Goal: Information Seeking & Learning: Learn about a topic

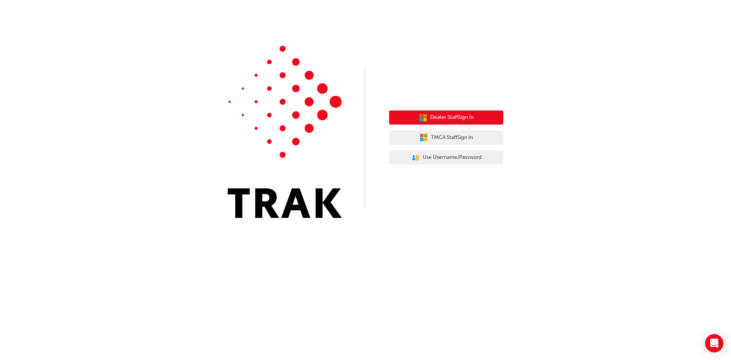
click at [458, 118] on span "Dealer Staff Sign In" at bounding box center [451, 117] width 43 height 9
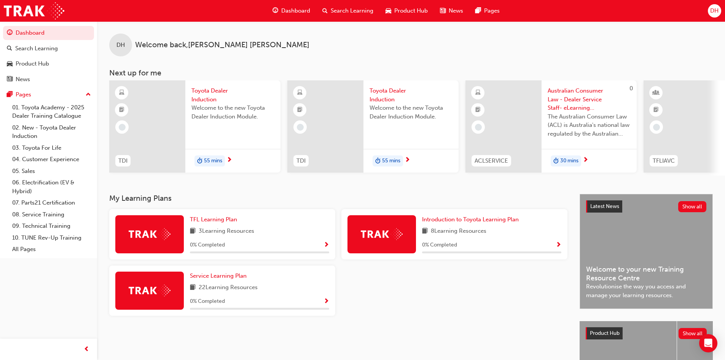
click at [200, 90] on span "Toyota Dealer Induction" at bounding box center [233, 94] width 83 height 17
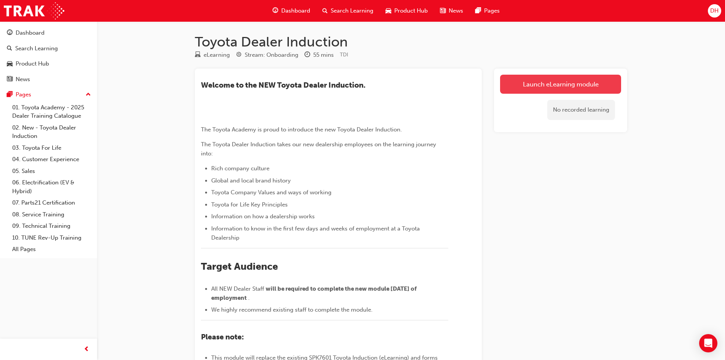
click at [579, 85] on link "Launch eLearning module" at bounding box center [560, 84] width 121 height 19
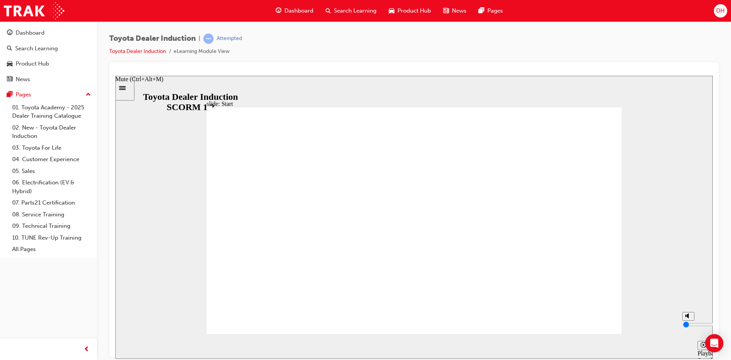
drag, startPoint x: 687, startPoint y: 317, endPoint x: 683, endPoint y: 340, distance: 23.5
type input "0"
click at [683, 327] on input "volume" at bounding box center [707, 324] width 49 height 6
type input "2200"
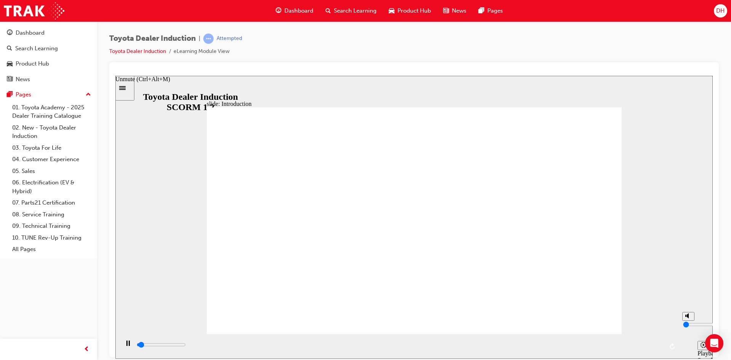
type input "1"
type input "2200"
type input "2"
type input "2200"
type input "3"
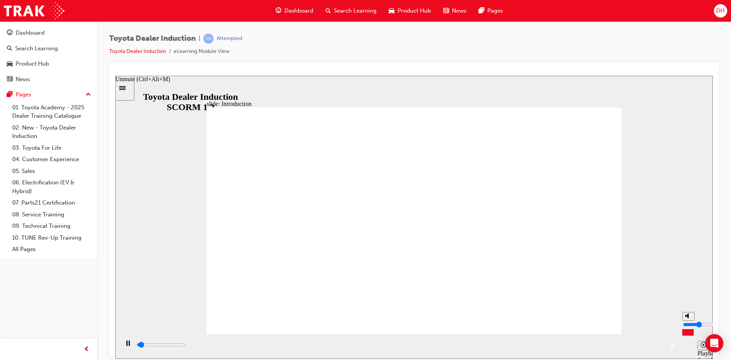
type input "2300"
type input "4"
type input "2400"
type input "5"
type input "2500"
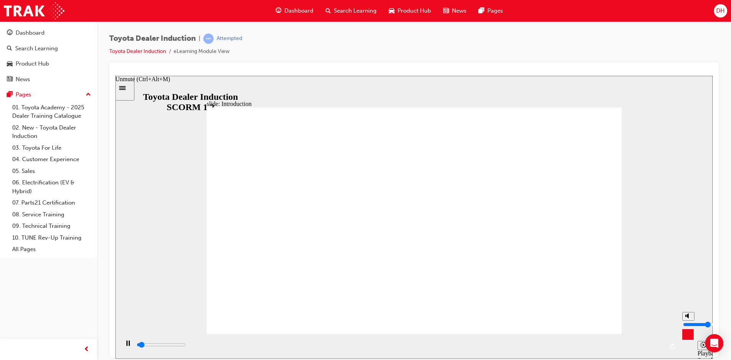
type input "6"
type input "5700"
type input "7"
type input "6400"
drag, startPoint x: 687, startPoint y: 334, endPoint x: 688, endPoint y: 320, distance: 14.5
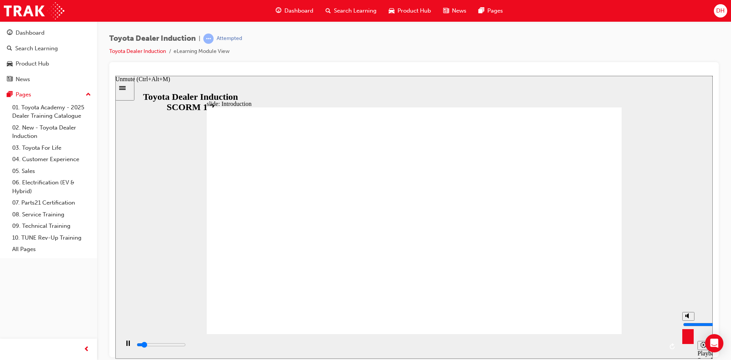
type input "7"
click at [688, 321] on input "volume" at bounding box center [707, 324] width 49 height 6
type input "25600"
type input "8"
type input "26100"
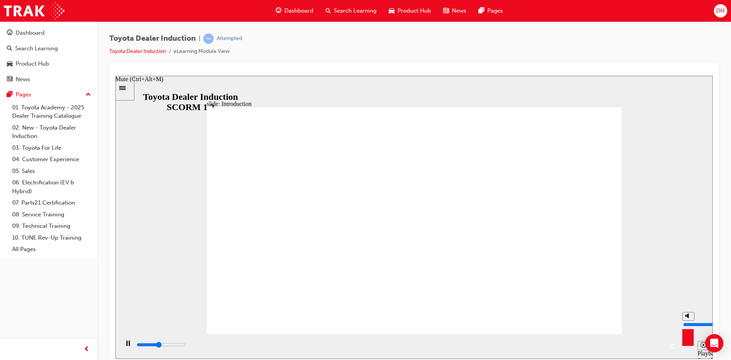
type input "8"
click at [688, 321] on input "volume" at bounding box center [707, 324] width 49 height 6
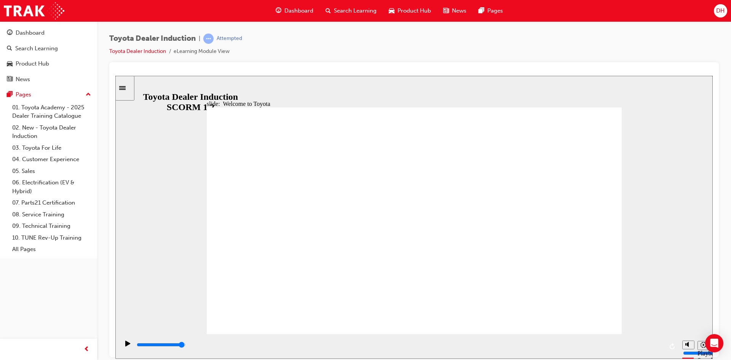
type input "7500"
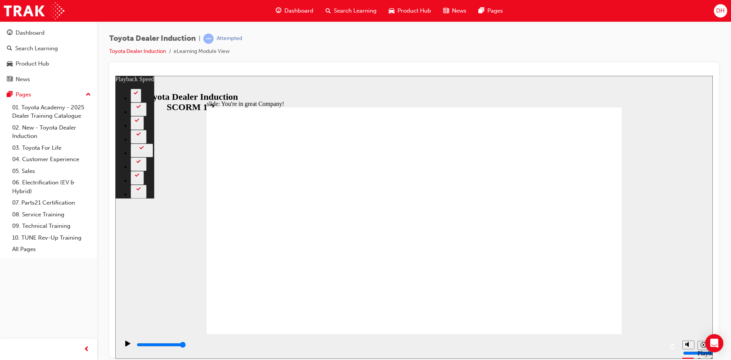
click at [691, 201] on div "slide: You're in great Company! playback speed 2 1.75 1.5 1.25 Normal 0.75 0.5 …" at bounding box center [414, 216] width 598 height 283
type input "156"
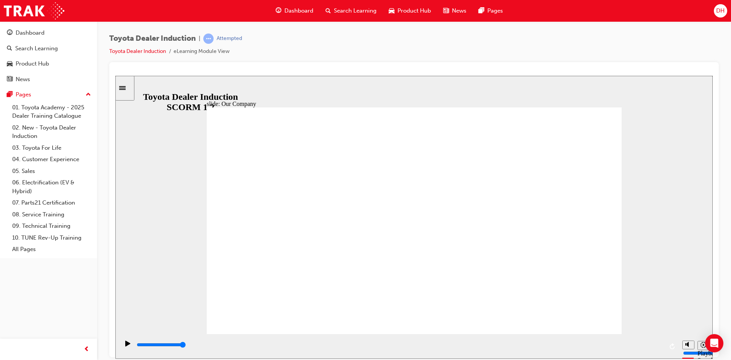
drag, startPoint x: 300, startPoint y: 288, endPoint x: 314, endPoint y: 290, distance: 14.2
drag, startPoint x: 300, startPoint y: 291, endPoint x: 416, endPoint y: 296, distance: 115.5
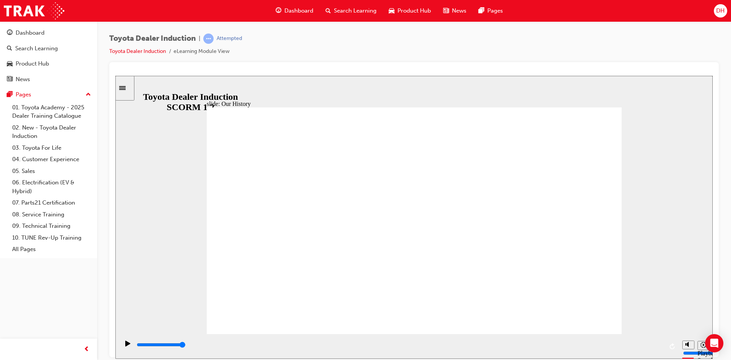
drag, startPoint x: 411, startPoint y: 289, endPoint x: 526, endPoint y: 302, distance: 115.7
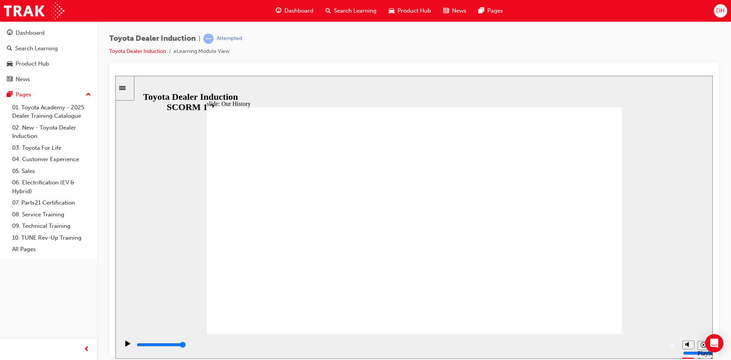
type input "8300"
type input "2"
drag, startPoint x: 523, startPoint y: 290, endPoint x: 414, endPoint y: 287, distance: 109.3
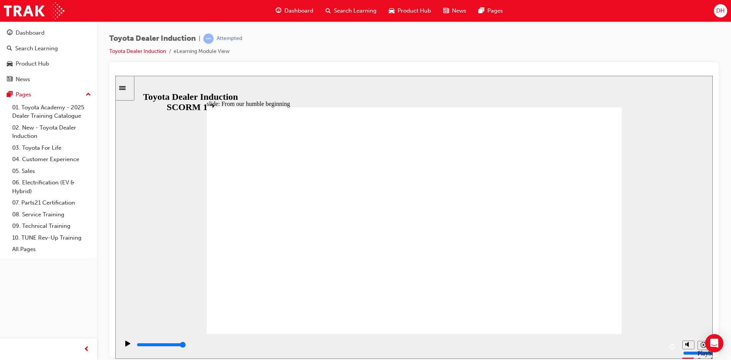
type input "2100"
radio input "true"
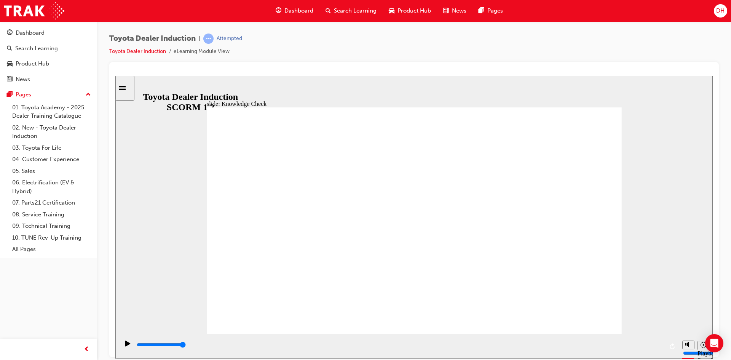
type input "5000"
radio input "true"
drag, startPoint x: 591, startPoint y: 118, endPoint x: 582, endPoint y: 121, distance: 10.3
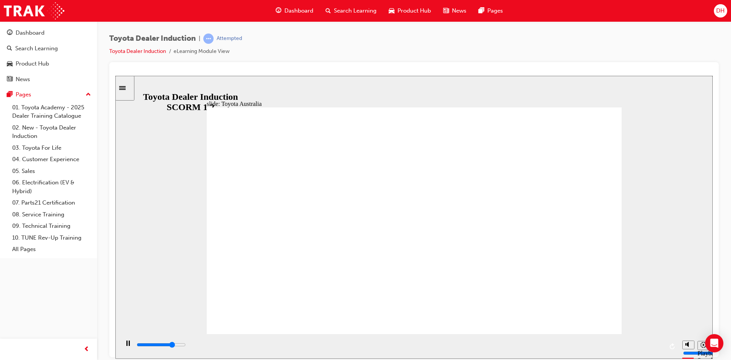
type input "15300"
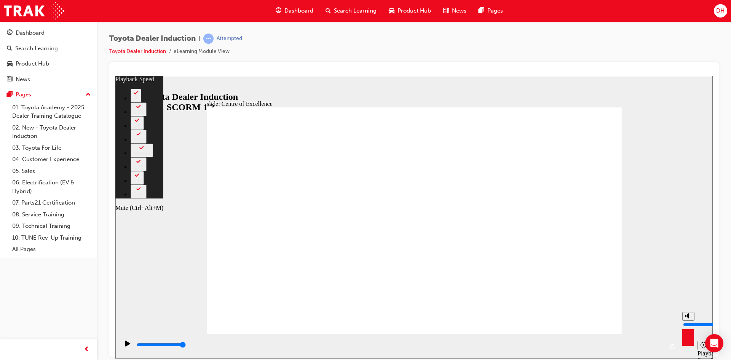
type input "2"
type input "7"
type input "2"
type input "7"
type input "2"
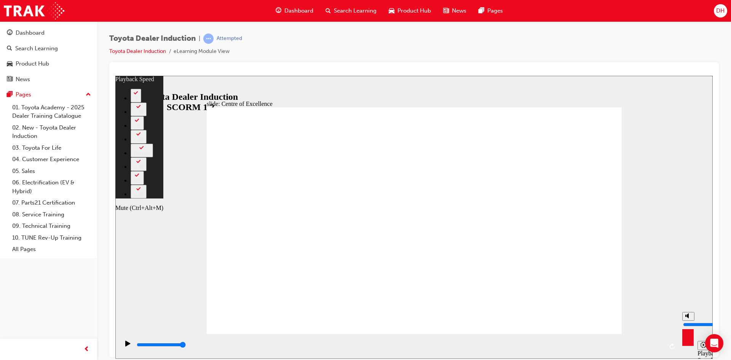
type input "6"
type input "2"
type input "6"
type input "3"
type input "5"
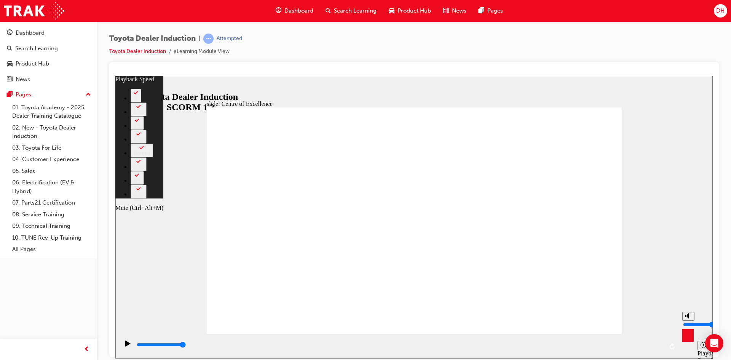
type input "3"
type input "5"
type input "7"
drag, startPoint x: 689, startPoint y: 317, endPoint x: 688, endPoint y: 323, distance: 6.1
type input "5"
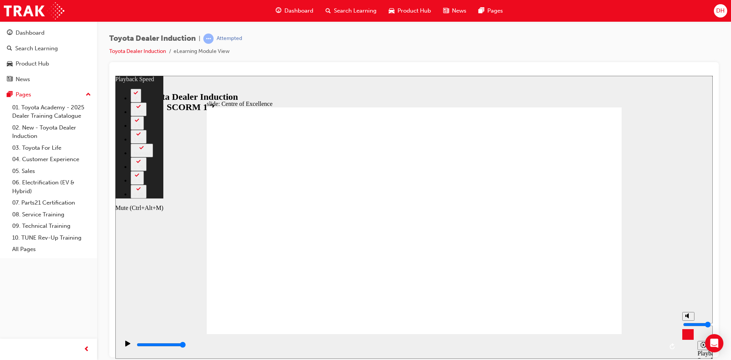
click at [688, 323] on input "volume" at bounding box center [707, 324] width 49 height 6
type input "32"
type input "6"
type input "32"
type input "6"
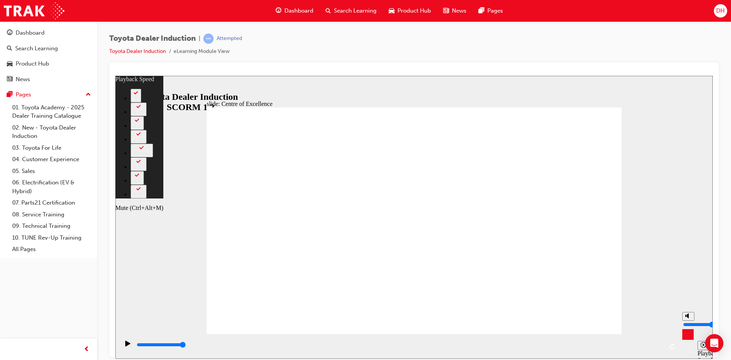
type input "32"
type input "7"
type input "32"
type input "7"
type input "33"
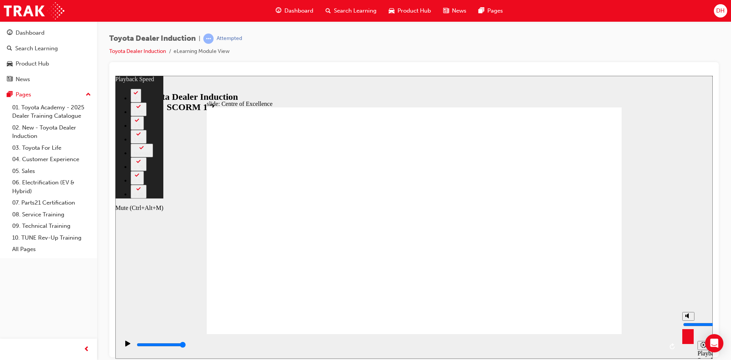
type input "8"
type input "33"
type input "8"
type input "33"
drag, startPoint x: 688, startPoint y: 322, endPoint x: 688, endPoint y: 317, distance: 5.0
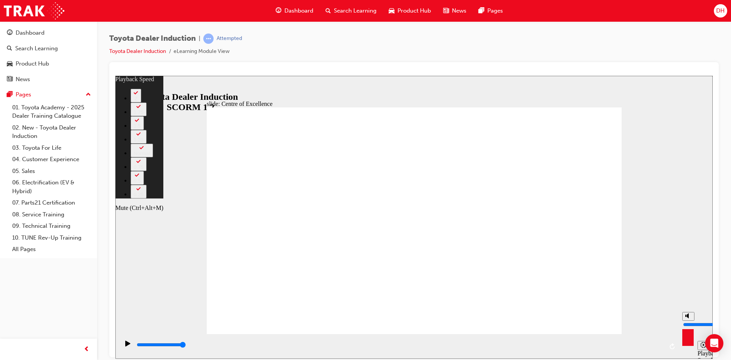
type input "8"
click at [688, 321] on input "volume" at bounding box center [707, 324] width 49 height 6
type input "37"
type input "7"
type input "37"
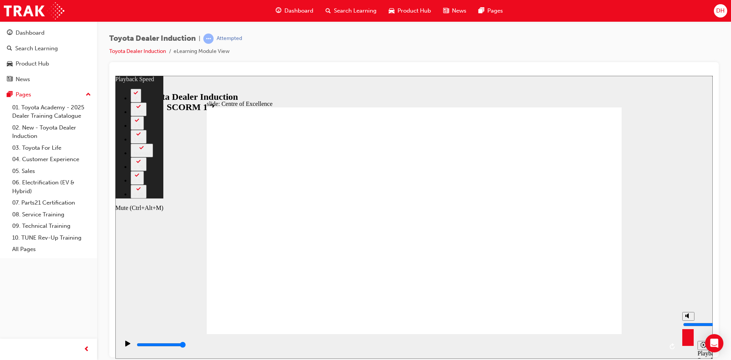
type input "7"
type input "39"
type input "7"
click at [689, 321] on input "volume" at bounding box center [707, 324] width 49 height 6
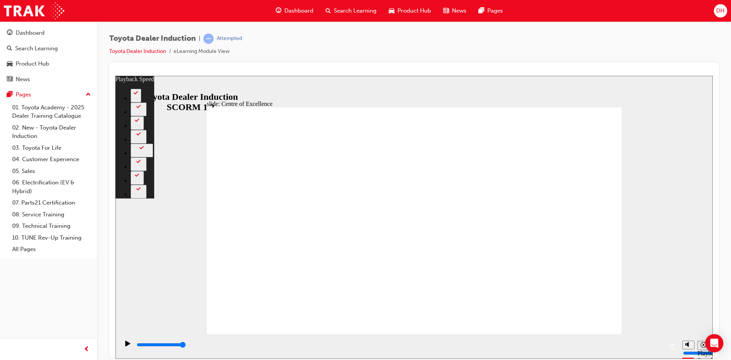
type input "248"
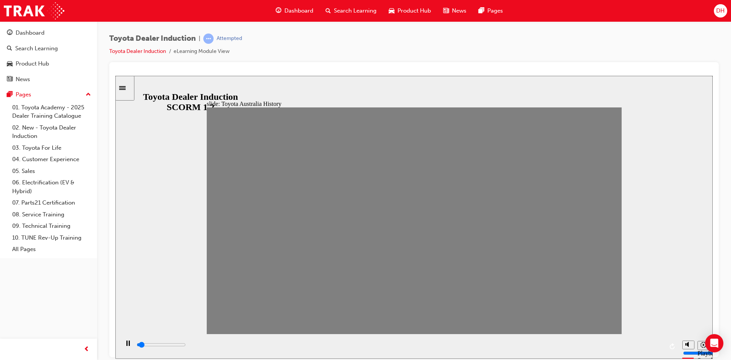
drag, startPoint x: 219, startPoint y: 226, endPoint x: 246, endPoint y: 225, distance: 27.4
drag, startPoint x: 241, startPoint y: 224, endPoint x: 259, endPoint y: 223, distance: 17.2
drag, startPoint x: 253, startPoint y: 220, endPoint x: 275, endPoint y: 226, distance: 22.8
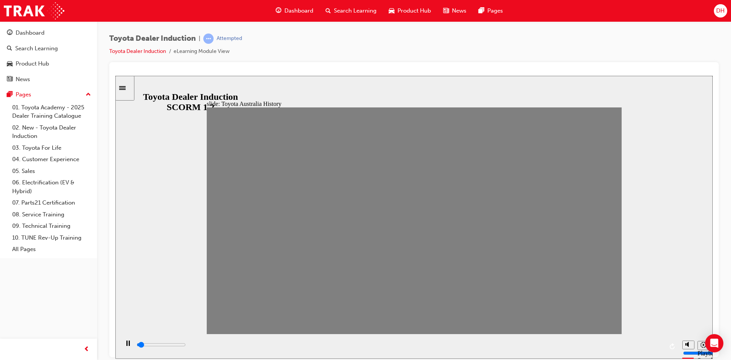
drag, startPoint x: 278, startPoint y: 224, endPoint x: 294, endPoint y: 224, distance: 16.0
drag, startPoint x: 296, startPoint y: 225, endPoint x: 316, endPoint y: 225, distance: 20.6
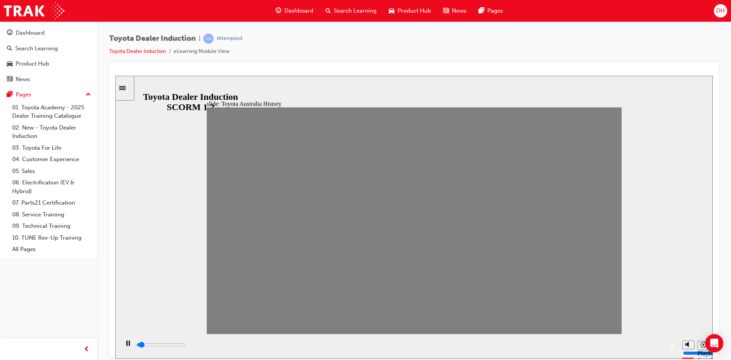
drag, startPoint x: 315, startPoint y: 224, endPoint x: 334, endPoint y: 227, distance: 19.2
drag, startPoint x: 336, startPoint y: 226, endPoint x: 354, endPoint y: 225, distance: 17.9
drag, startPoint x: 352, startPoint y: 223, endPoint x: 371, endPoint y: 224, distance: 18.3
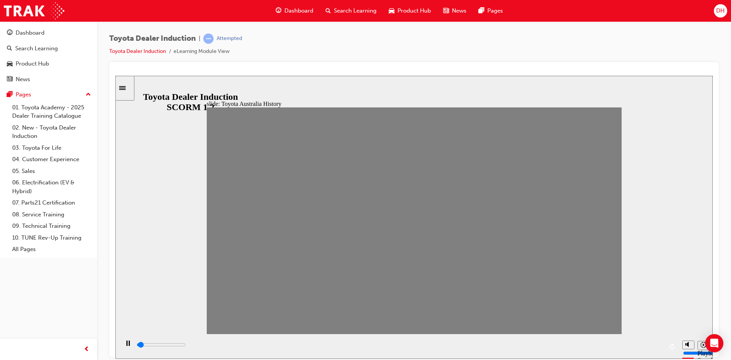
drag, startPoint x: 371, startPoint y: 226, endPoint x: 390, endPoint y: 227, distance: 19.1
drag, startPoint x: 393, startPoint y: 223, endPoint x: 414, endPoint y: 224, distance: 20.9
drag, startPoint x: 411, startPoint y: 226, endPoint x: 430, endPoint y: 228, distance: 19.1
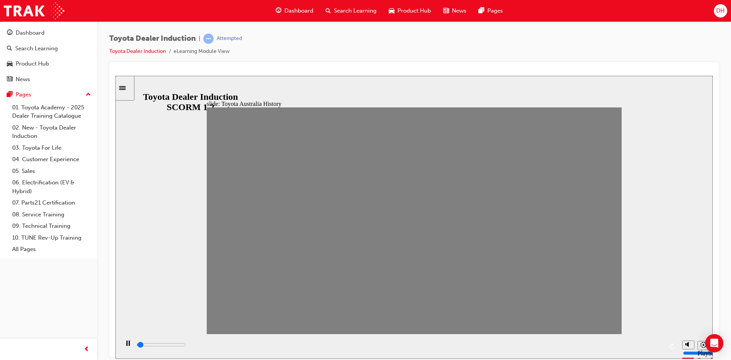
drag, startPoint x: 431, startPoint y: 227, endPoint x: 454, endPoint y: 227, distance: 23.6
drag, startPoint x: 450, startPoint y: 224, endPoint x: 476, endPoint y: 225, distance: 25.5
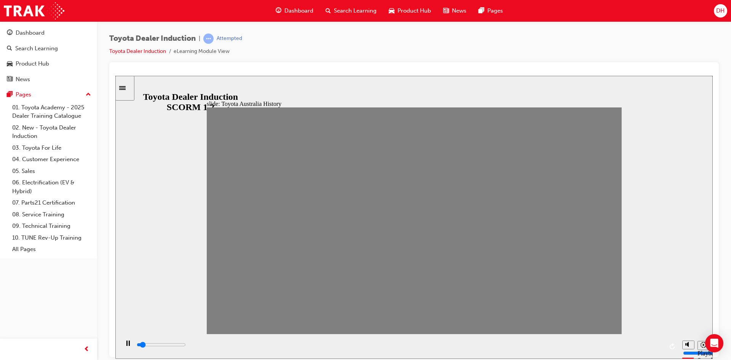
drag, startPoint x: 468, startPoint y: 223, endPoint x: 489, endPoint y: 224, distance: 20.9
drag, startPoint x: 483, startPoint y: 222, endPoint x: 512, endPoint y: 226, distance: 29.1
drag, startPoint x: 506, startPoint y: 225, endPoint x: 524, endPoint y: 225, distance: 17.9
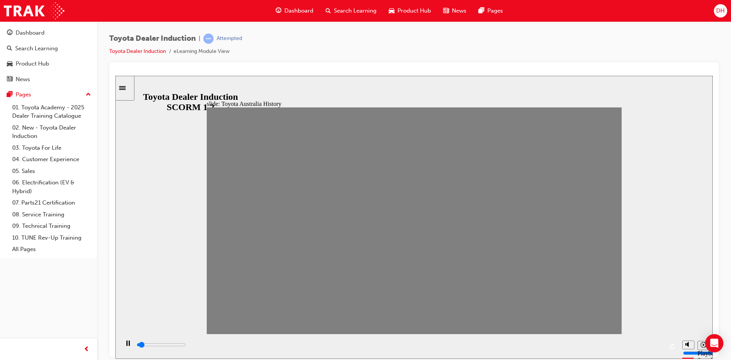
drag, startPoint x: 529, startPoint y: 225, endPoint x: 547, endPoint y: 225, distance: 17.9
drag, startPoint x: 546, startPoint y: 227, endPoint x: 572, endPoint y: 229, distance: 26.4
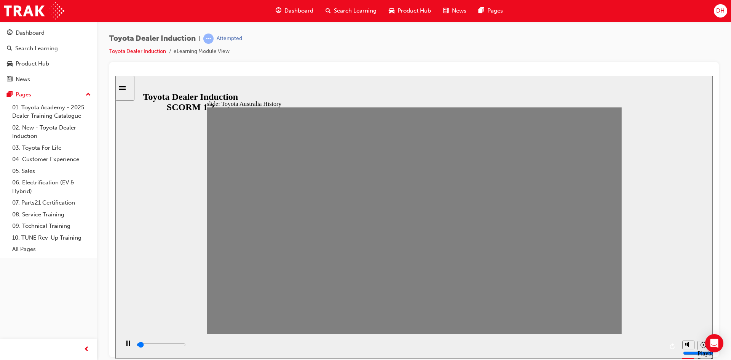
drag, startPoint x: 568, startPoint y: 227, endPoint x: 585, endPoint y: 227, distance: 16.8
drag, startPoint x: 583, startPoint y: 224, endPoint x: 610, endPoint y: 224, distance: 27.8
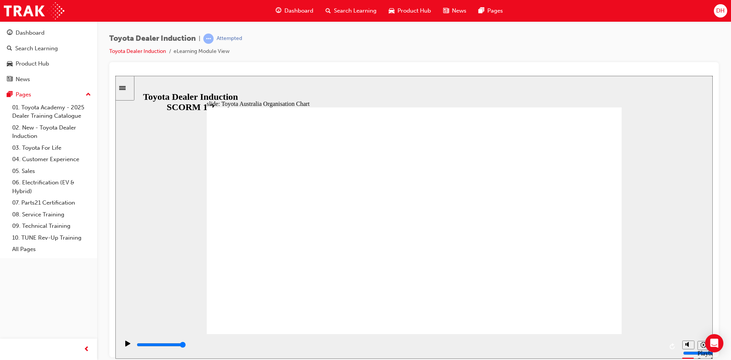
type input "5000"
radio input "true"
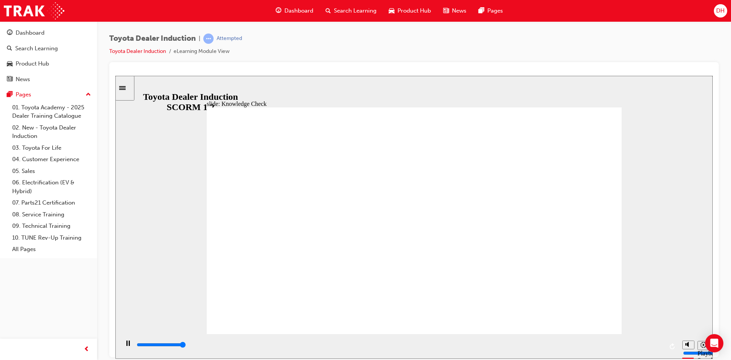
type input "5000"
radio input "true"
type input "5000"
radio input "true"
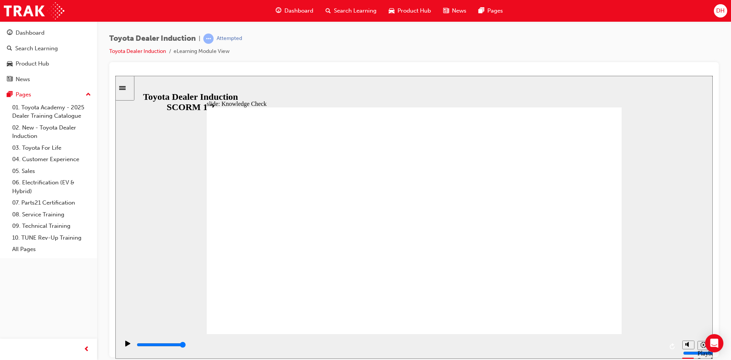
type input "9200"
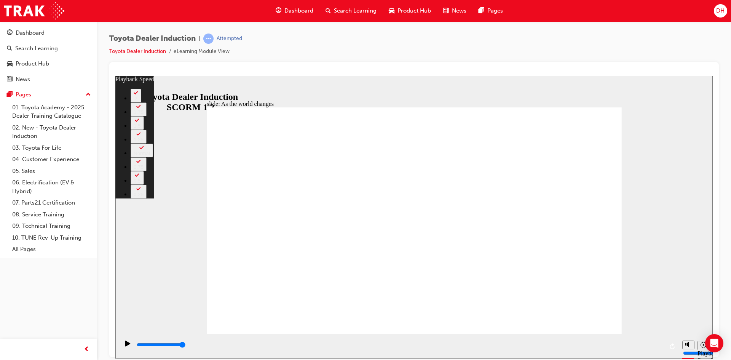
type input "128"
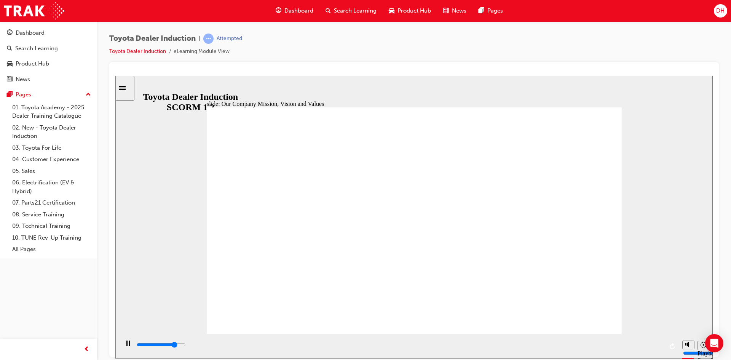
type input "82000"
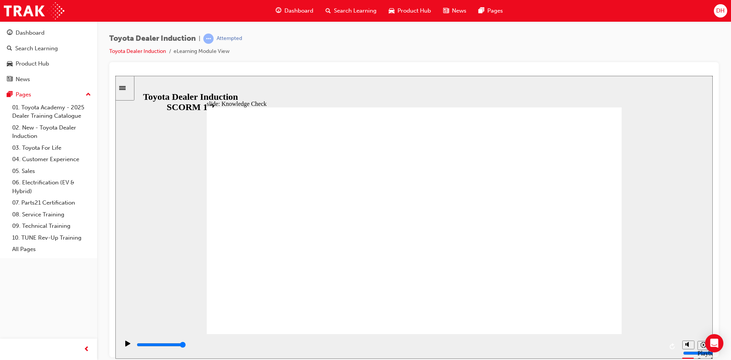
type input "3300"
type input "H"
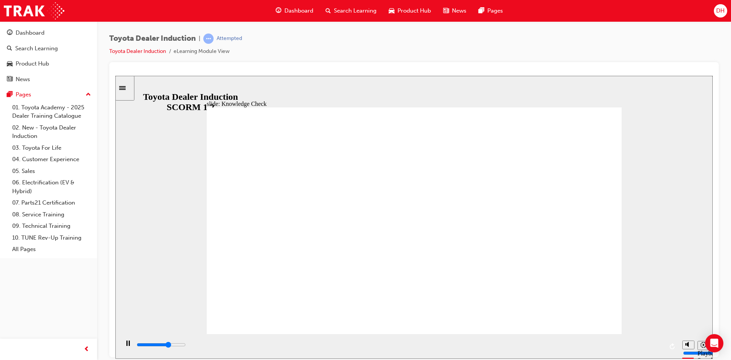
type input "H"
type input "3800"
type input "Ha"
type input "4000"
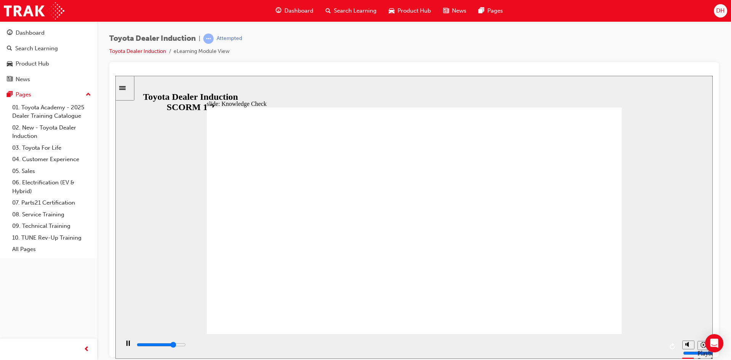
type input "Hap"
type input "4100"
type input "Happ"
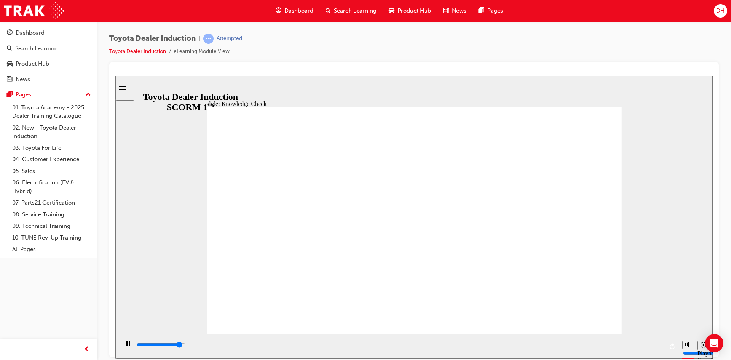
type input "4600"
type input "Happi"
type input "4700"
type input "Happin"
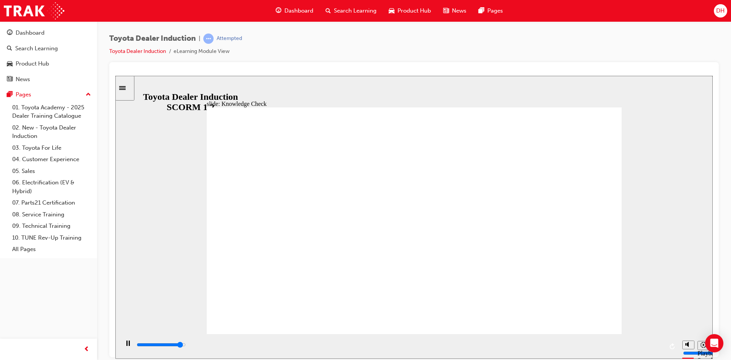
type input "Happin"
type input "4900"
type input "Happine"
type input "5000"
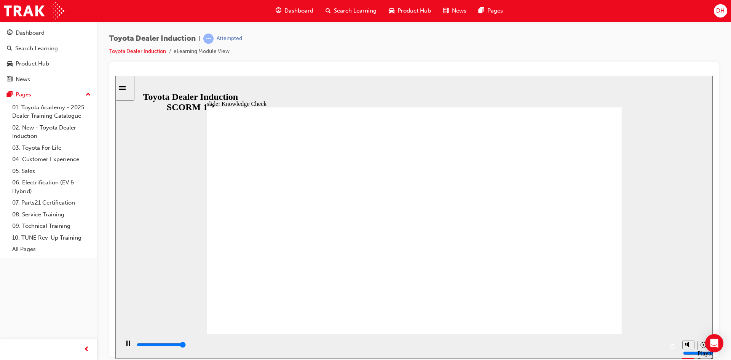
type input "Happines"
type input "5000"
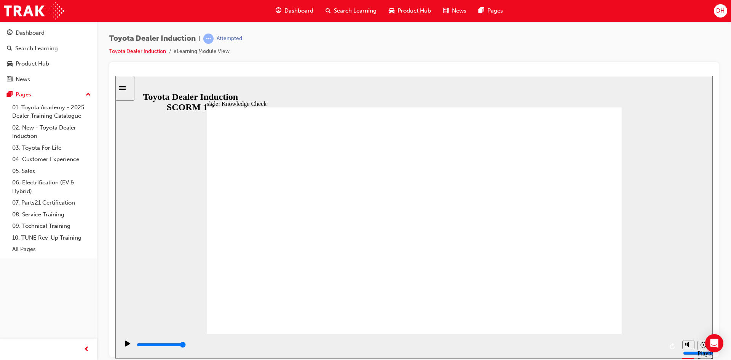
type input "M"
type input "Mo"
type input "Mob"
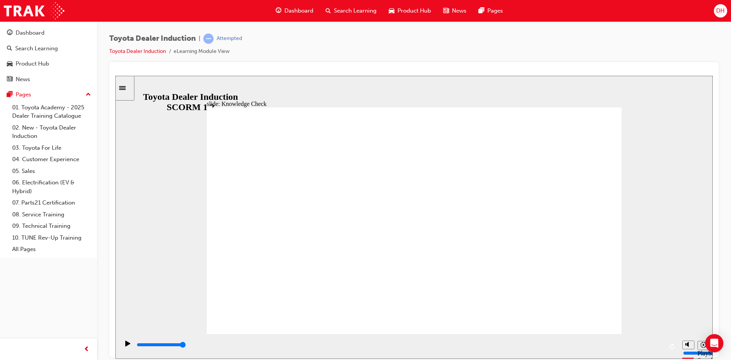
type input "Mob"
type input "Mobi"
type input "Mobil"
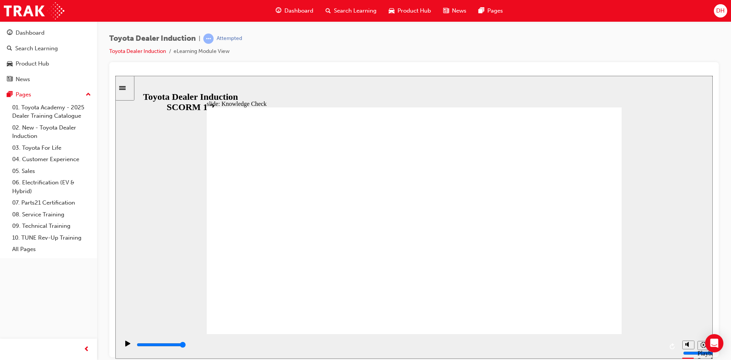
type input "Mobile"
type input "800"
type input "Mobile"
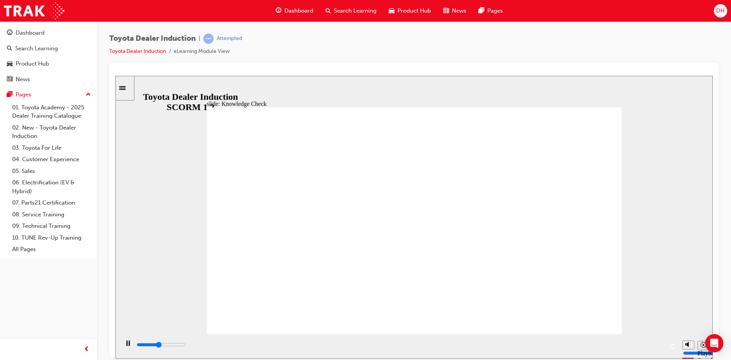
drag, startPoint x: 334, startPoint y: 227, endPoint x: 265, endPoint y: 227, distance: 68.9
type input "3100"
type input "M"
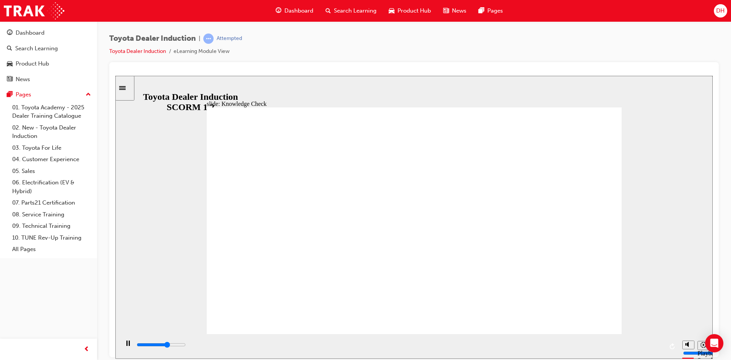
type input "3200"
type input "Mo"
type input "3500"
type input "Mov"
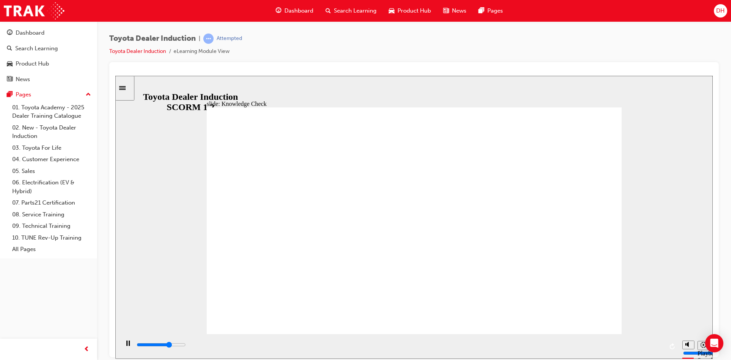
type input "Mov"
type input "3500"
type input "Move"
type input "3700"
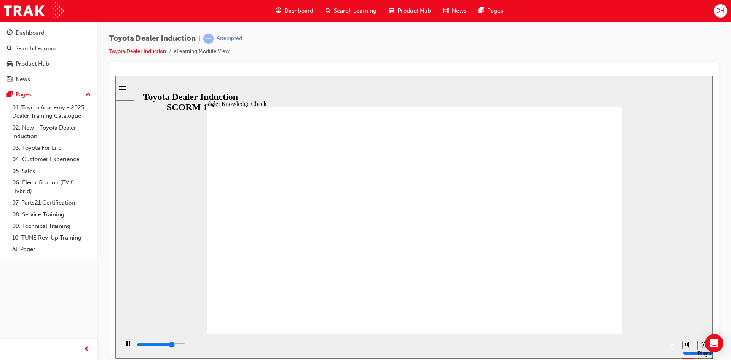
type input "Moved"
type input "5000"
type input "Moved"
type input "6500"
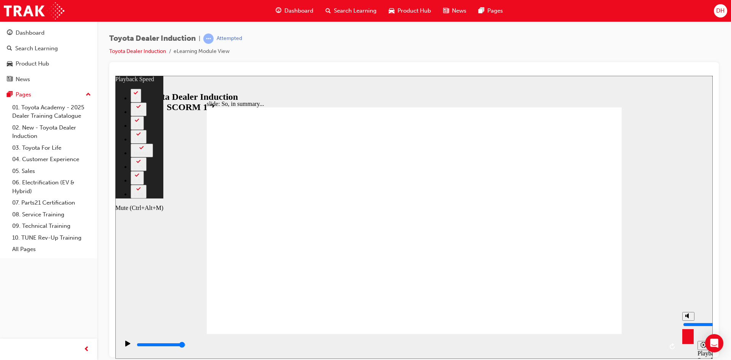
type input "17"
type input "6"
type input "17"
type input "6"
type input "17"
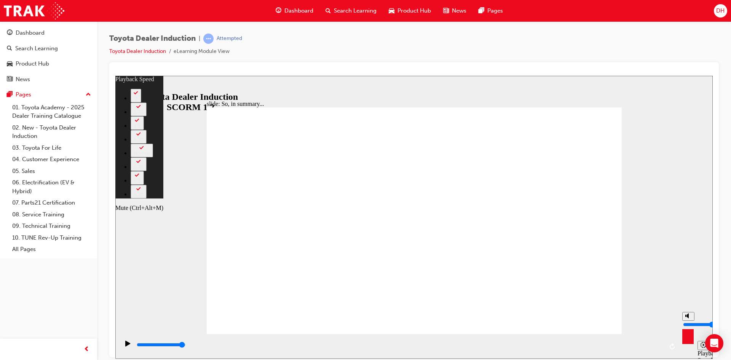
type input "5"
type input "17"
type input "5"
type input "4"
type input "17"
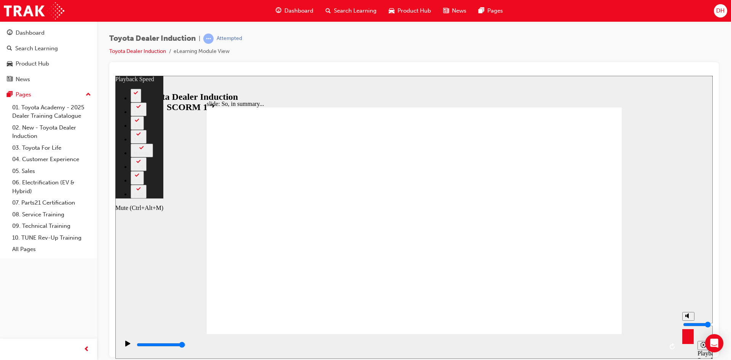
type input "4"
type input "3"
type input "17"
type input "3"
type input "2"
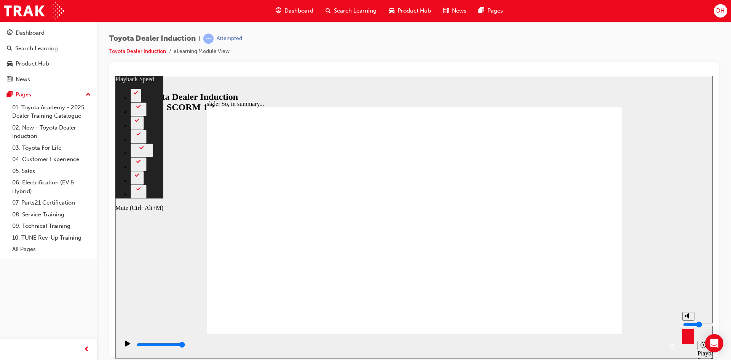
type input "17"
type input "2"
type input "1"
type input "17"
type input "1"
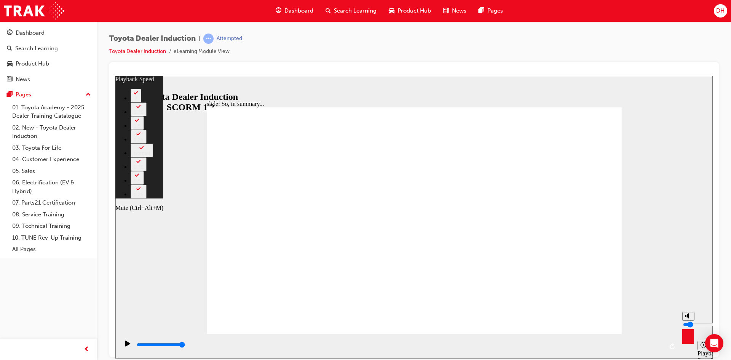
type input "0"
type input "17"
type input "0"
type input "18"
type input "1"
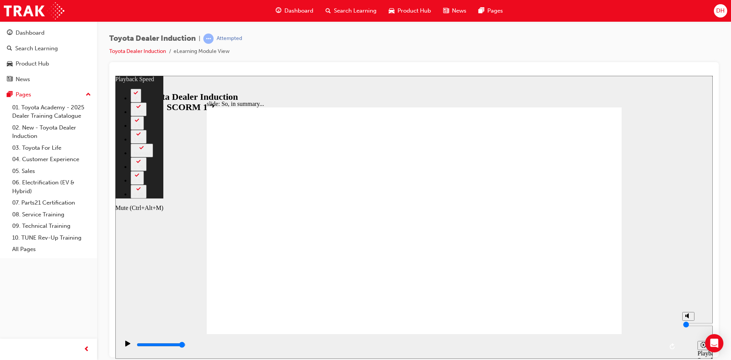
type input "18"
type input "1"
type input "46"
type input "0"
type input "46"
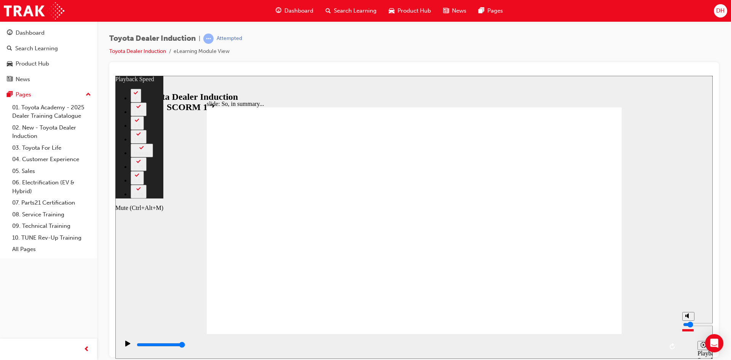
type input "0"
type input "49"
drag, startPoint x: 687, startPoint y: 321, endPoint x: 689, endPoint y: 332, distance: 11.1
type input "0"
click at [689, 327] on input "volume" at bounding box center [707, 324] width 49 height 6
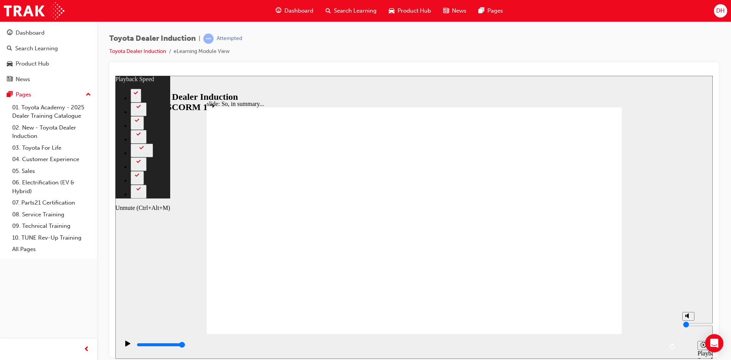
type input "88"
type input "1"
type input "88"
type input "1"
type input "89"
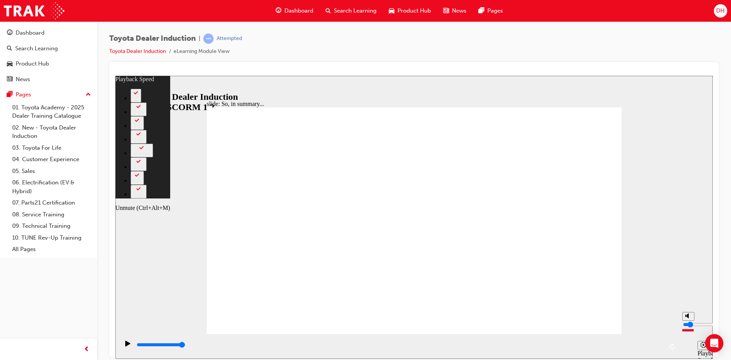
type input "0"
type input "89"
type input "0"
type input "128"
type input "1"
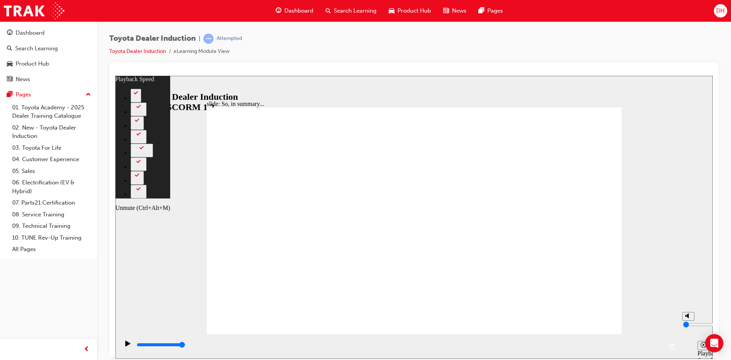
type input "128"
type input "1"
type input "128"
type input "2"
type input "128"
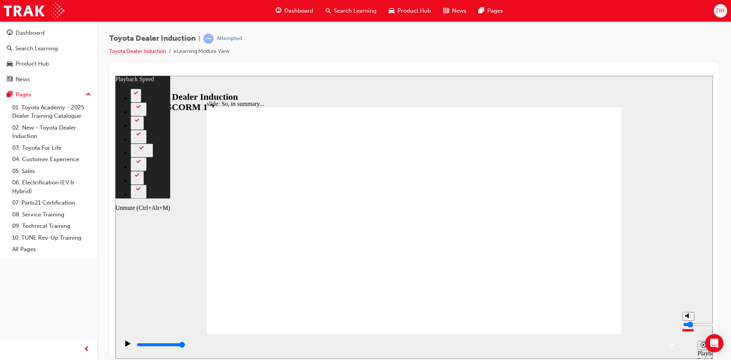
type input "2"
type input "128"
type input "3"
type input "128"
type input "3"
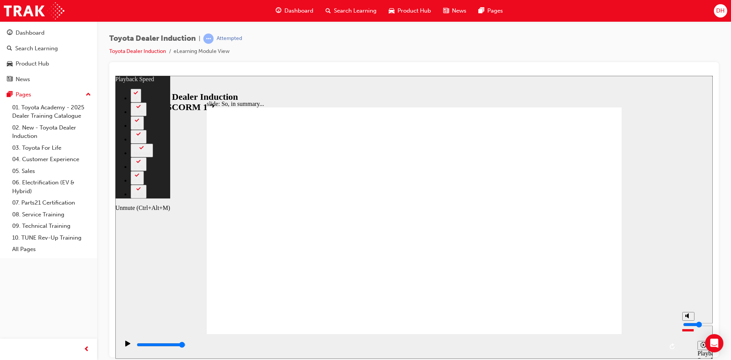
type input "128"
type input "4"
type input "128"
type input "4"
type input "128"
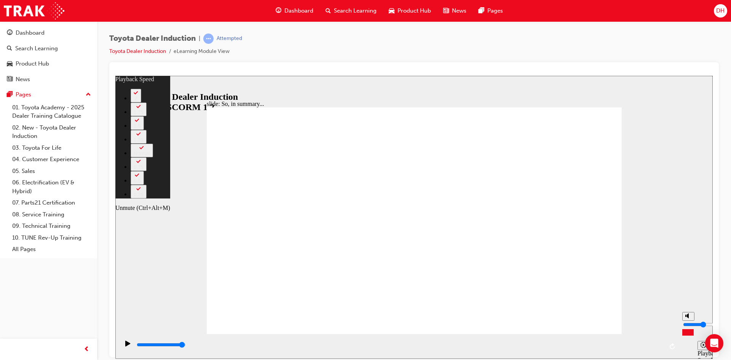
type input "5"
type input "128"
type input "5"
type input "128"
type input "6"
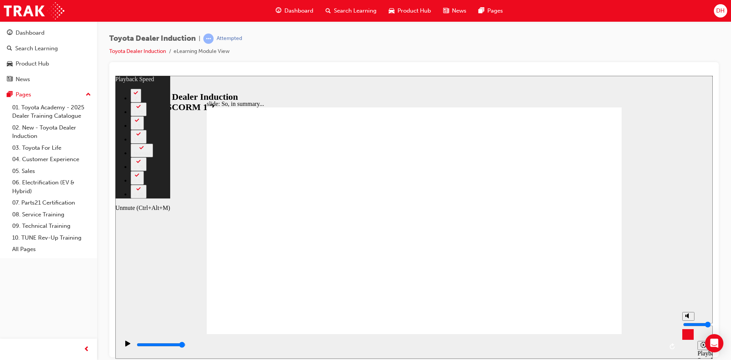
type input "128"
type input "6"
type input "128"
drag, startPoint x: 690, startPoint y: 334, endPoint x: 690, endPoint y: 320, distance: 13.4
type input "6"
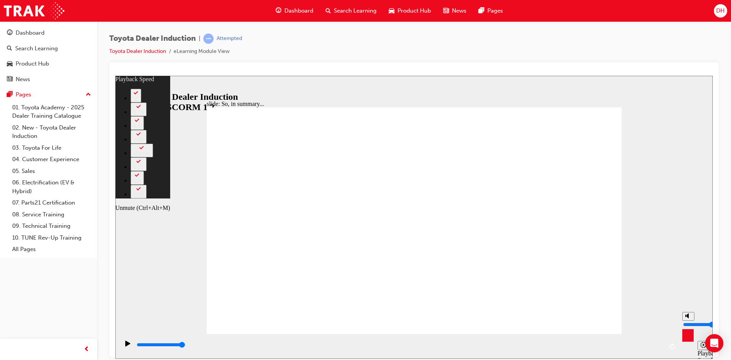
click at [690, 321] on input "volume" at bounding box center [707, 324] width 49 height 6
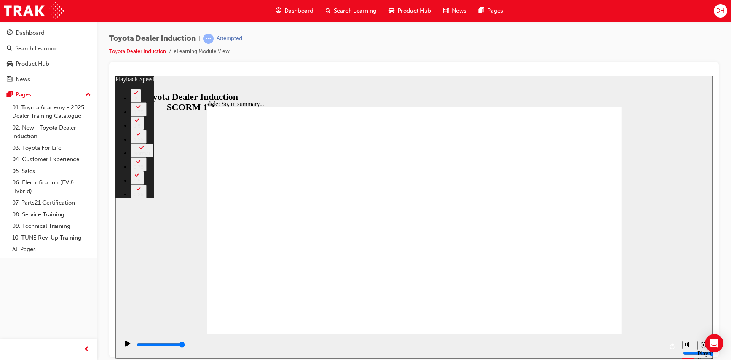
type input "128"
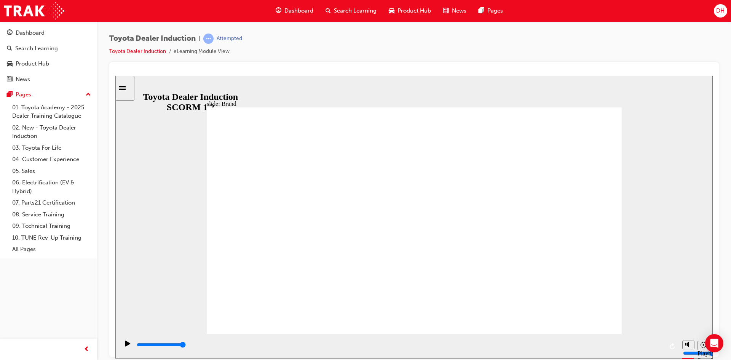
drag, startPoint x: 593, startPoint y: 306, endPoint x: 590, endPoint y: 312, distance: 6.7
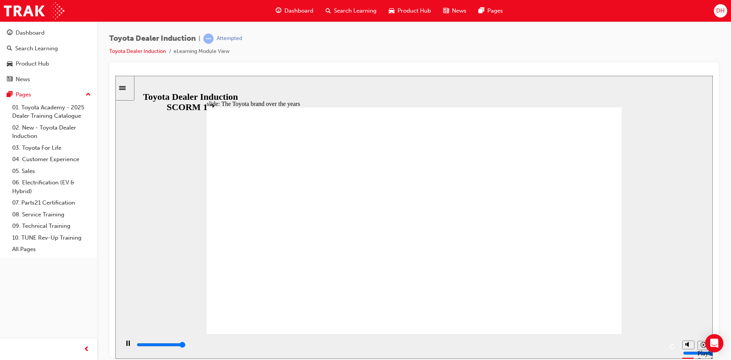
type input "8400"
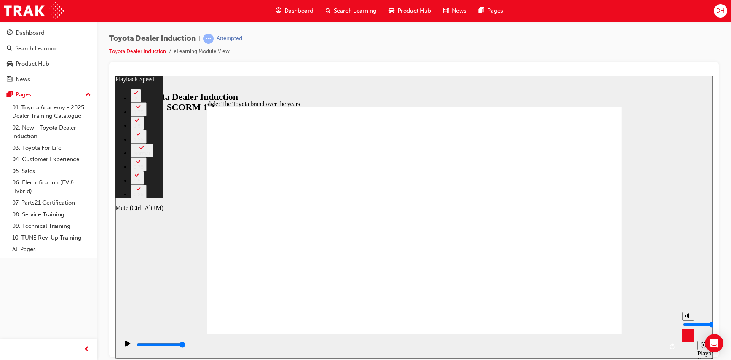
type input "28"
type input "5"
type input "28"
type input "5"
type input "28"
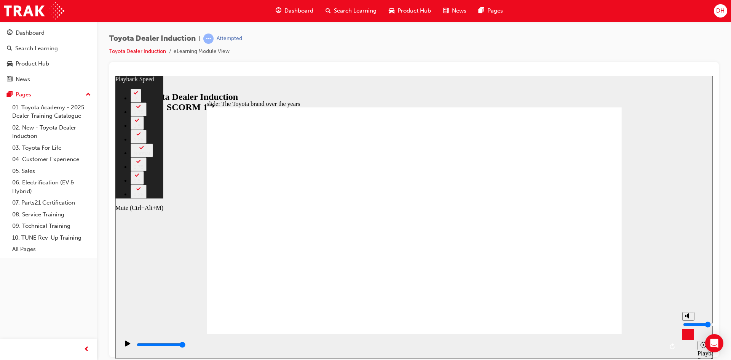
type input "4"
type input "28"
type input "4"
type input "29"
type input "3"
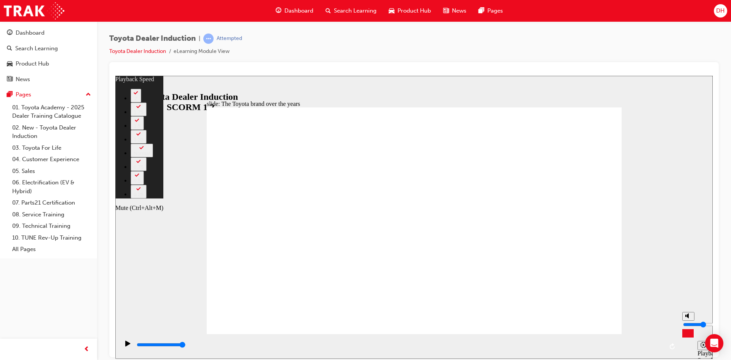
type input "29"
type input "3"
type input "31"
drag, startPoint x: 687, startPoint y: 320, endPoint x: 688, endPoint y: 328, distance: 7.3
type input "3"
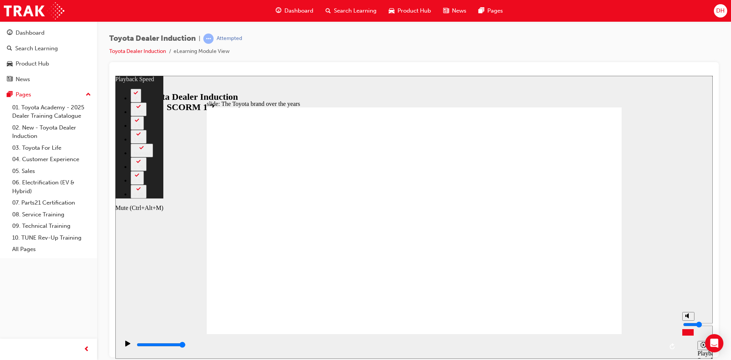
click at [688, 327] on input "volume" at bounding box center [707, 324] width 49 height 6
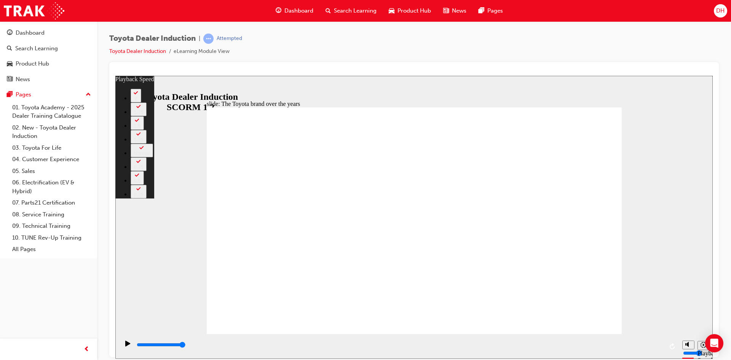
type input "165"
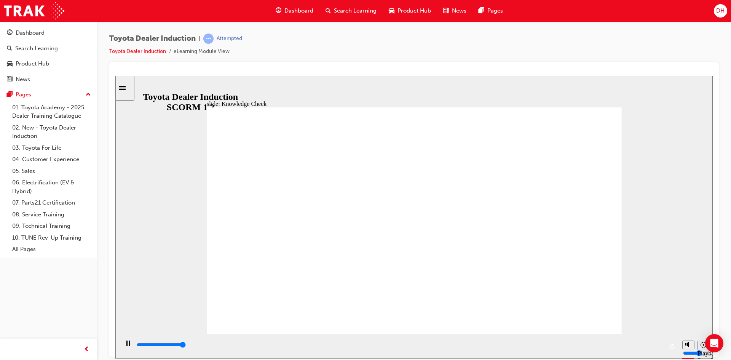
type input "5000"
radio input "true"
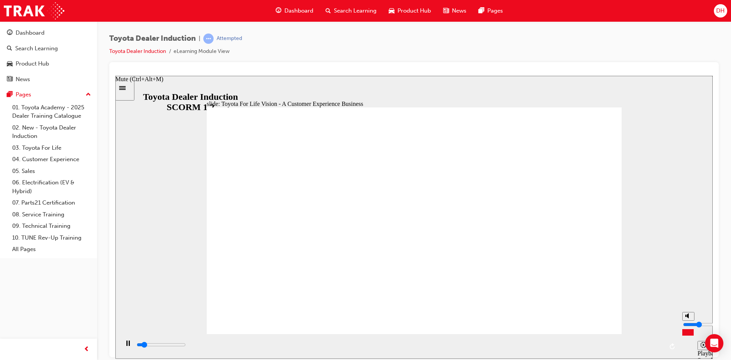
type input "4600"
type input "5"
type input "4600"
type input "6"
type input "4800"
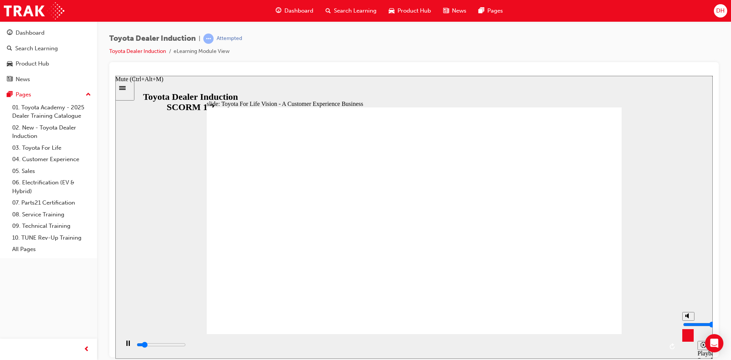
type input "7"
type input "5300"
drag, startPoint x: 688, startPoint y: 324, endPoint x: 689, endPoint y: 318, distance: 6.2
type input "7"
click at [689, 321] on input "volume" at bounding box center [707, 324] width 49 height 6
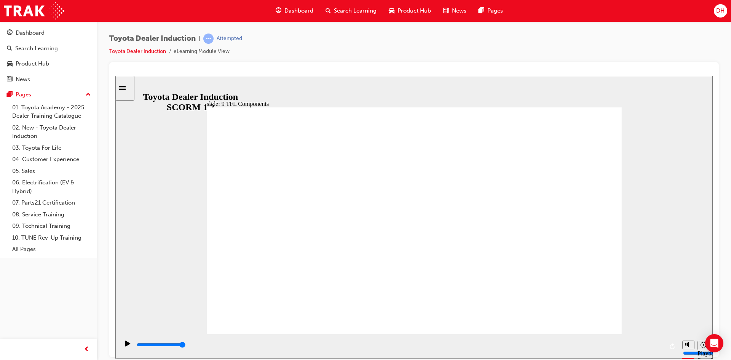
type input "10800"
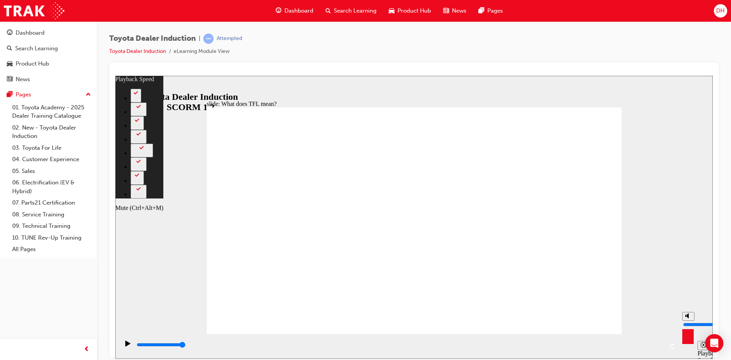
type input "3"
type input "6"
type input "3"
type input "6"
type input "3"
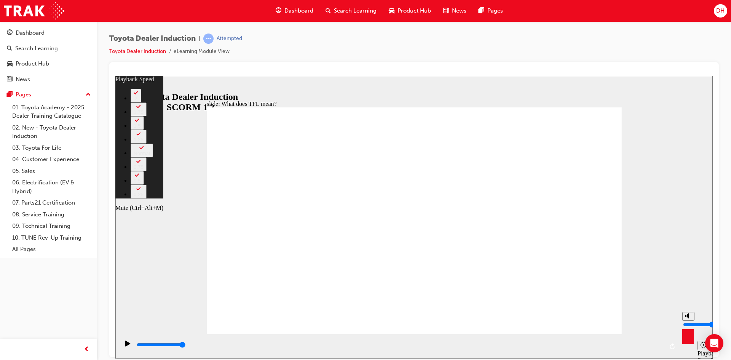
type input "5"
type input "3"
type input "5"
type input "3"
type input "4"
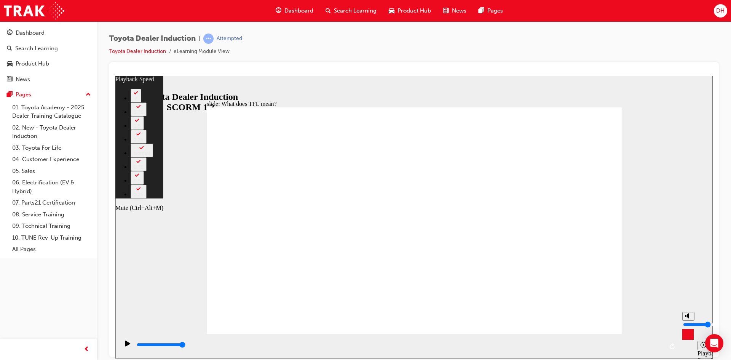
type input "3"
type input "4"
type input "3"
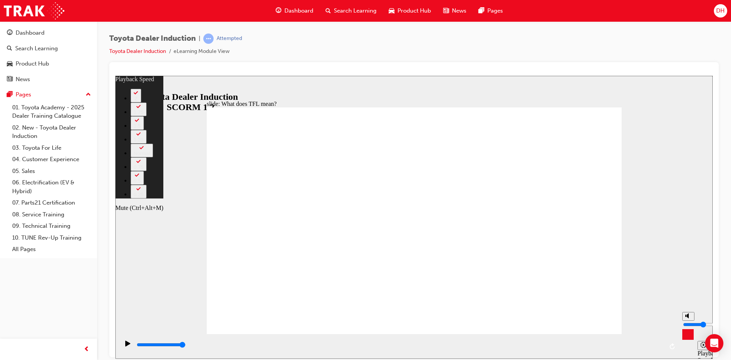
type input "3"
type input "21"
type input "4"
type input "21"
type input "4"
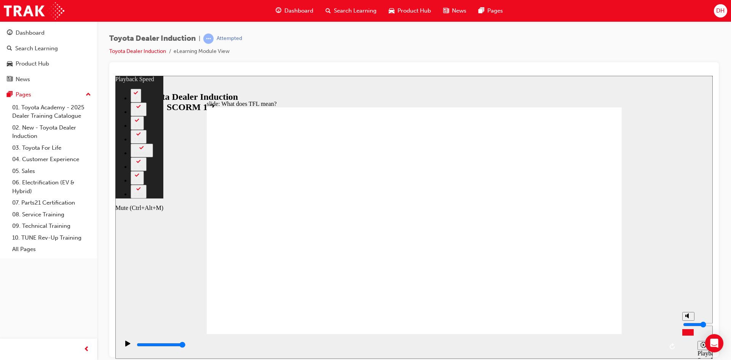
type input "21"
type input "5"
type input "21"
type input "5"
type input "24"
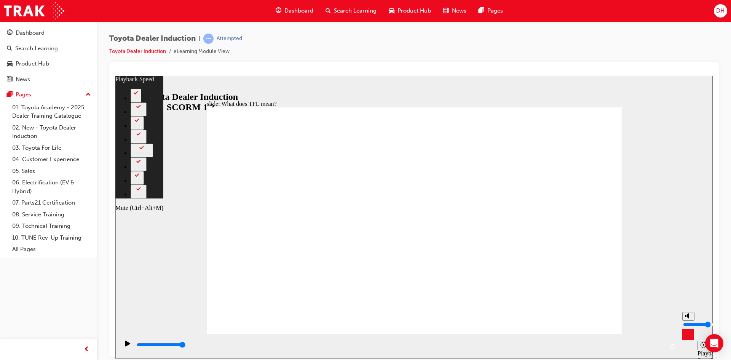
type input "6"
type input "24"
type input "6"
type input "24"
type input "7"
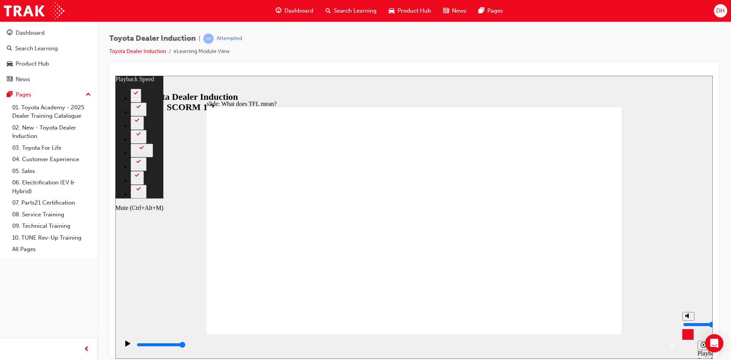
type input "24"
type input "7"
click at [690, 321] on input "volume" at bounding box center [707, 324] width 49 height 6
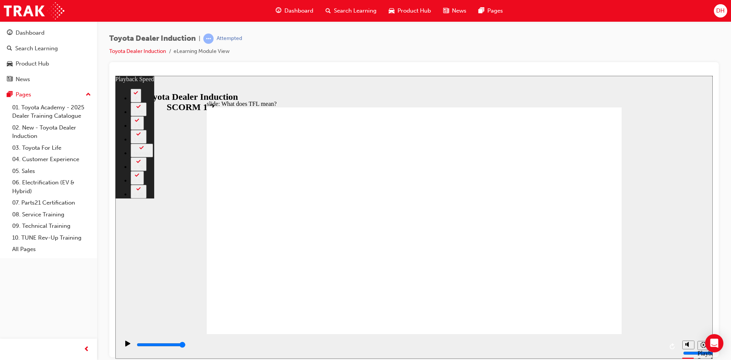
type input "139"
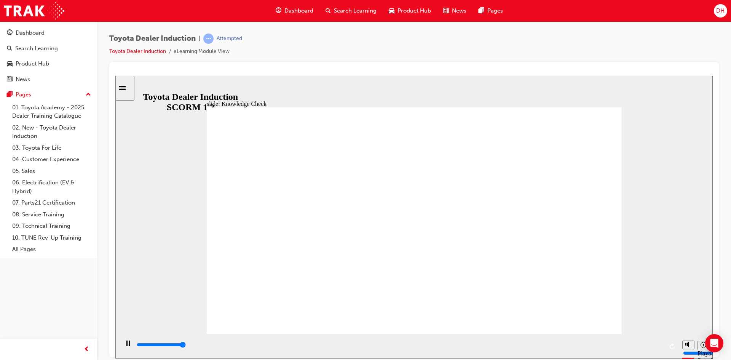
type input "5000"
radio input "true"
type input "2100"
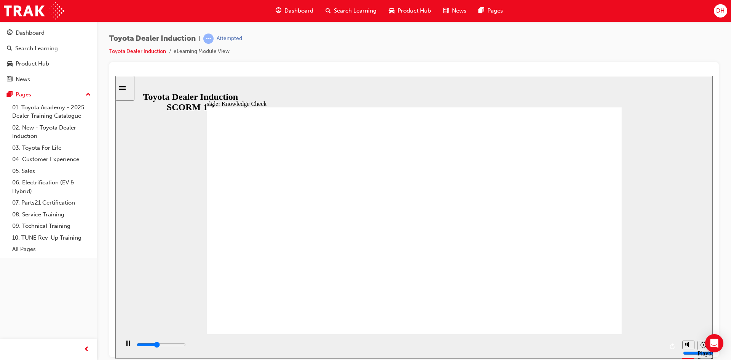
radio input "true"
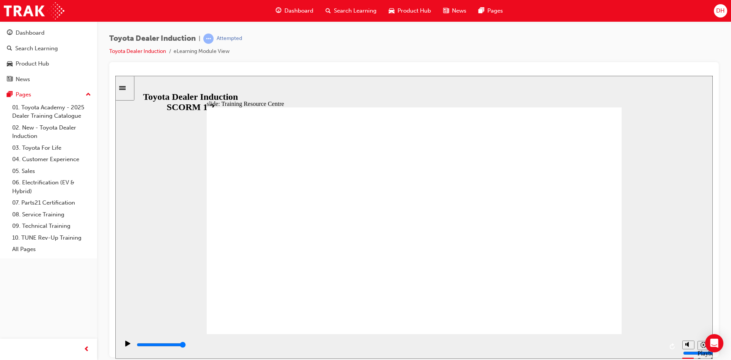
type input "5000"
radio input "true"
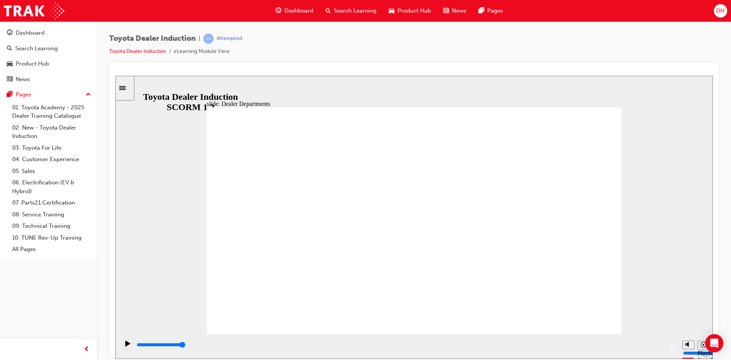
type input "11300"
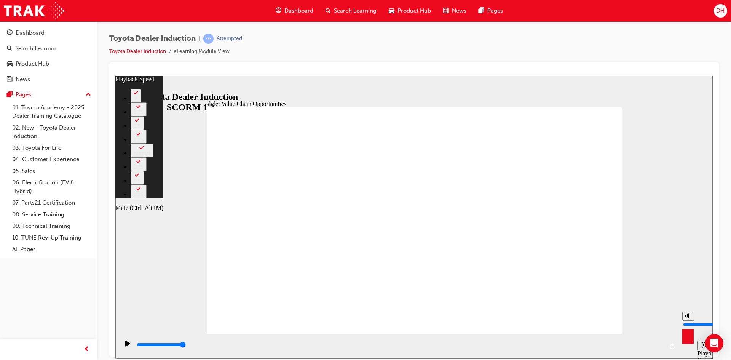
type input "18"
type input "6"
type input "18"
type input "6"
type input "19"
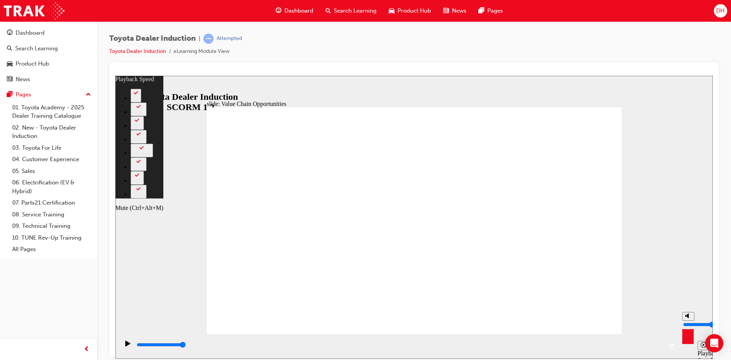
type input "5"
type input "19"
click at [689, 321] on input "volume" at bounding box center [707, 324] width 49 height 6
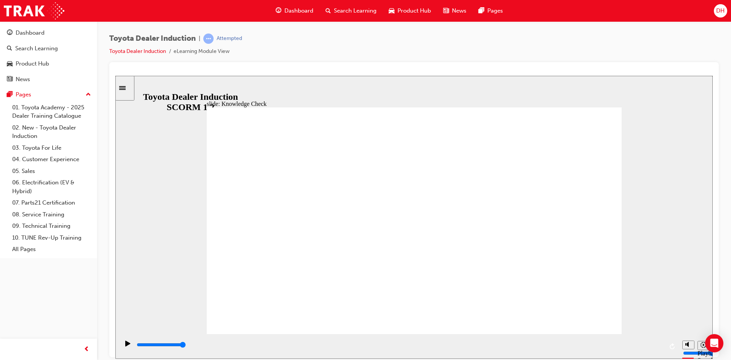
drag, startPoint x: 689, startPoint y: 319, endPoint x: 689, endPoint y: 314, distance: 5.0
click at [689, 321] on input "volume" at bounding box center [707, 324] width 49 height 6
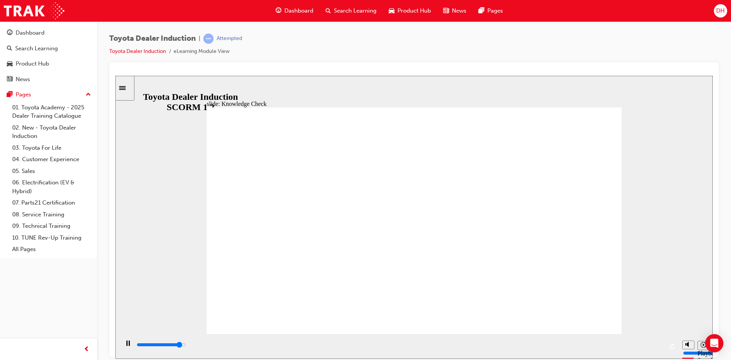
type input "5000"
type input "t"
type input "to"
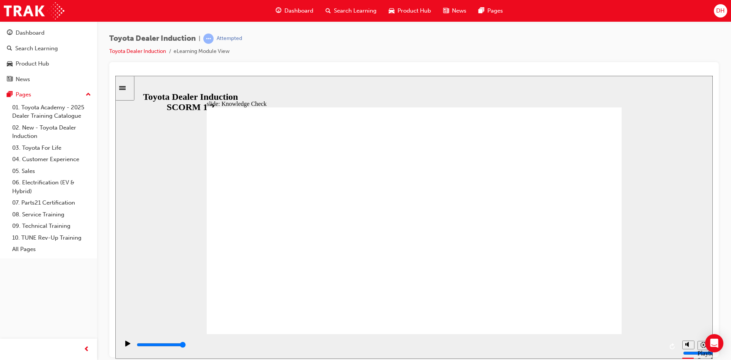
type input "to"
type input "toy"
type input "toyo"
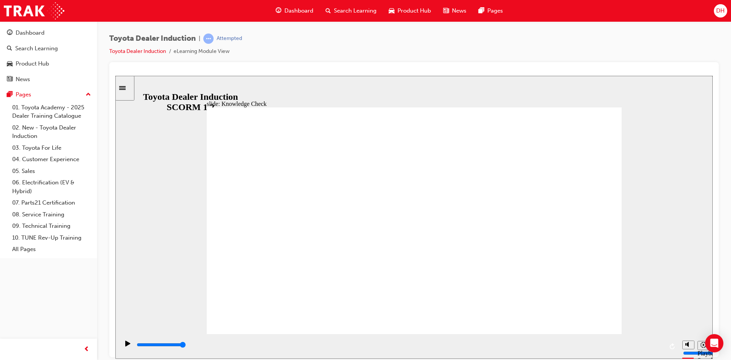
type input "toyot"
type input "toyotas"
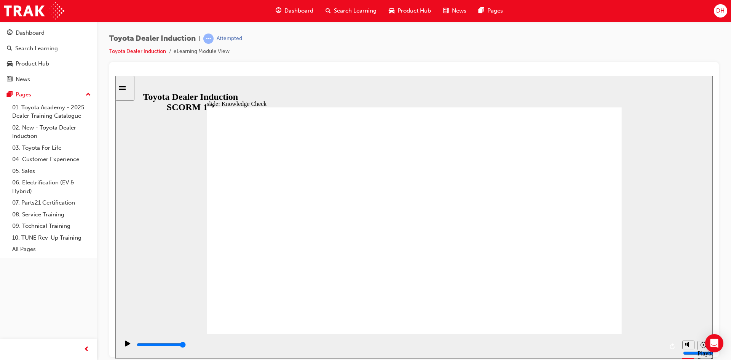
type input "toyotas"
type input "toyota"
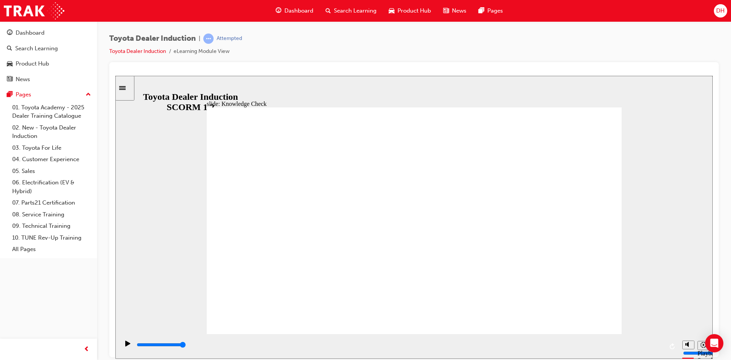
type input "toyota"
type input "toyota e"
type input "toyota en"
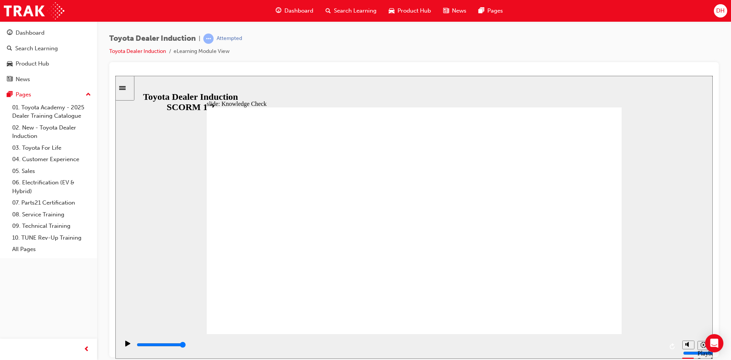
type input "toyota en"
type input "toyota eng"
type input "toyota enga"
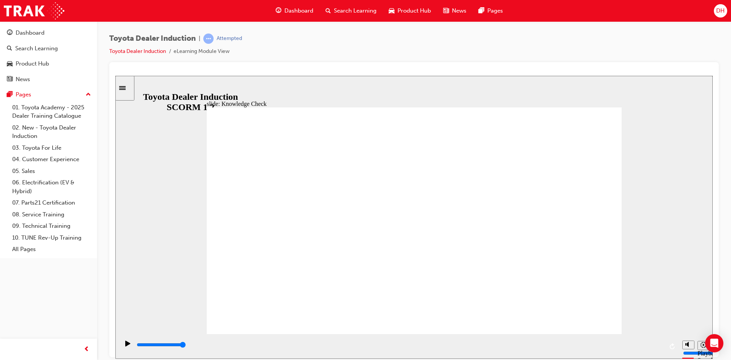
type input "toyota engag"
type input "toyota engage"
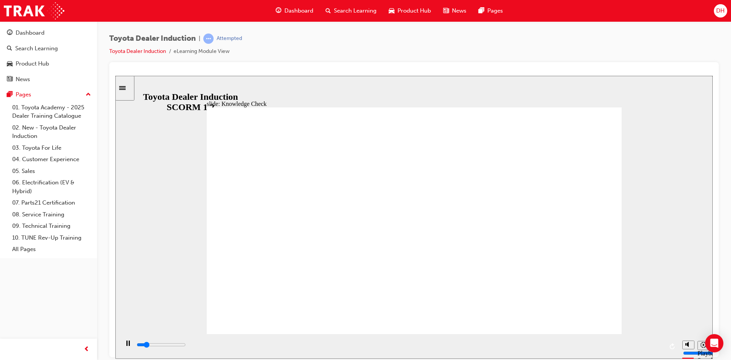
type input "800"
type input "toyota engage"
type input "2500"
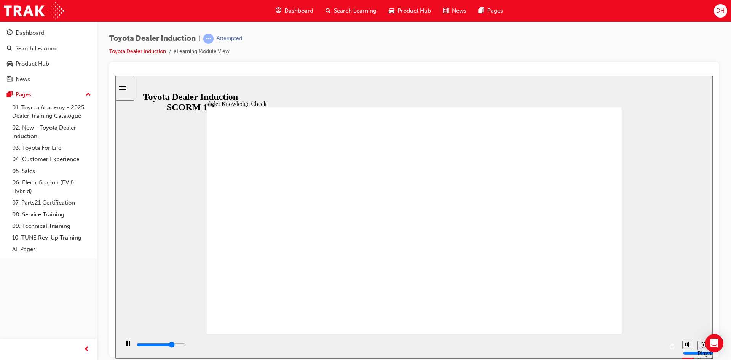
type input "3700"
type input "toyota engag"
type input "5000"
type input "toyota engage"
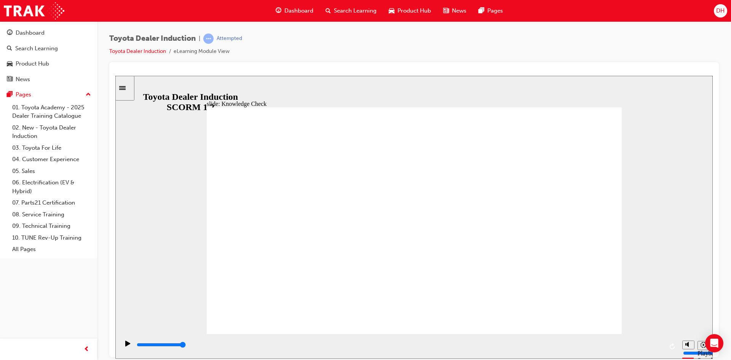
type input "toyota engage"
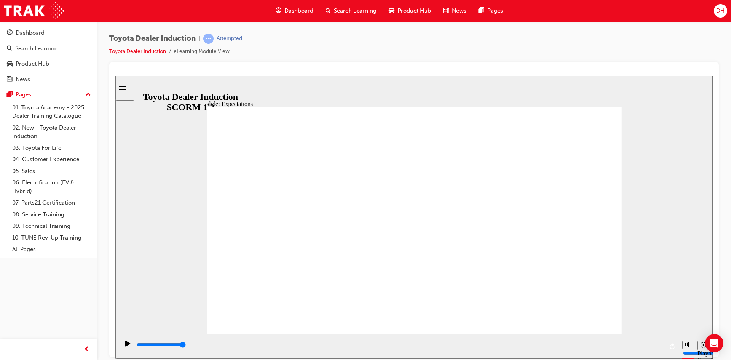
type input "8400"
checkbox input "true"
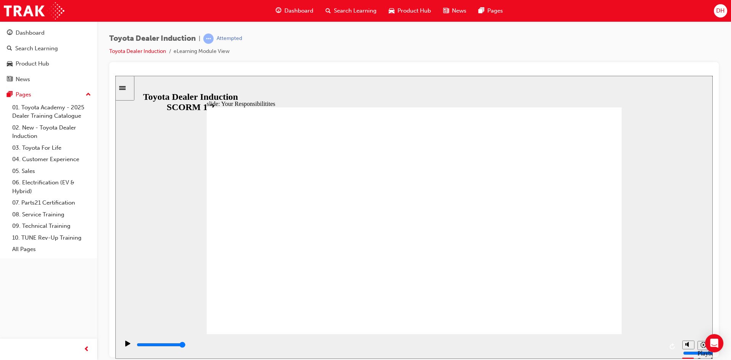
checkbox input "true"
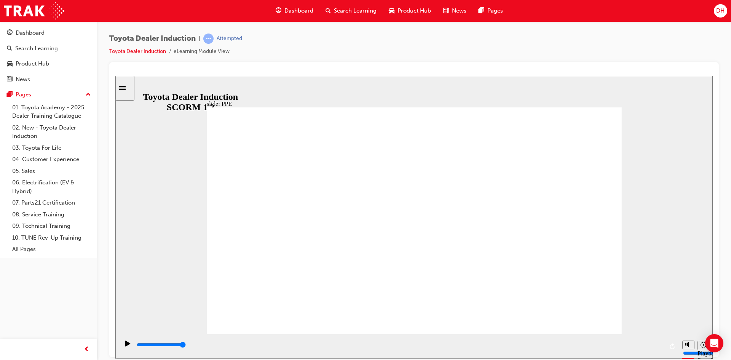
type input "5000"
checkbox input "true"
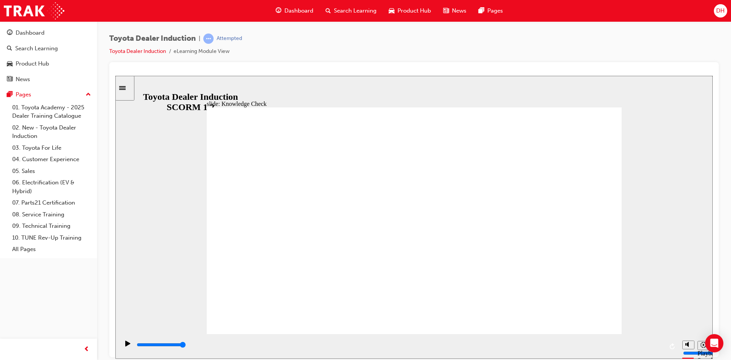
checkbox input "true"
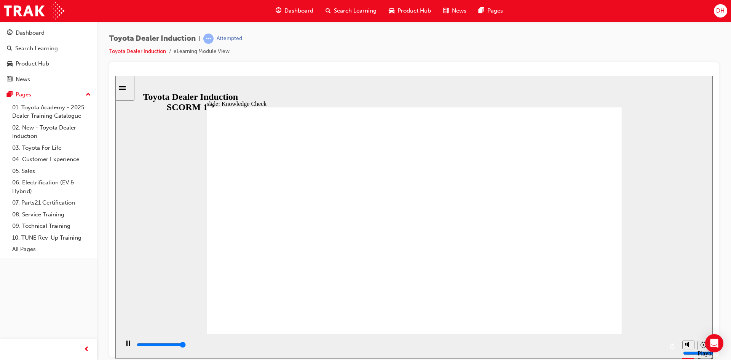
type input "5000"
radio input "true"
type input "5000"
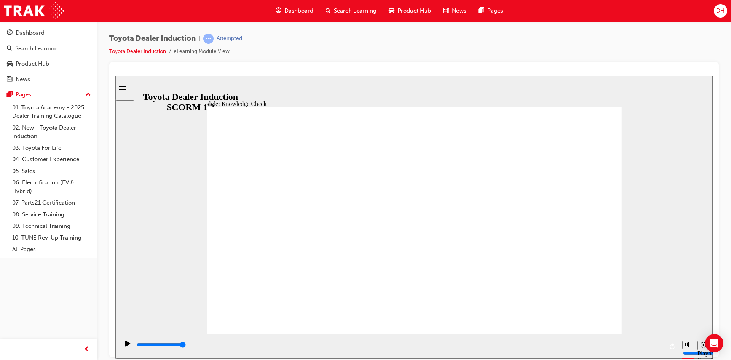
checkbox input "true"
type input "5000"
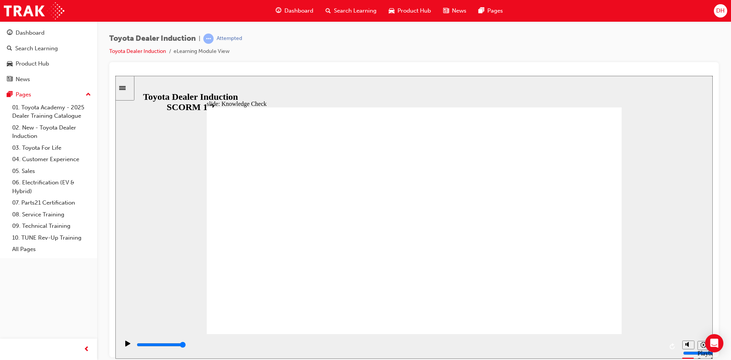
checkbox input "true"
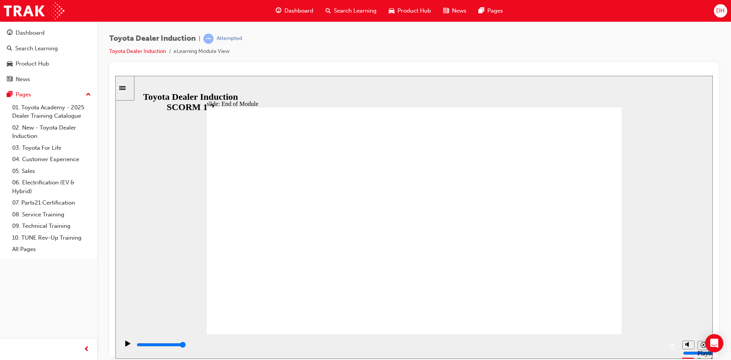
type input "9900"
click at [37, 35] on div "Dashboard" at bounding box center [30, 33] width 29 height 9
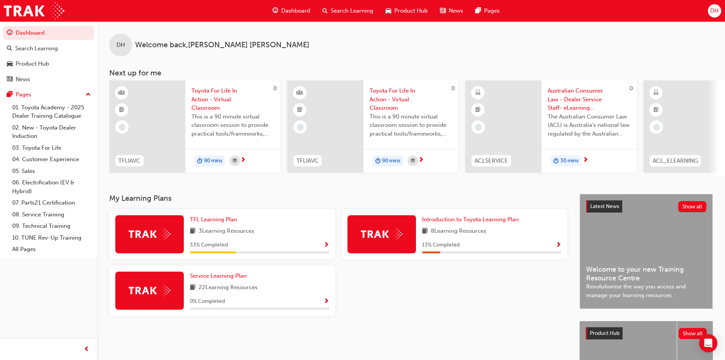
drag, startPoint x: 639, startPoint y: 109, endPoint x: 616, endPoint y: 109, distance: 23.2
click at [616, 109] on div "0 TFLIAVC Toyota For Life In Action - Virtual Classroom This is a 90 minute vir…" at bounding box center [643, 127] width 1068 height 95
click at [67, 108] on link "01. Toyota Academy - 2025 Dealer Training Catalogue" at bounding box center [51, 112] width 85 height 20
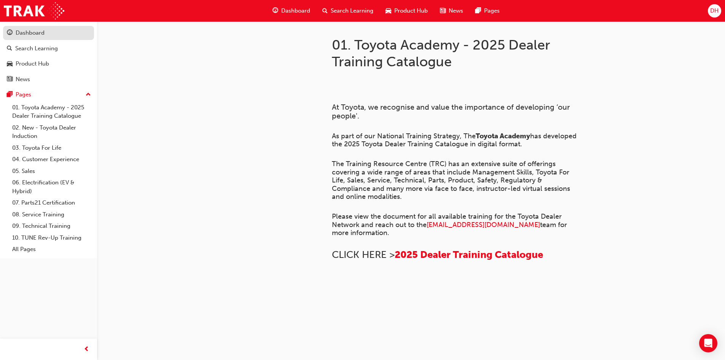
click at [29, 35] on div "Dashboard" at bounding box center [30, 33] width 29 height 9
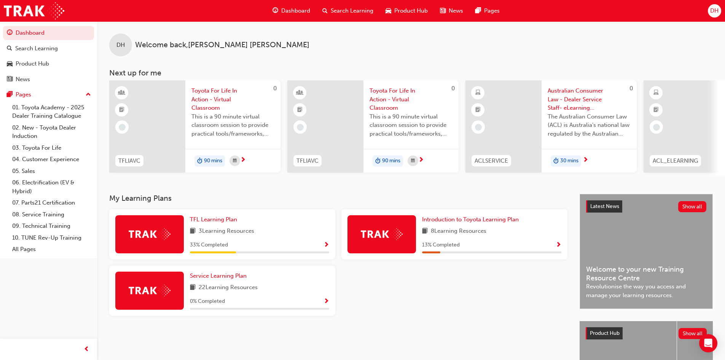
click at [328, 247] on span "Show Progress" at bounding box center [327, 245] width 6 height 7
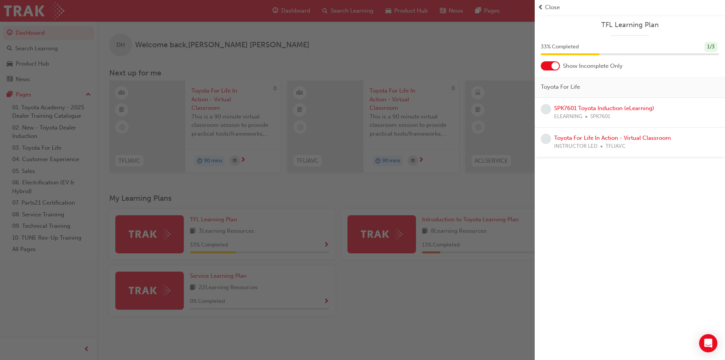
click at [552, 9] on span "Close" at bounding box center [552, 7] width 15 height 9
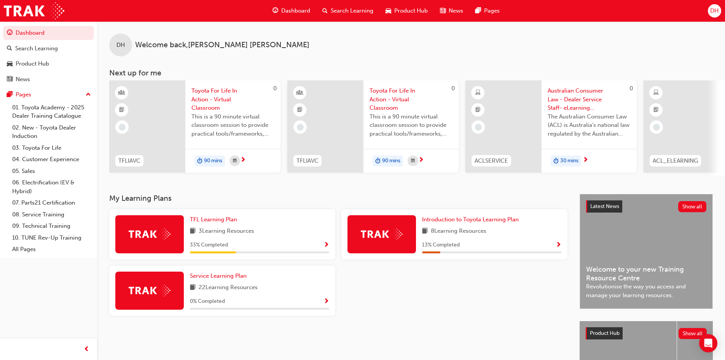
click at [328, 248] on span "Show Progress" at bounding box center [327, 245] width 6 height 7
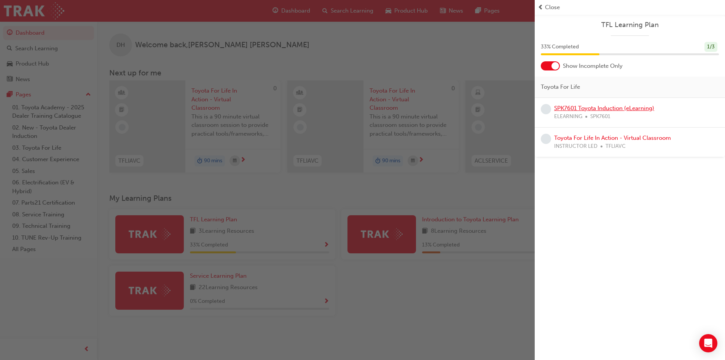
click at [614, 108] on link "SPK7601 Toyota Induction (eLearning)" at bounding box center [604, 108] width 100 height 7
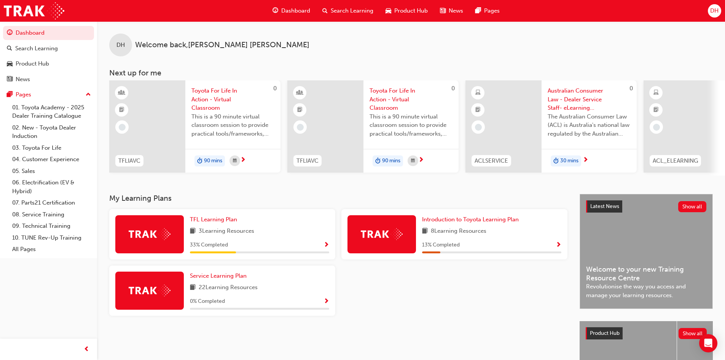
click at [201, 95] on span "Toyota For Life In Action - Virtual Classroom" at bounding box center [233, 99] width 83 height 26
click at [581, 99] on span "Australian Consumer Law - Dealer Service Staff- eLearning Module" at bounding box center [589, 99] width 83 height 26
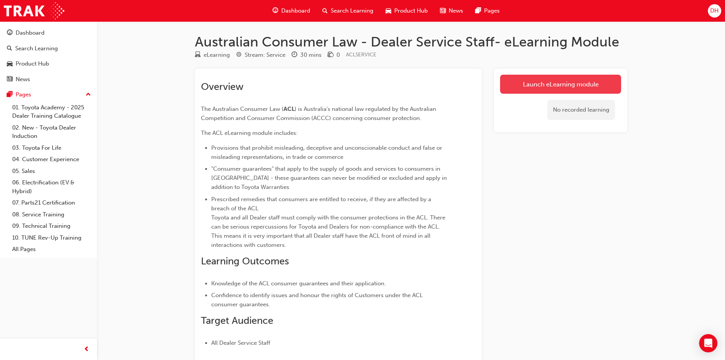
click at [561, 80] on link "Launch eLearning module" at bounding box center [560, 84] width 121 height 19
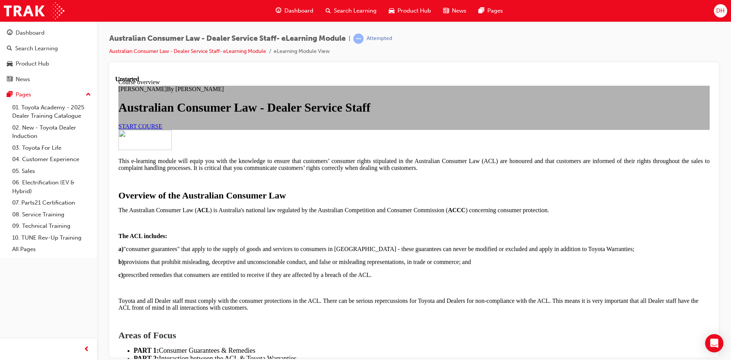
click at [162, 129] on span "START COURSE" at bounding box center [140, 126] width 44 height 6
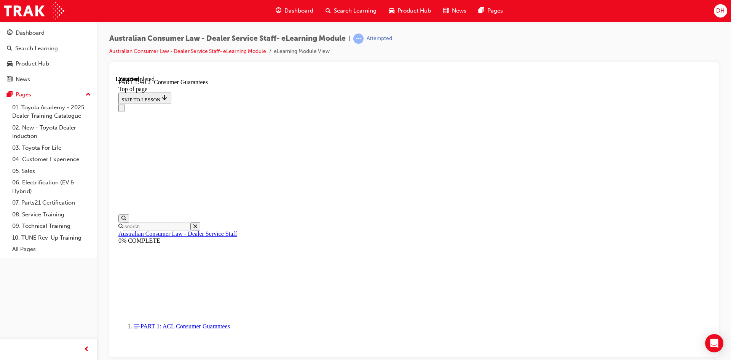
scroll to position [1166, 0]
drag, startPoint x: 632, startPoint y: 293, endPoint x: 626, endPoint y: 287, distance: 8.6
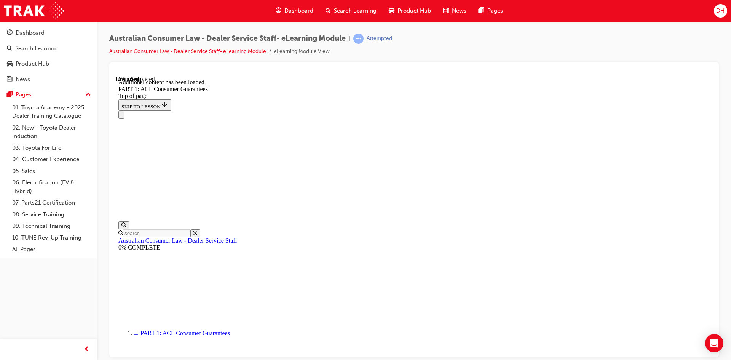
scroll to position [1455, 0]
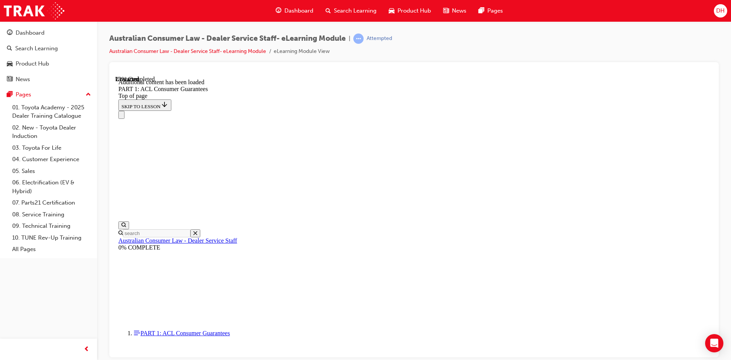
scroll to position [1889, 0]
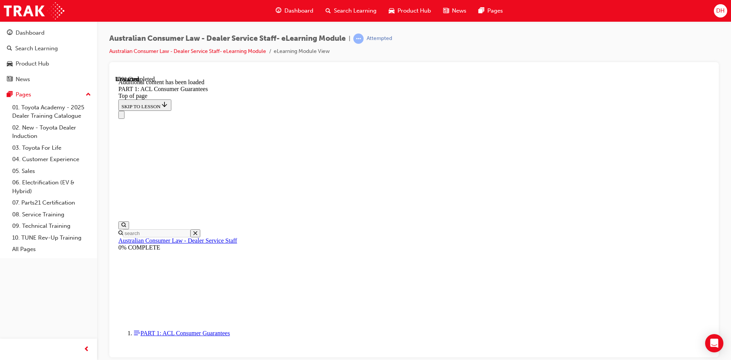
scroll to position [2086, 0]
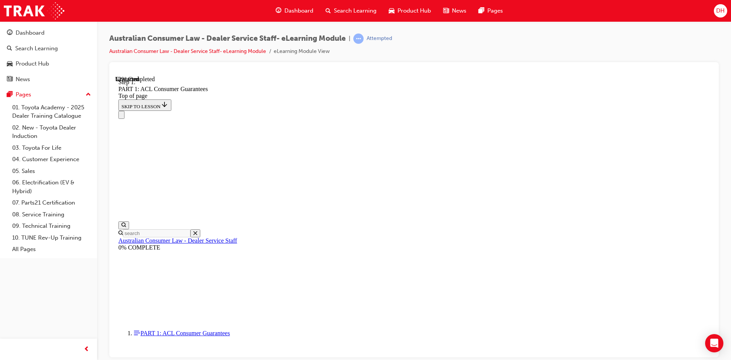
scroll to position [3411, 0]
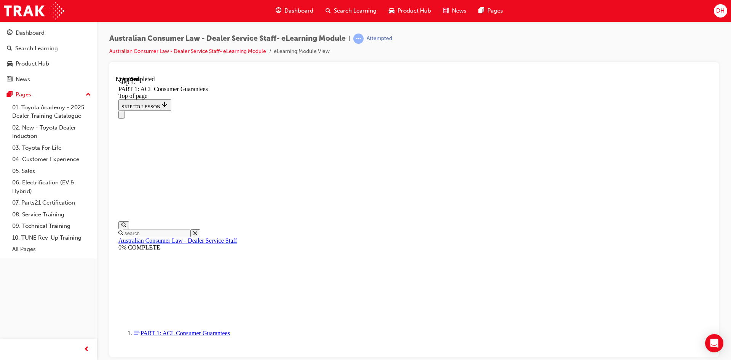
drag, startPoint x: 633, startPoint y: 302, endPoint x: 629, endPoint y: 297, distance: 5.9
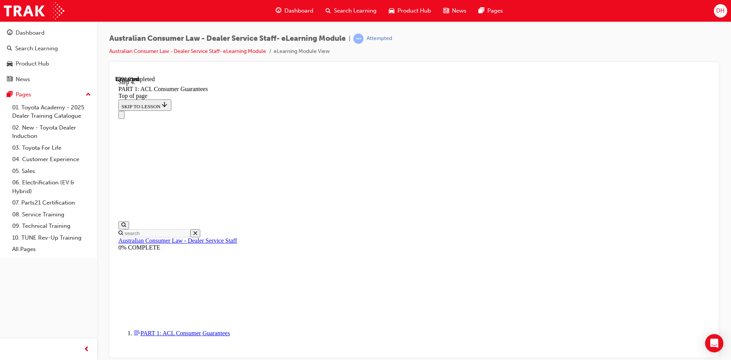
drag, startPoint x: 357, startPoint y: 248, endPoint x: 383, endPoint y: 202, distance: 52.9
drag, startPoint x: 357, startPoint y: 241, endPoint x: 377, endPoint y: 241, distance: 20.2
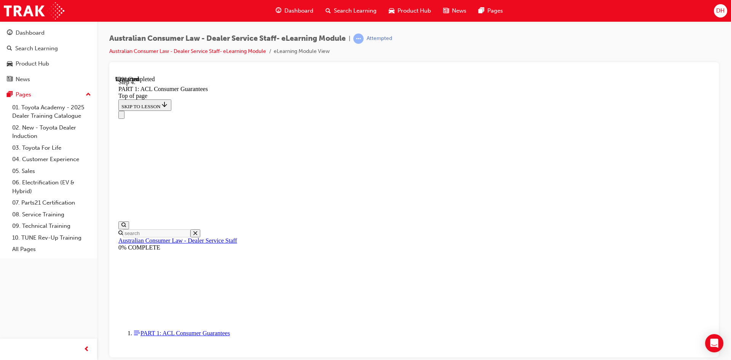
drag, startPoint x: 357, startPoint y: 330, endPoint x: 380, endPoint y: 286, distance: 50.4
drag, startPoint x: 362, startPoint y: 331, endPoint x: 376, endPoint y: 316, distance: 20.7
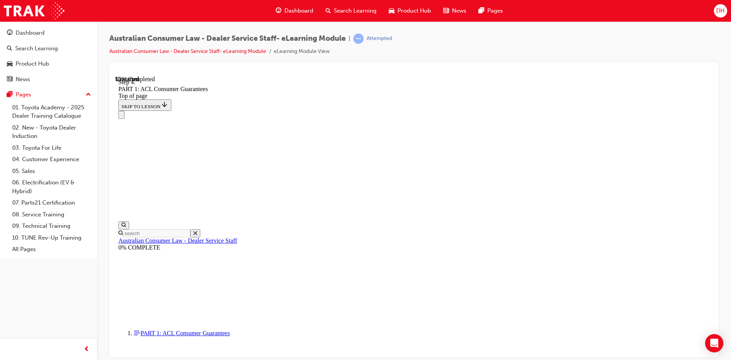
drag, startPoint x: 369, startPoint y: 254, endPoint x: 371, endPoint y: 297, distance: 43.1
drag, startPoint x: 356, startPoint y: 258, endPoint x: 383, endPoint y: 215, distance: 50.8
drag, startPoint x: 357, startPoint y: 259, endPoint x: 372, endPoint y: 260, distance: 14.9
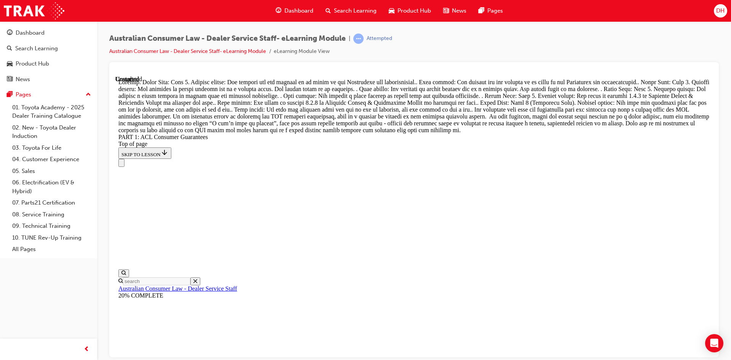
scroll to position [8752, 0]
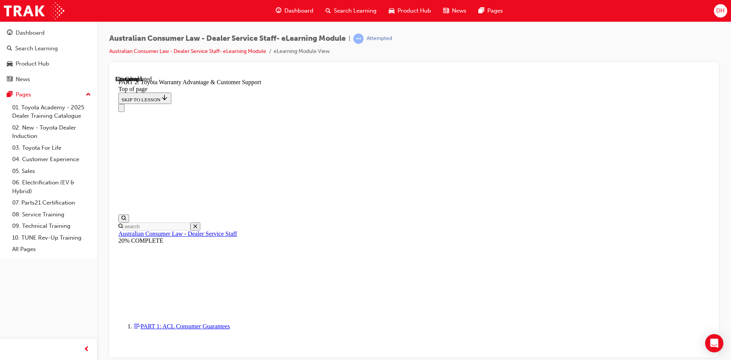
scroll to position [481, 0]
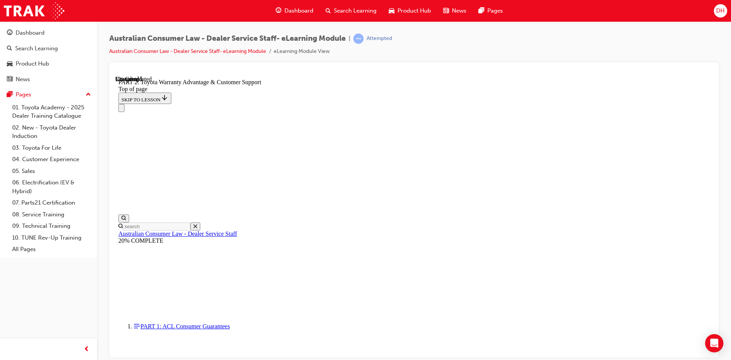
scroll to position [519, 0]
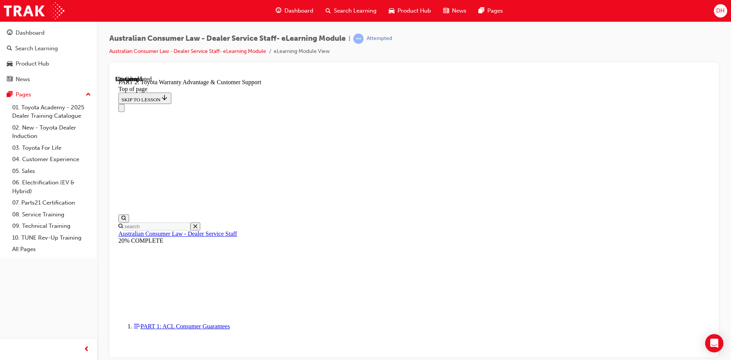
click button "CONTINUE"
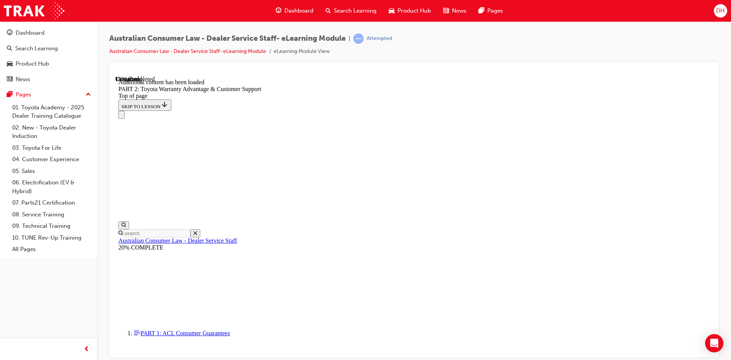
scroll to position [765, 0]
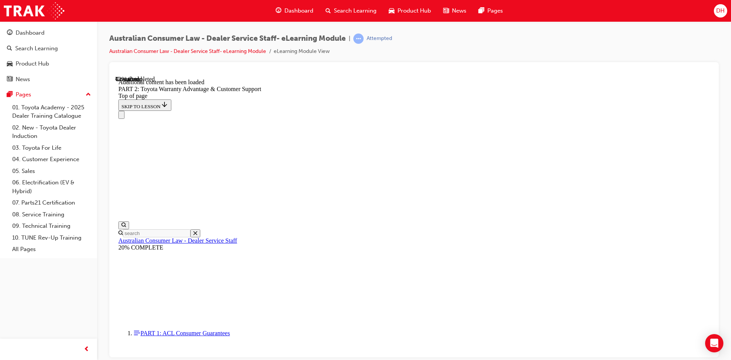
click button "CONTINUE"
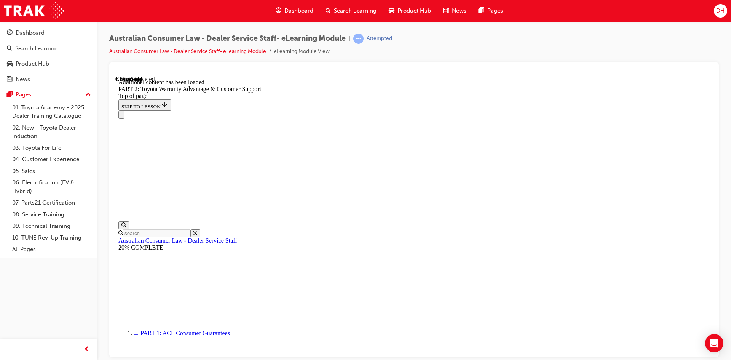
click button "CONTINUE"
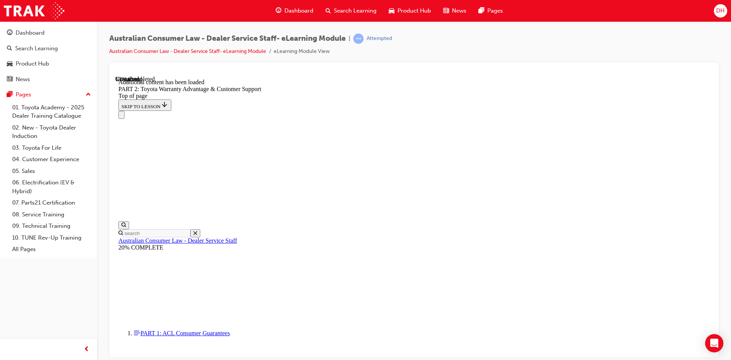
scroll to position [1732, 0]
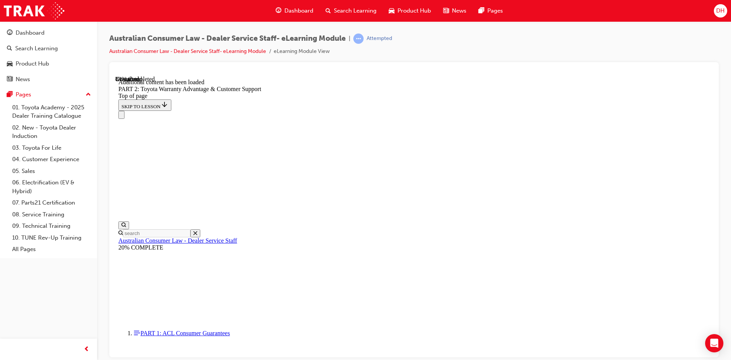
scroll to position [2497, 0]
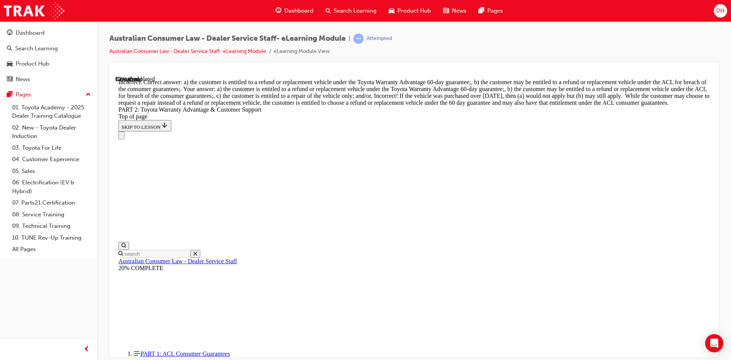
scroll to position [2497, 0]
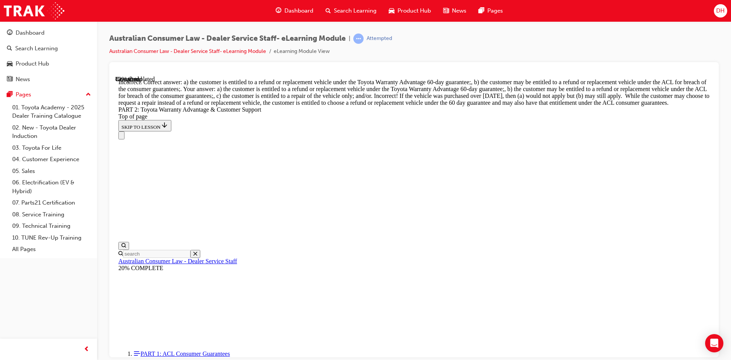
scroll to position [2847, 0]
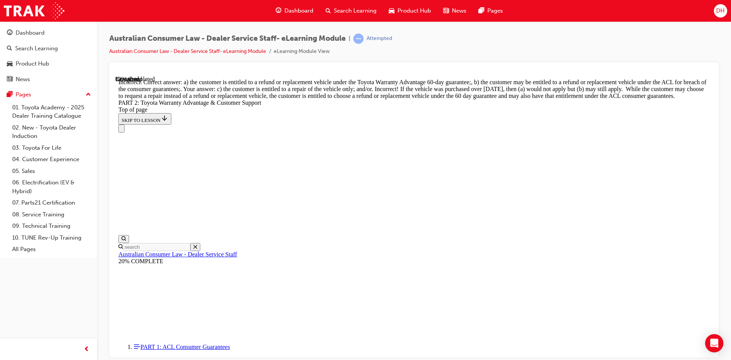
scroll to position [2923, 0]
drag, startPoint x: 353, startPoint y: 313, endPoint x: 356, endPoint y: 305, distance: 8.6
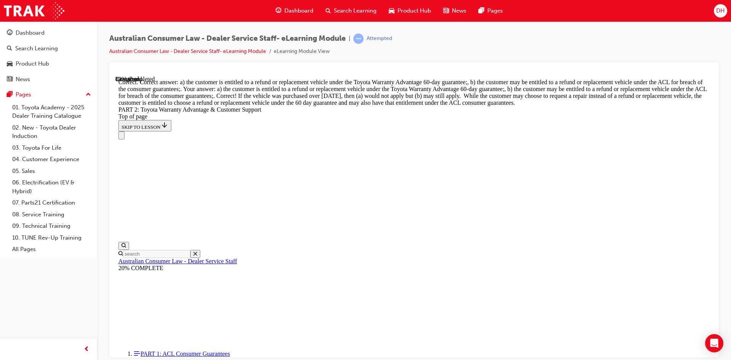
scroll to position [2984, 0]
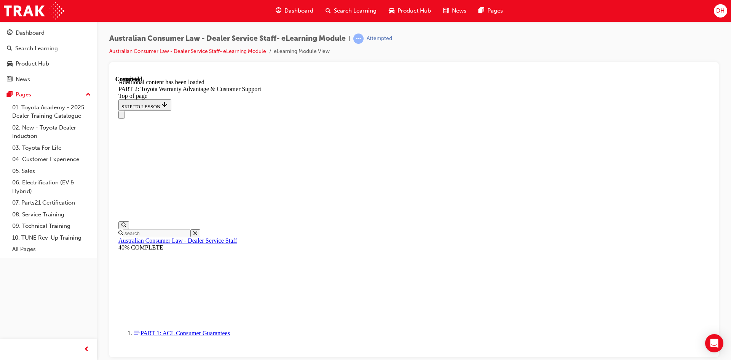
scroll to position [3162, 0]
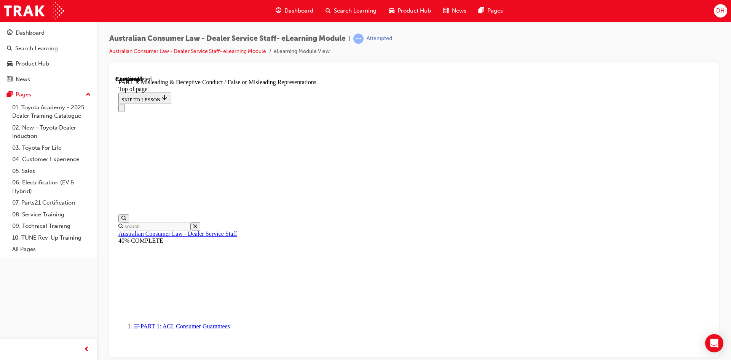
scroll to position [481, 0]
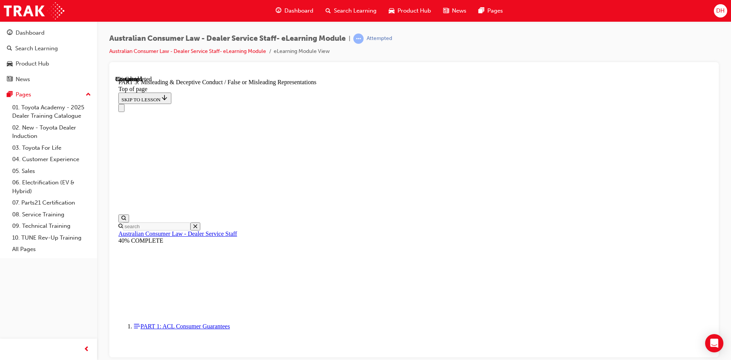
click button "CONTINUE"
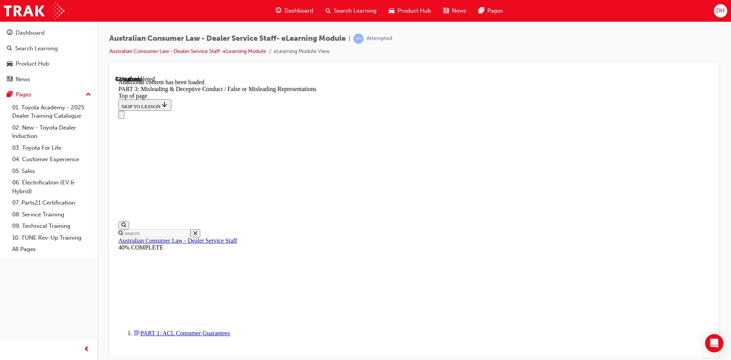
scroll to position [1736, 0]
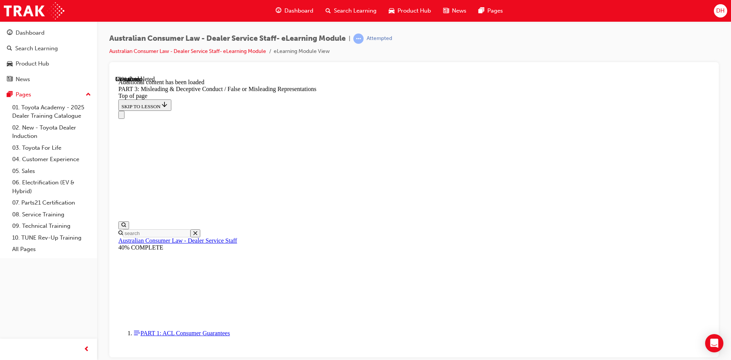
scroll to position [2208, 0]
click button "CONTINUE"
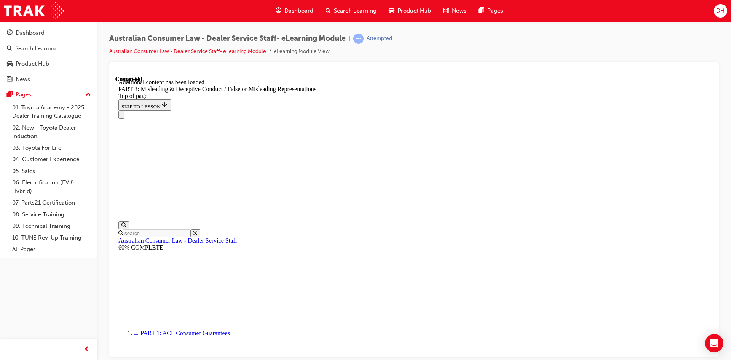
scroll to position [3138, 0]
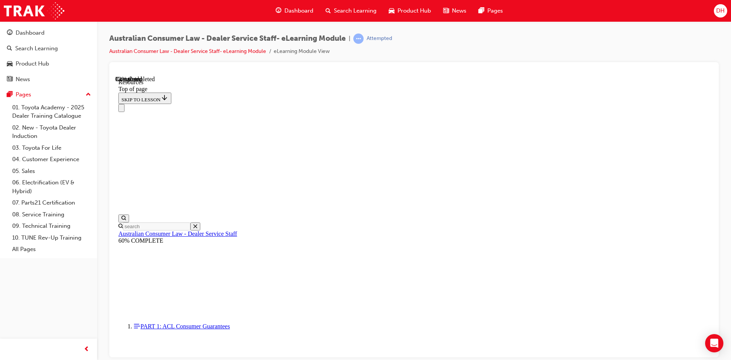
scroll to position [138, 0]
drag, startPoint x: 317, startPoint y: 169, endPoint x: 599, endPoint y: 238, distance: 290.1
copy div "The Customer Charter on the Toyota Website: https://www.toyota.com.au/main/toyo…"
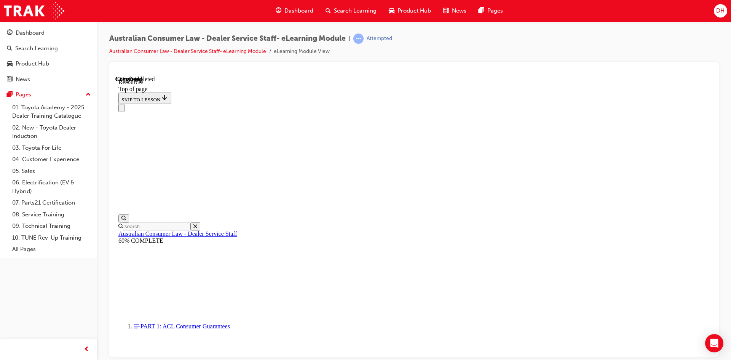
drag, startPoint x: 313, startPoint y: 132, endPoint x: 638, endPoint y: 331, distance: 381.3
copy div "YOU ARE NOT ALONE. Its always better to ask. The following are resources to ass…"
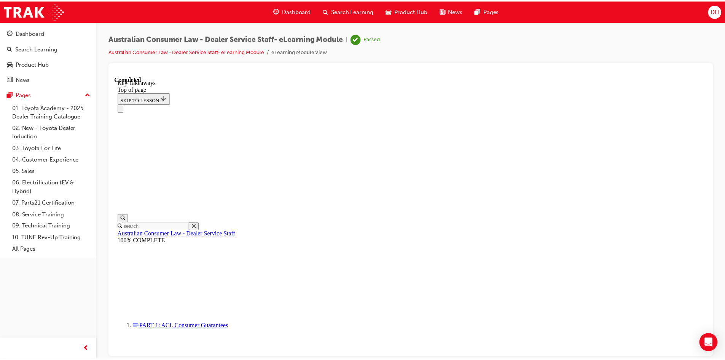
scroll to position [163, 0]
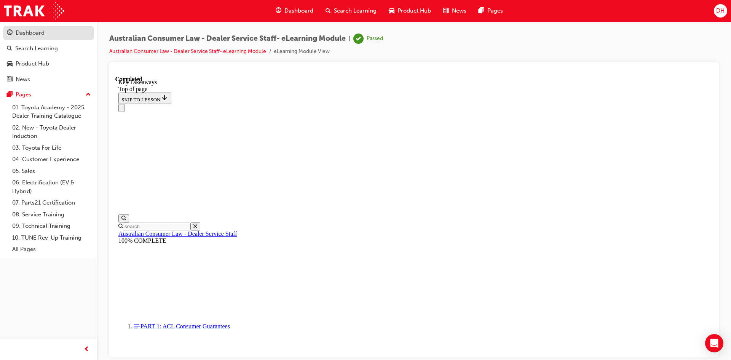
click at [25, 31] on div "Dashboard" at bounding box center [30, 33] width 29 height 9
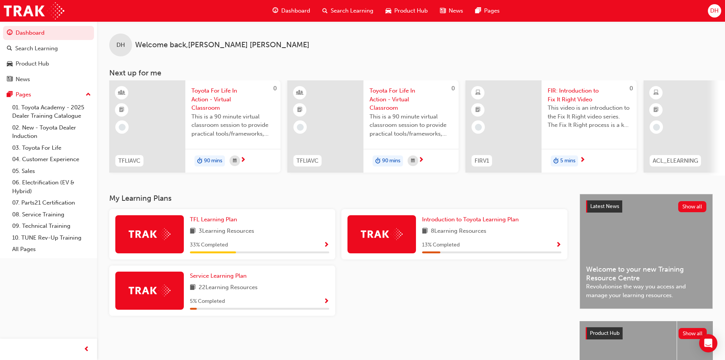
click at [576, 90] on span "FIR: Introduction to Fix It Right Video" at bounding box center [589, 94] width 83 height 17
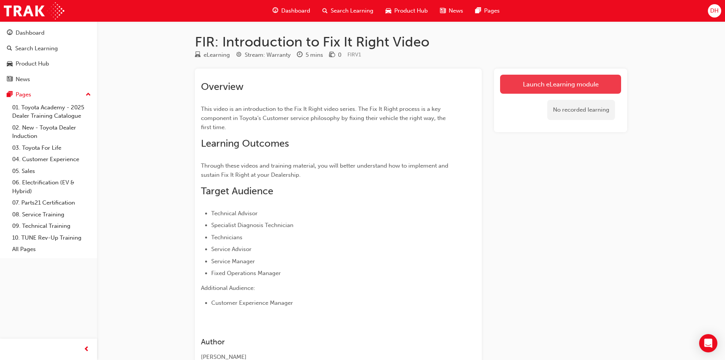
click at [536, 88] on link "Launch eLearning module" at bounding box center [560, 84] width 121 height 19
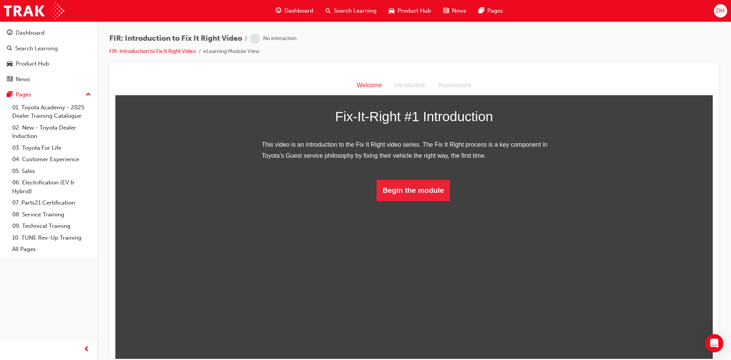
scroll to position [18, 0]
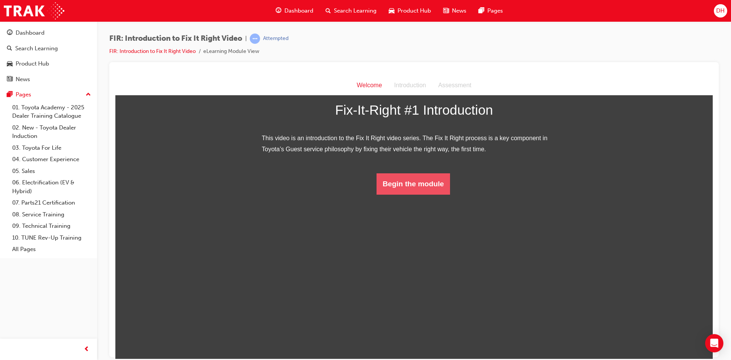
click at [403, 194] on button "Begin the module" at bounding box center [413, 183] width 73 height 21
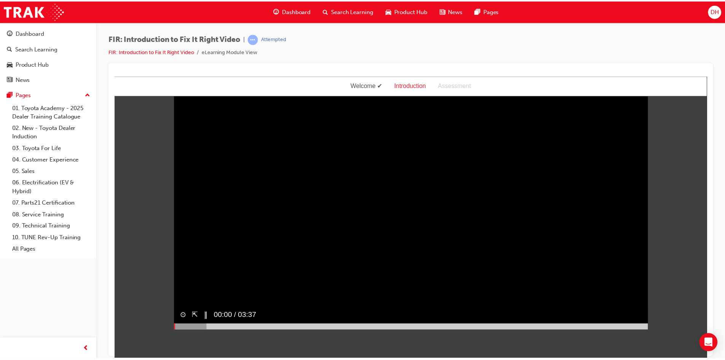
scroll to position [0, 0]
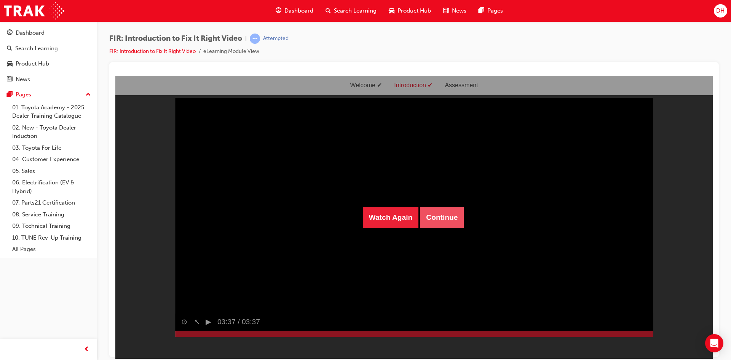
click at [435, 218] on button "Continue" at bounding box center [442, 216] width 44 height 21
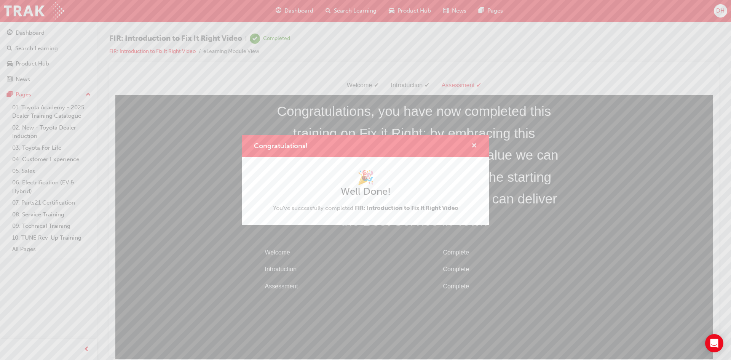
click at [476, 144] on span "cross-icon" at bounding box center [474, 146] width 6 height 7
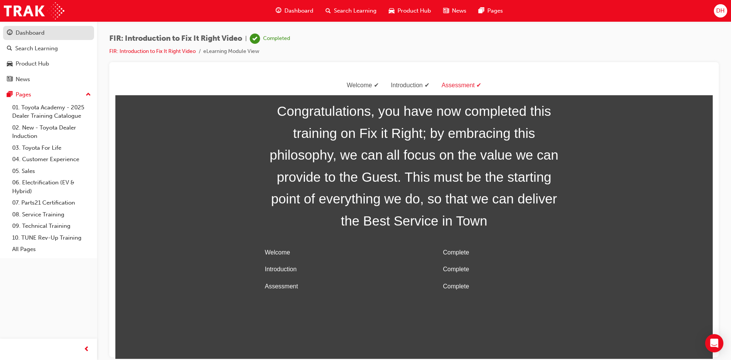
click at [24, 35] on div "Dashboard" at bounding box center [30, 33] width 29 height 9
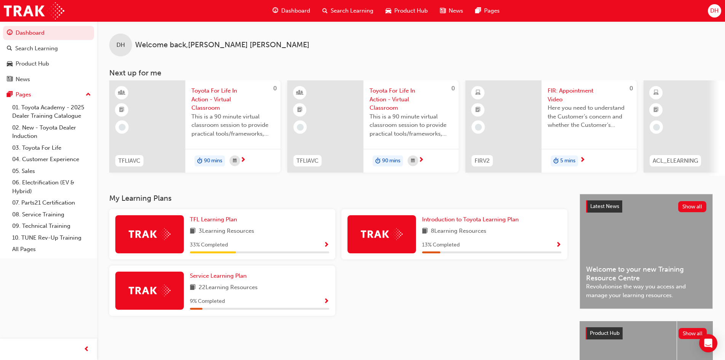
click at [569, 90] on span "FIR: Appointment Video" at bounding box center [589, 94] width 83 height 17
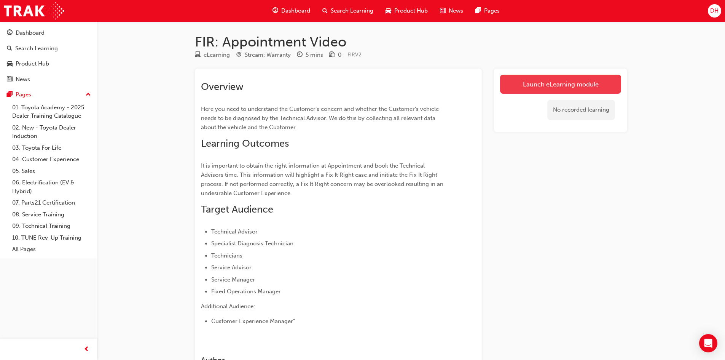
click at [533, 79] on link "Launch eLearning module" at bounding box center [560, 84] width 121 height 19
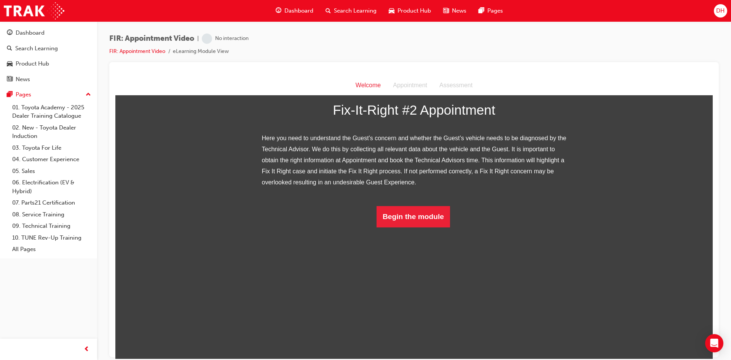
scroll to position [48, 0]
click at [420, 227] on button "Begin the module" at bounding box center [413, 216] width 73 height 21
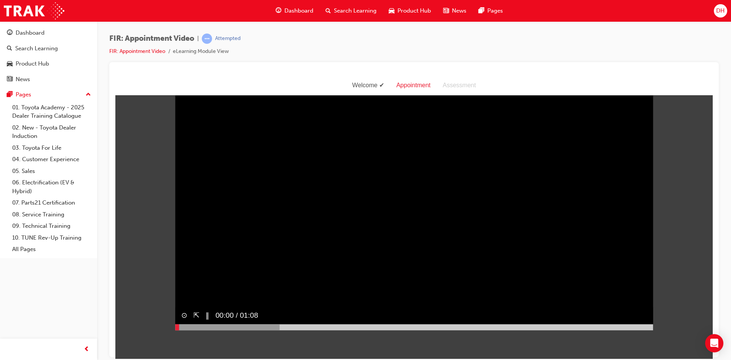
scroll to position [0, 0]
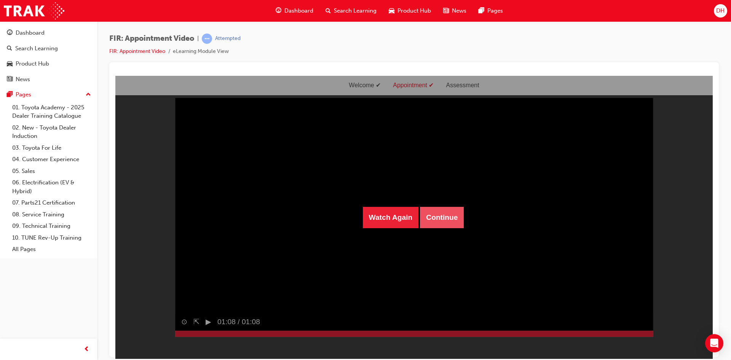
click at [444, 220] on button "Continue" at bounding box center [442, 216] width 44 height 21
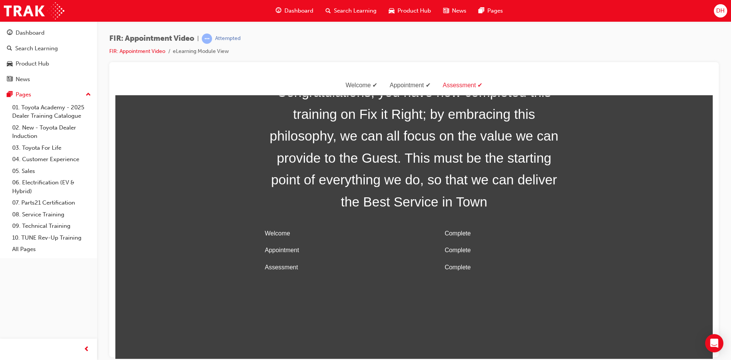
scroll to position [24, 0]
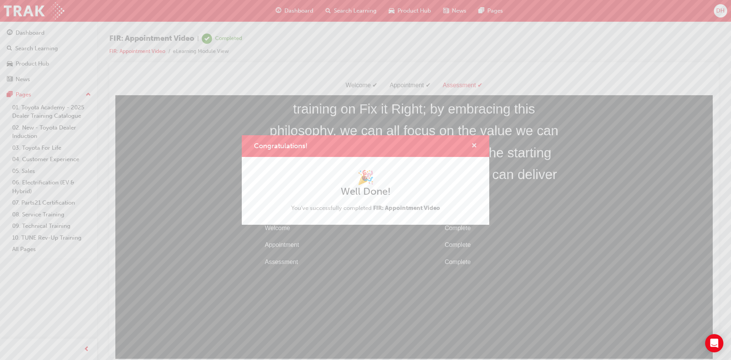
click at [473, 144] on span "cross-icon" at bounding box center [474, 146] width 6 height 7
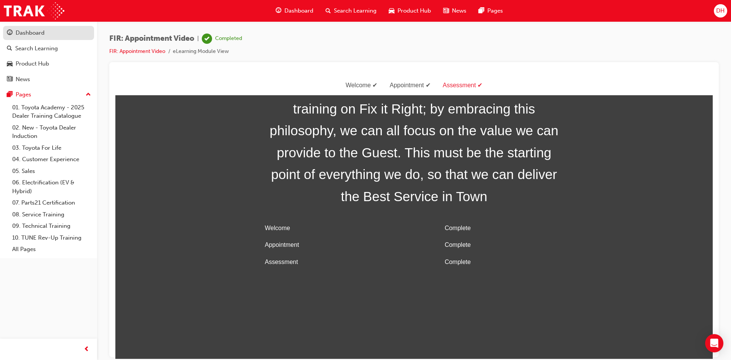
click at [28, 33] on div "Dashboard" at bounding box center [30, 33] width 29 height 9
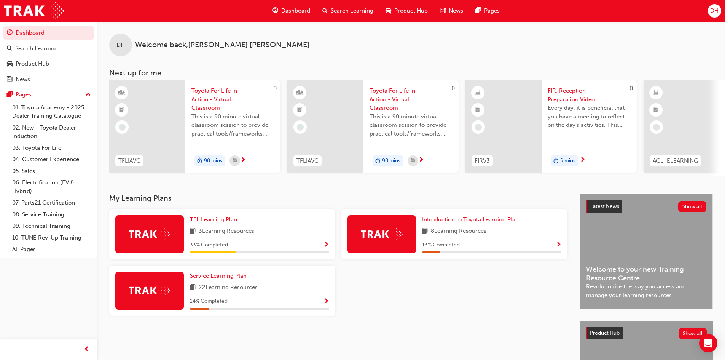
click at [328, 247] on span "Show Progress" at bounding box center [327, 245] width 6 height 7
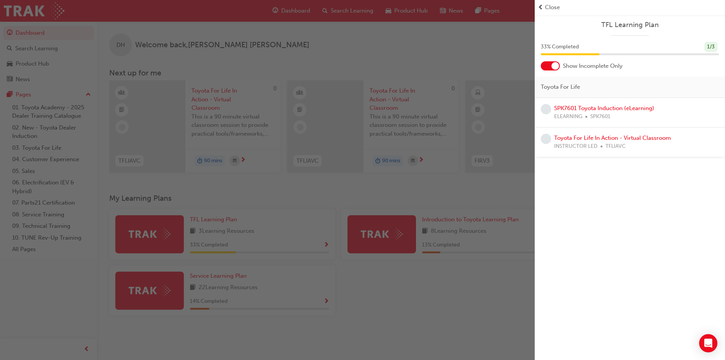
click at [553, 9] on span "Close" at bounding box center [552, 7] width 15 height 9
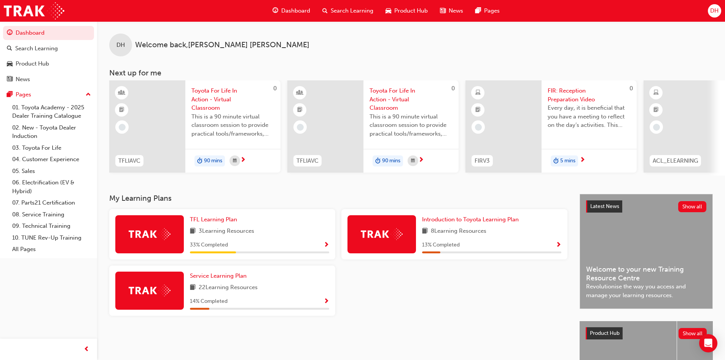
click at [568, 96] on span "FIR: Reception Preparation Video" at bounding box center [589, 94] width 83 height 17
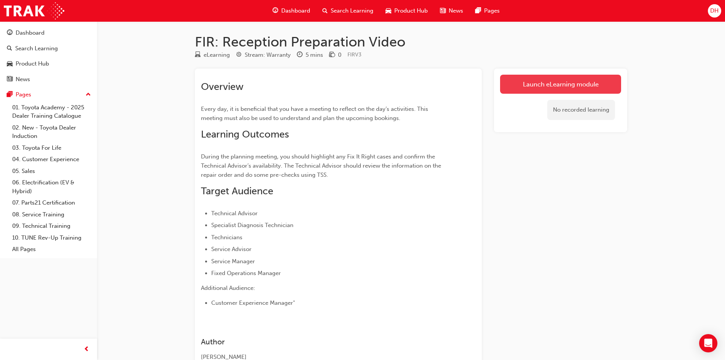
click at [564, 85] on link "Launch eLearning module" at bounding box center [560, 84] width 121 height 19
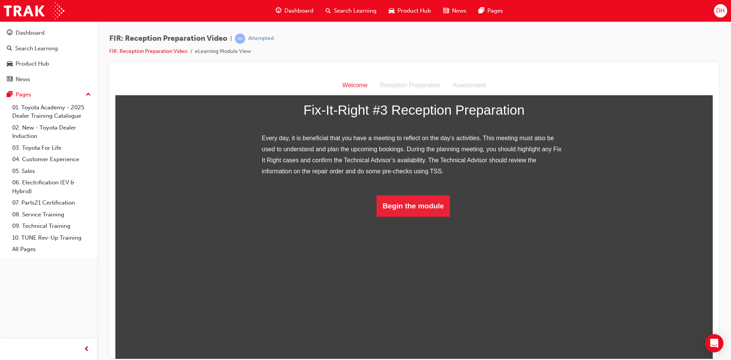
scroll to position [37, 0]
click at [416, 216] on button "Begin the module" at bounding box center [413, 205] width 73 height 21
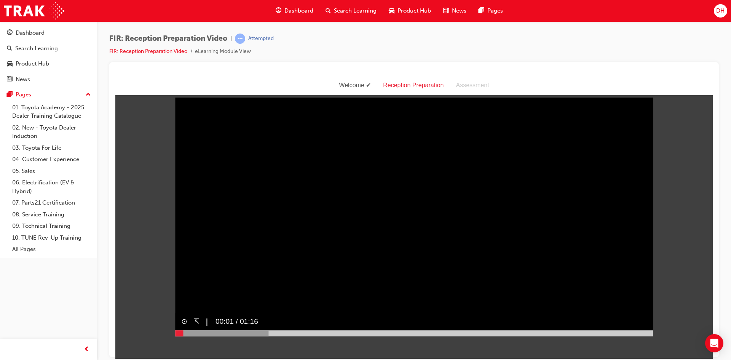
scroll to position [0, 0]
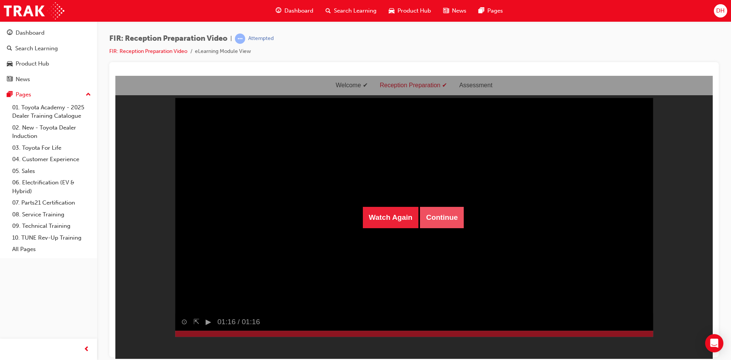
click at [450, 220] on button "Continue" at bounding box center [442, 216] width 44 height 21
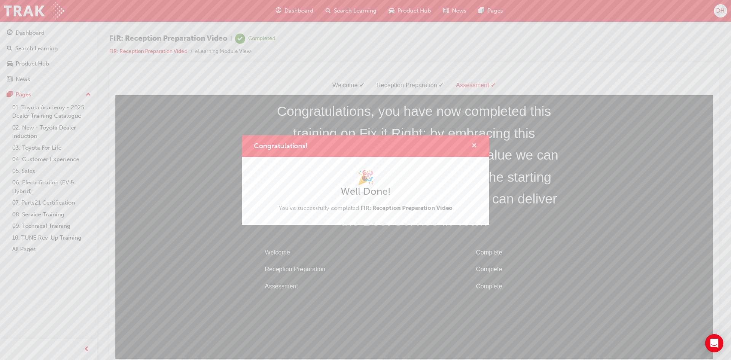
click at [474, 145] on span "cross-icon" at bounding box center [474, 146] width 6 height 7
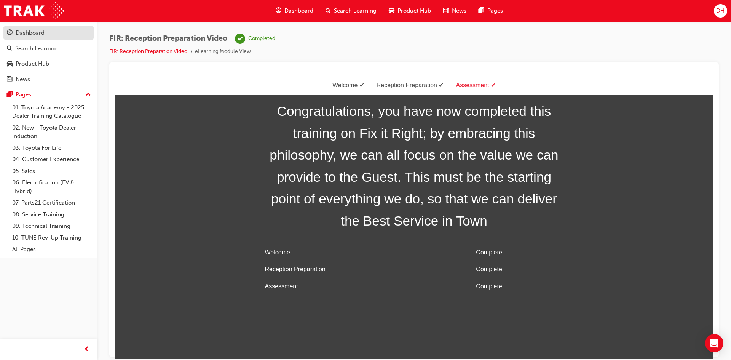
click at [37, 35] on div "Dashboard" at bounding box center [30, 33] width 29 height 9
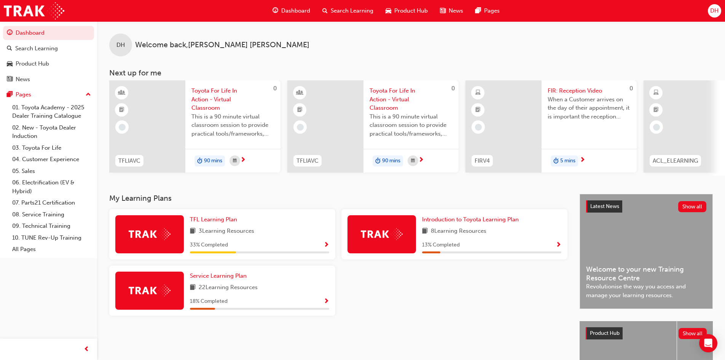
click at [562, 88] on span "FIR: Reception Video" at bounding box center [589, 90] width 83 height 9
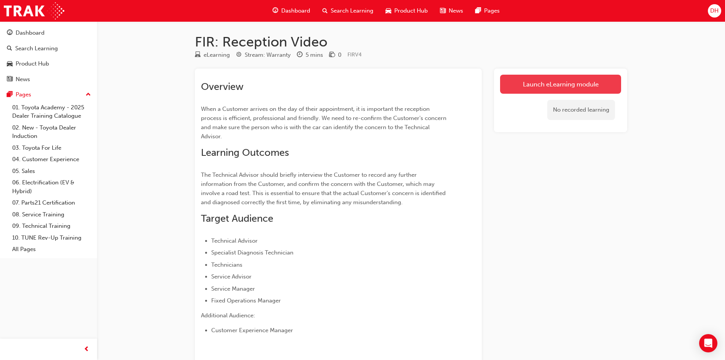
click at [529, 84] on link "Launch eLearning module" at bounding box center [560, 84] width 121 height 19
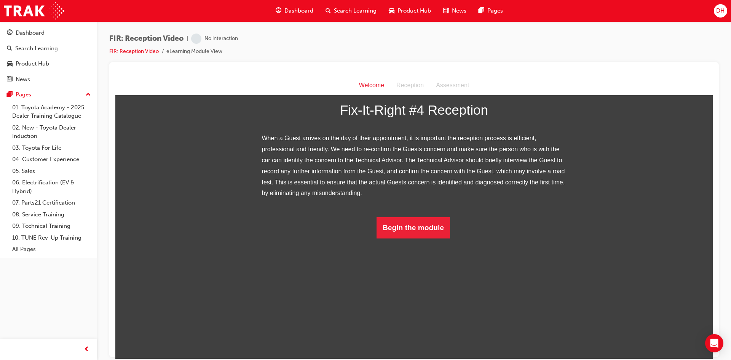
scroll to position [59, 0]
click at [405, 238] on button "Begin the module" at bounding box center [413, 227] width 73 height 21
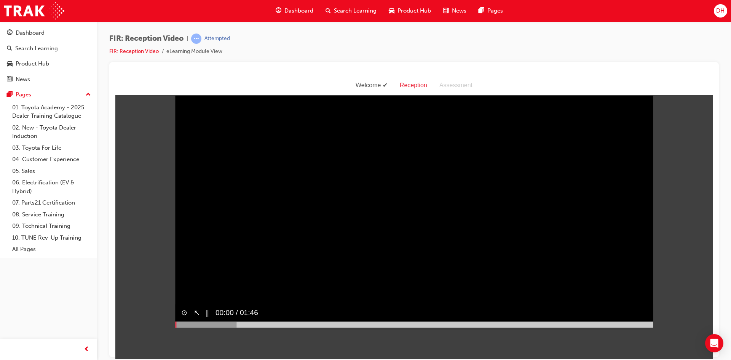
scroll to position [0, 0]
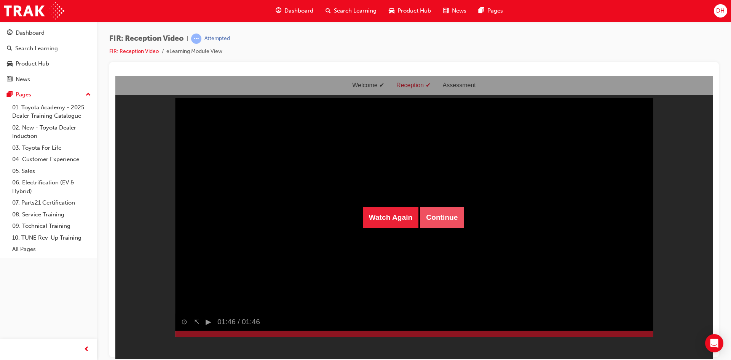
click at [437, 214] on button "Continue" at bounding box center [442, 216] width 44 height 21
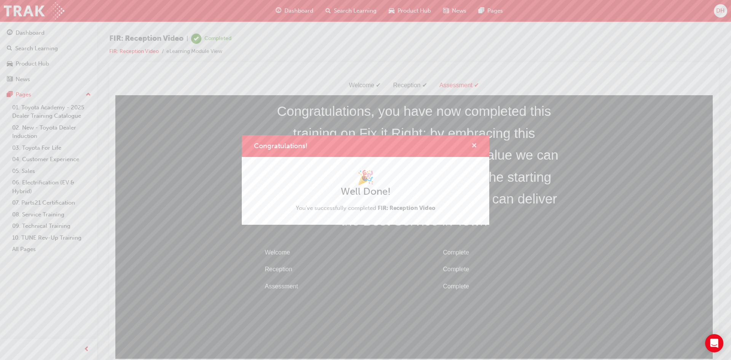
click at [476, 145] on span "cross-icon" at bounding box center [474, 146] width 6 height 7
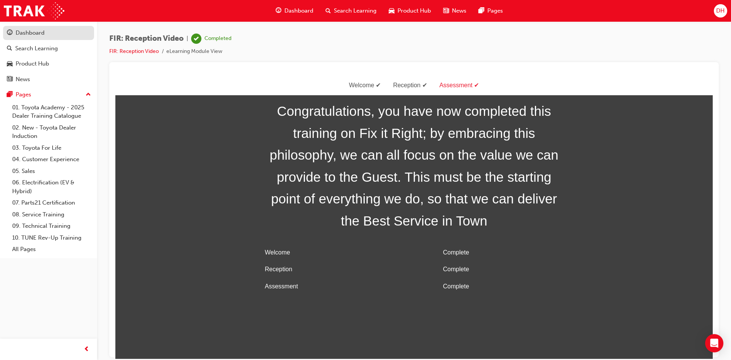
click at [53, 36] on div "Dashboard" at bounding box center [48, 33] width 83 height 10
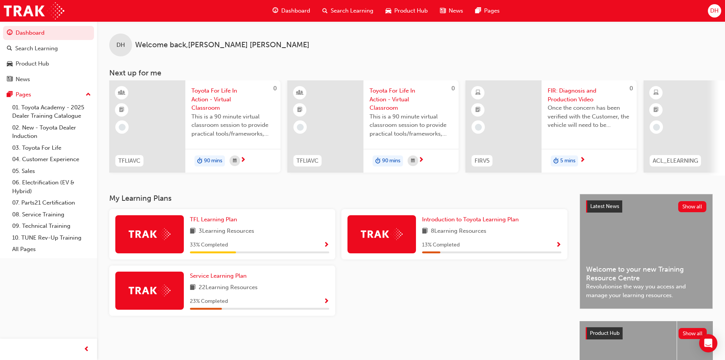
click at [572, 94] on span "FIR: Diagnosis and Production Video" at bounding box center [589, 94] width 83 height 17
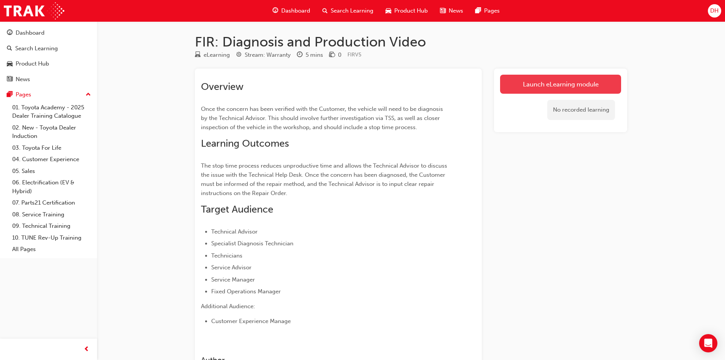
click at [546, 86] on link "Launch eLearning module" at bounding box center [560, 84] width 121 height 19
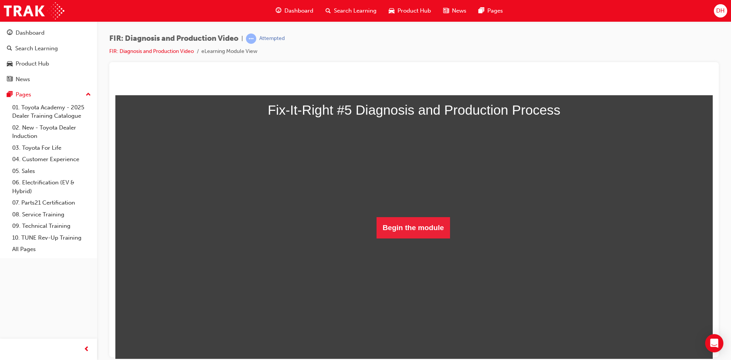
scroll to position [76, 0]
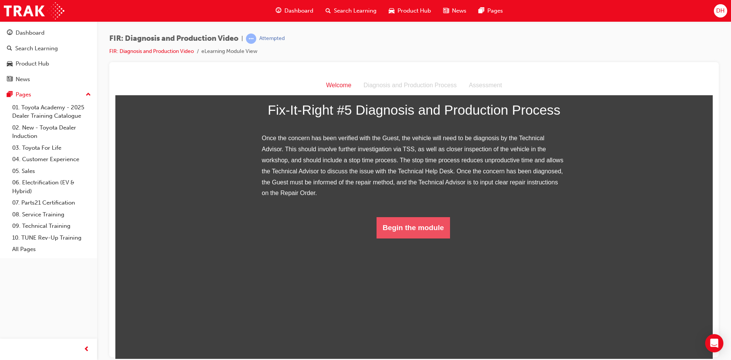
click at [412, 238] on button "Begin the module" at bounding box center [413, 227] width 73 height 21
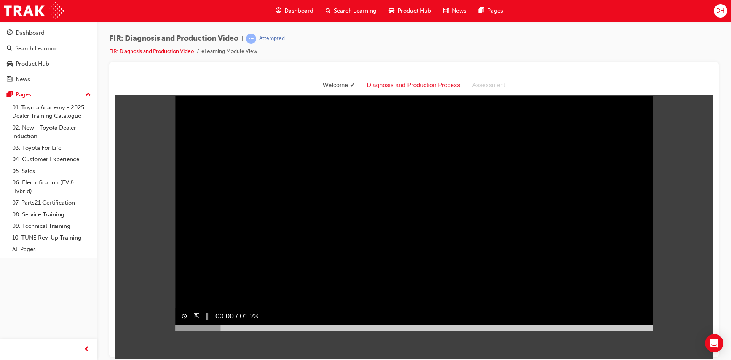
scroll to position [0, 0]
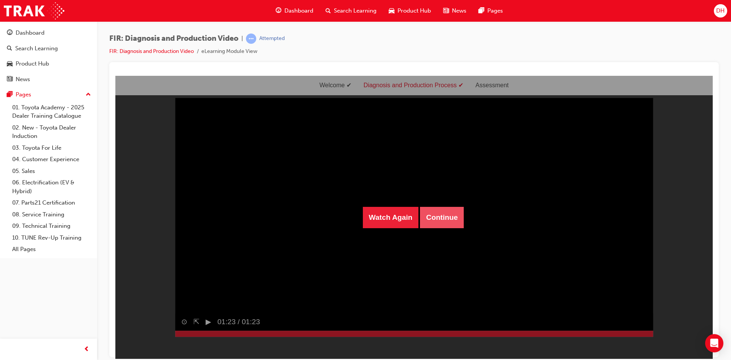
click at [444, 215] on button "Continue" at bounding box center [442, 216] width 44 height 21
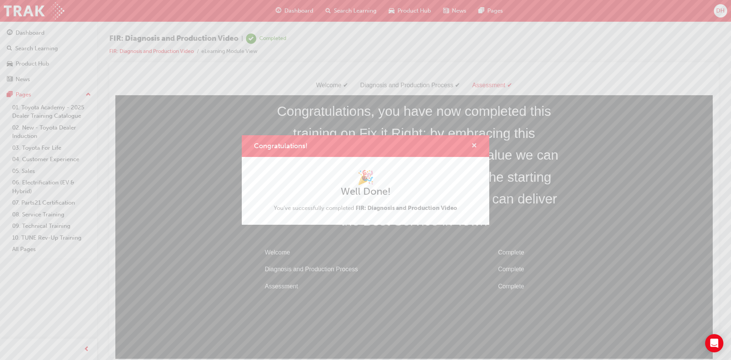
click at [475, 146] on span "cross-icon" at bounding box center [474, 146] width 6 height 7
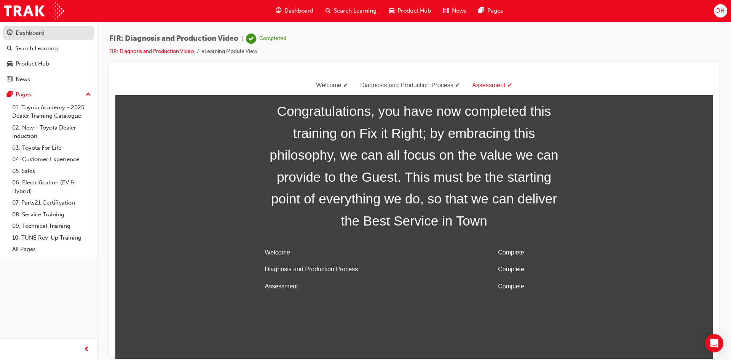
click at [55, 27] on link "Dashboard" at bounding box center [48, 33] width 91 height 14
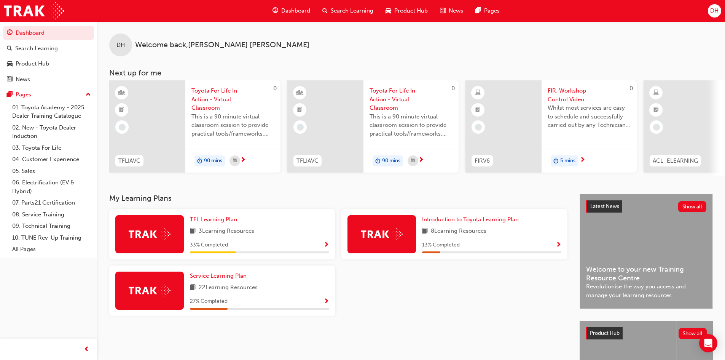
click at [570, 95] on span "FIR: Workshop Control Video" at bounding box center [589, 94] width 83 height 17
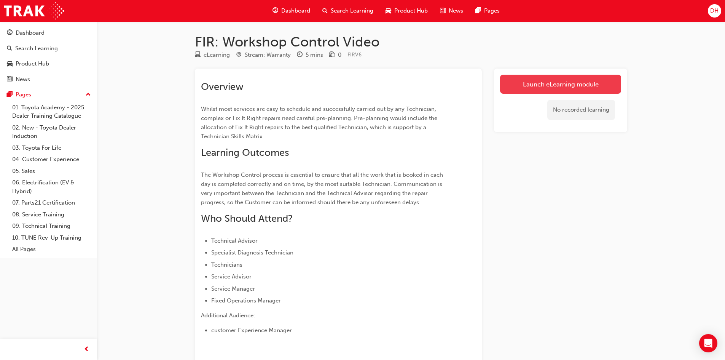
click at [529, 88] on link "Launch eLearning module" at bounding box center [560, 84] width 121 height 19
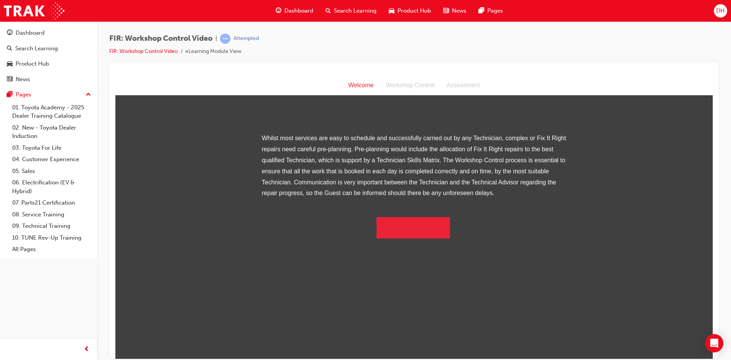
scroll to position [59, 0]
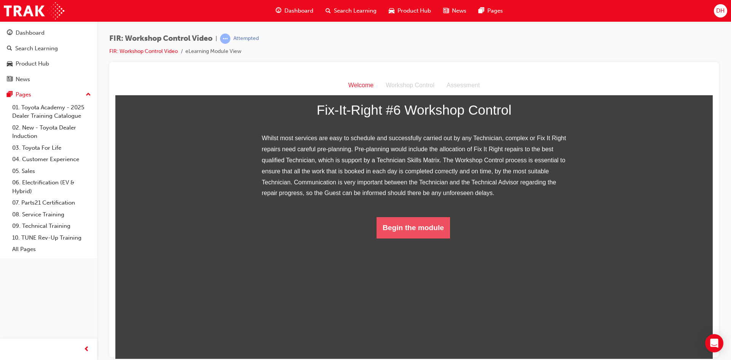
click at [420, 238] on button "Begin the module" at bounding box center [413, 227] width 73 height 21
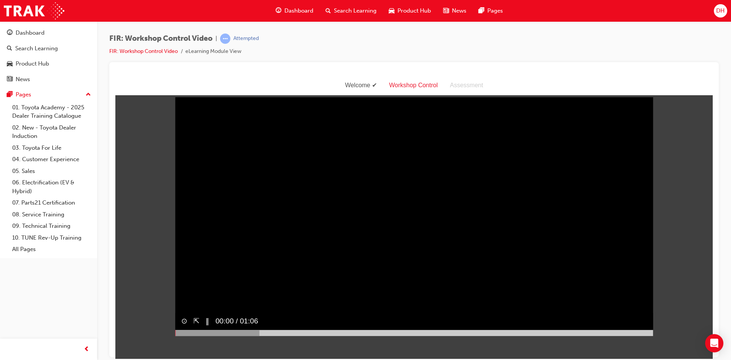
scroll to position [0, 0]
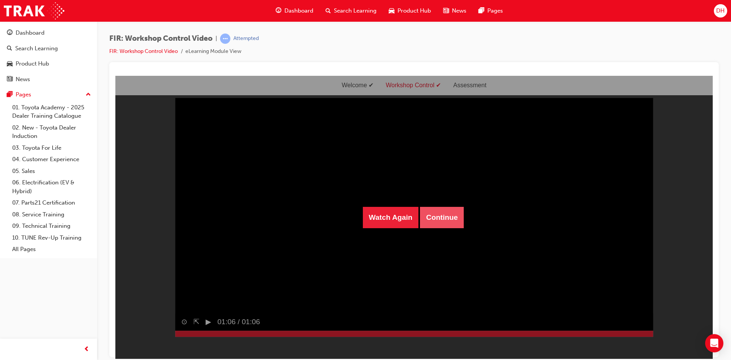
click at [438, 218] on button "Continue" at bounding box center [442, 216] width 44 height 21
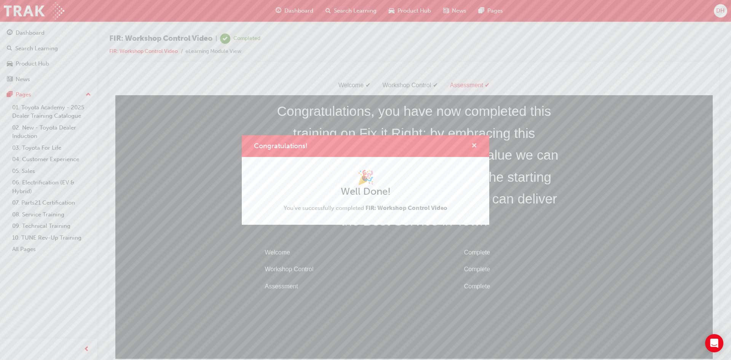
click at [474, 146] on span "cross-icon" at bounding box center [474, 146] width 6 height 7
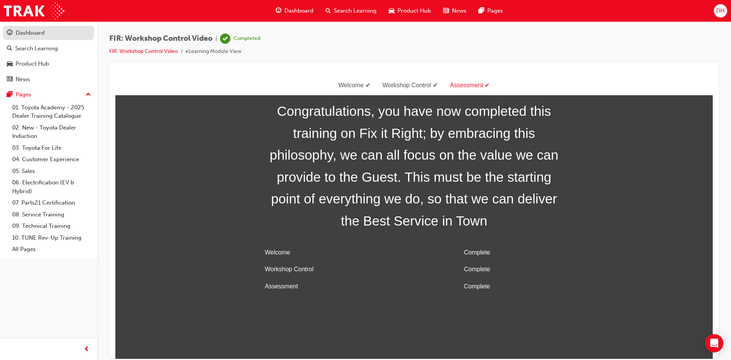
click at [35, 37] on div "Dashboard" at bounding box center [30, 33] width 29 height 9
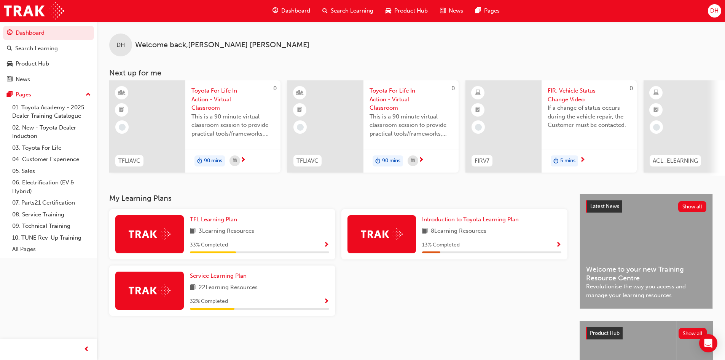
click at [577, 89] on span "FIR: Vehicle Status Change Video" at bounding box center [589, 94] width 83 height 17
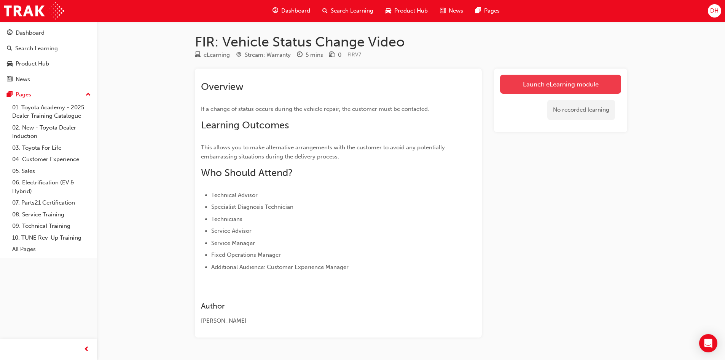
click at [525, 86] on link "Launch eLearning module" at bounding box center [560, 84] width 121 height 19
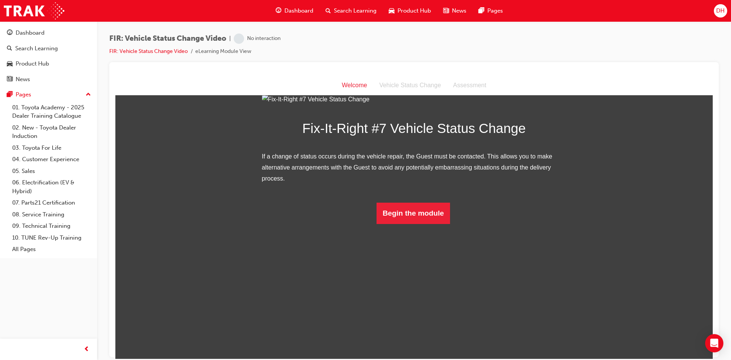
scroll to position [26, 0]
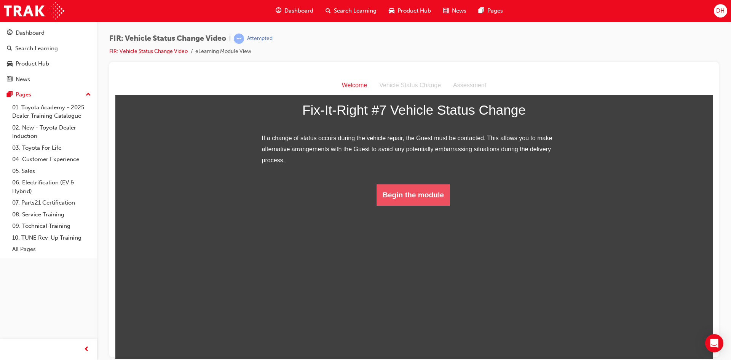
click at [420, 205] on button "Begin the module" at bounding box center [413, 194] width 73 height 21
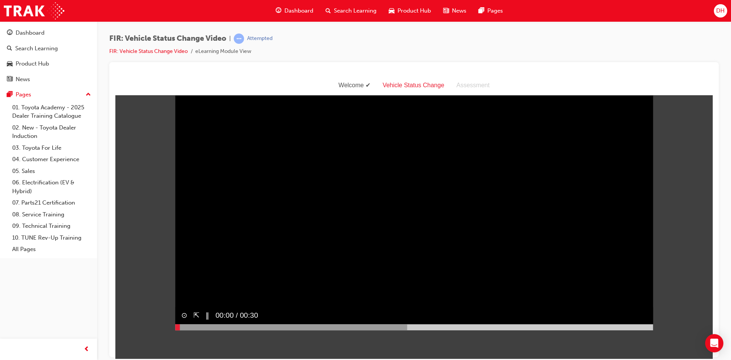
scroll to position [0, 0]
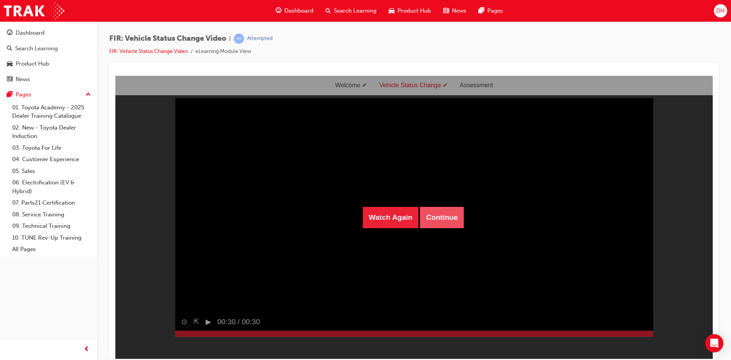
click at [422, 218] on button "Continue" at bounding box center [442, 216] width 44 height 21
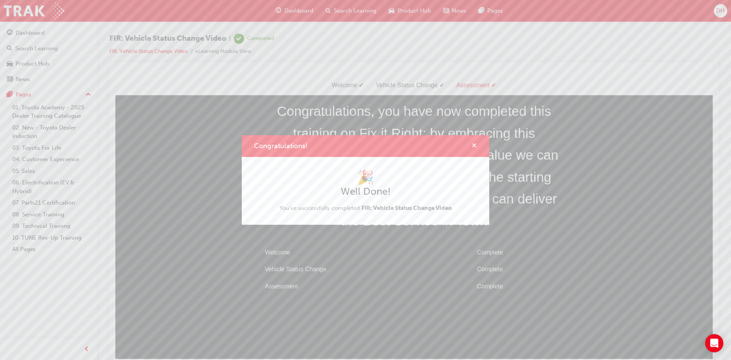
drag, startPoint x: 475, startPoint y: 144, endPoint x: 237, endPoint y: 54, distance: 254.5
click at [475, 144] on span "cross-icon" at bounding box center [474, 146] width 6 height 7
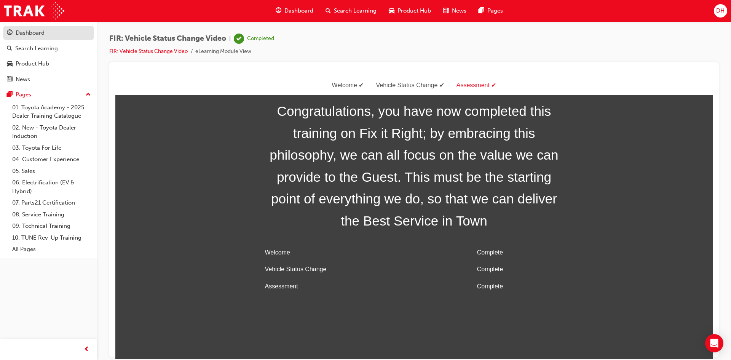
click at [30, 30] on div "Dashboard" at bounding box center [30, 33] width 29 height 9
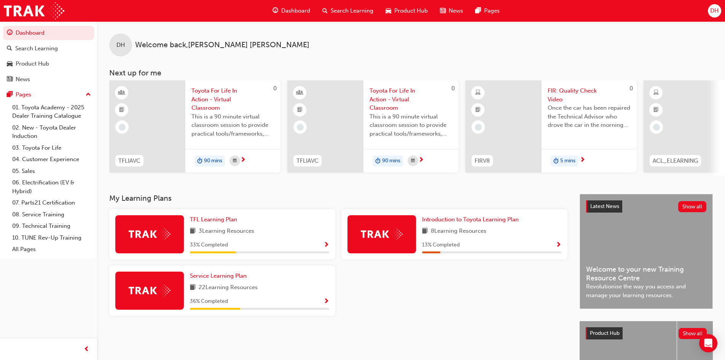
click at [582, 92] on span "FIR: Quality Check Video" at bounding box center [589, 94] width 83 height 17
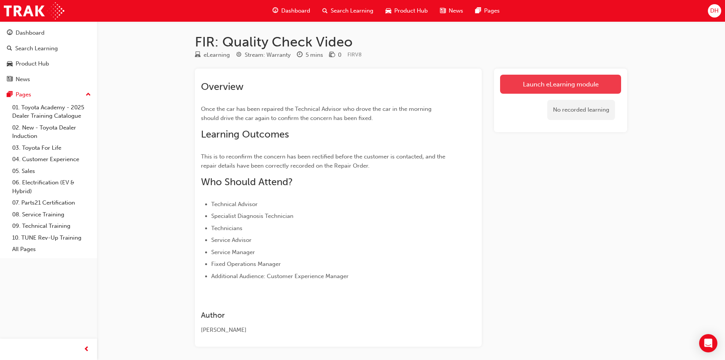
click at [540, 84] on link "Launch eLearning module" at bounding box center [560, 84] width 121 height 19
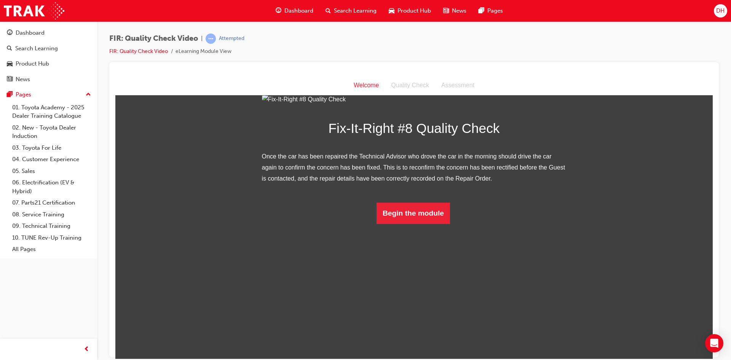
scroll to position [26, 0]
click at [409, 224] on button "Begin the module" at bounding box center [413, 212] width 73 height 21
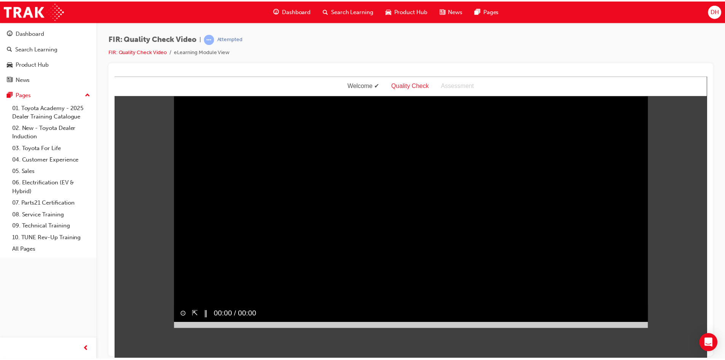
scroll to position [0, 0]
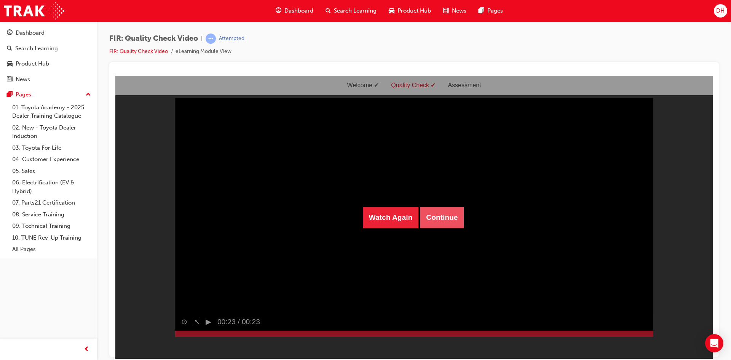
click at [442, 219] on button "Continue" at bounding box center [442, 216] width 44 height 21
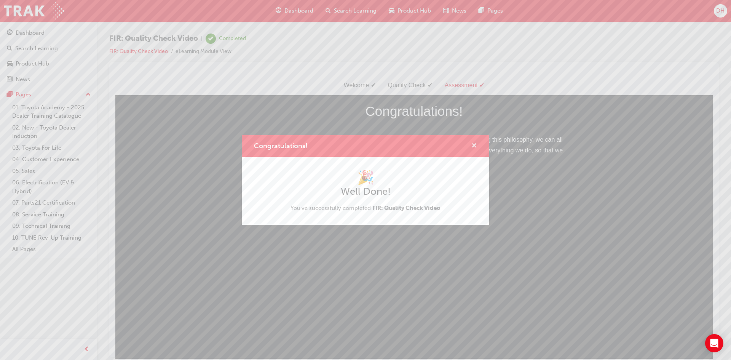
click at [473, 144] on span "cross-icon" at bounding box center [474, 146] width 6 height 7
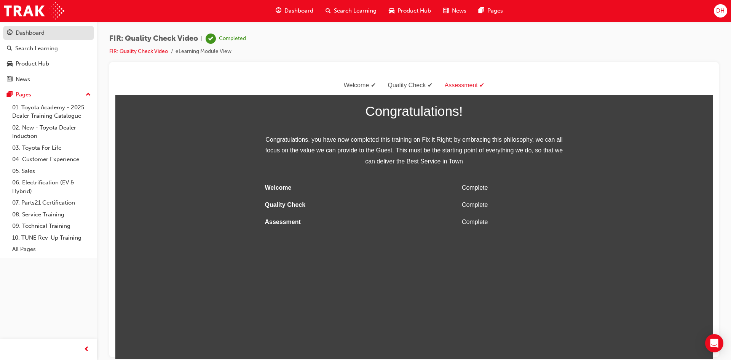
click at [50, 32] on div "Dashboard" at bounding box center [48, 33] width 83 height 10
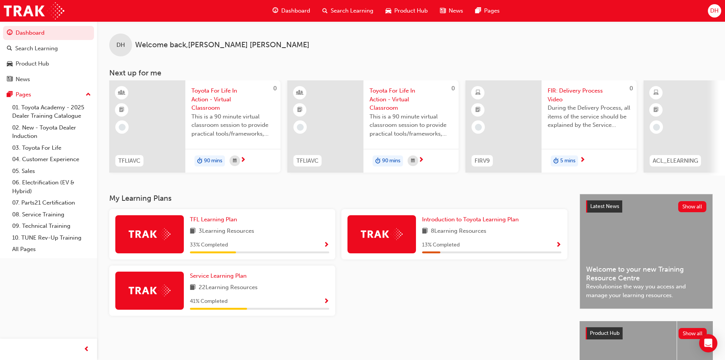
click at [584, 90] on span "FIR: Delivery Process Video" at bounding box center [589, 94] width 83 height 17
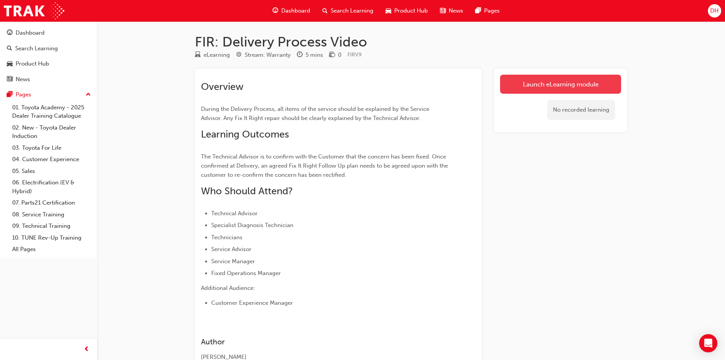
click at [522, 89] on link "Launch eLearning module" at bounding box center [560, 84] width 121 height 19
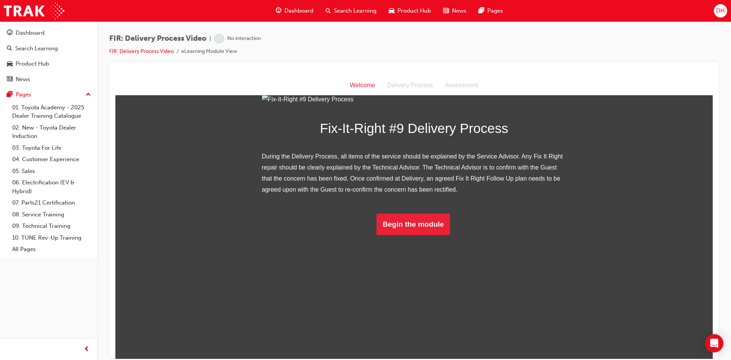
scroll to position [37, 0]
click at [413, 235] on button "Begin the module" at bounding box center [413, 223] width 73 height 21
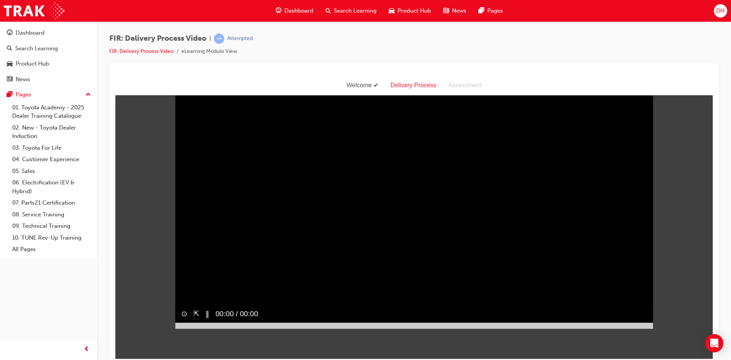
scroll to position [0, 0]
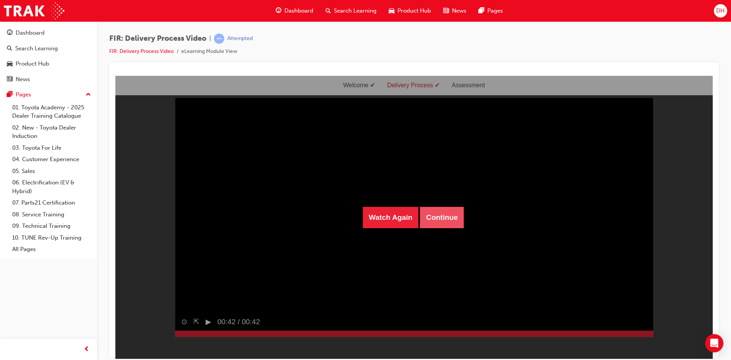
click at [444, 216] on button "Continue" at bounding box center [442, 216] width 44 height 21
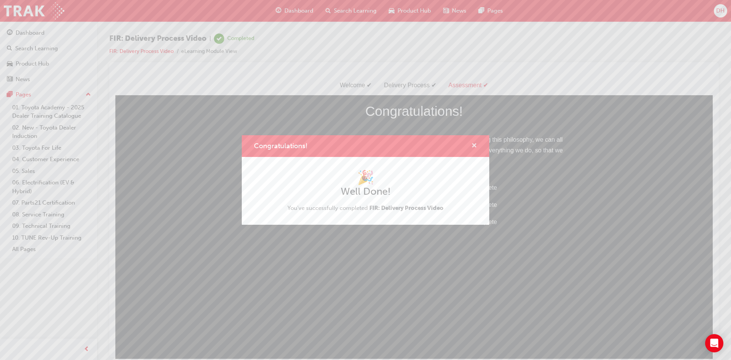
click at [474, 145] on span "cross-icon" at bounding box center [474, 146] width 6 height 7
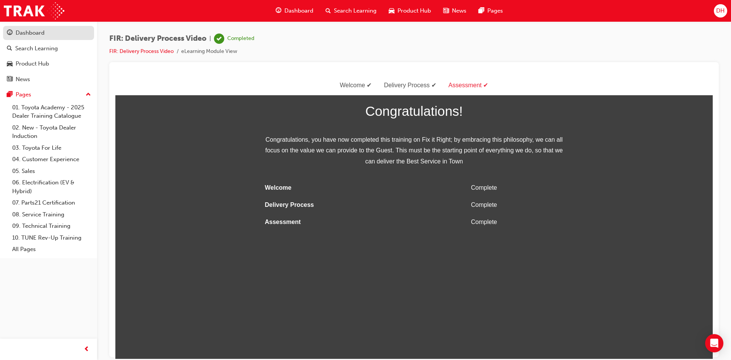
click at [35, 36] on div "Dashboard" at bounding box center [30, 33] width 29 height 9
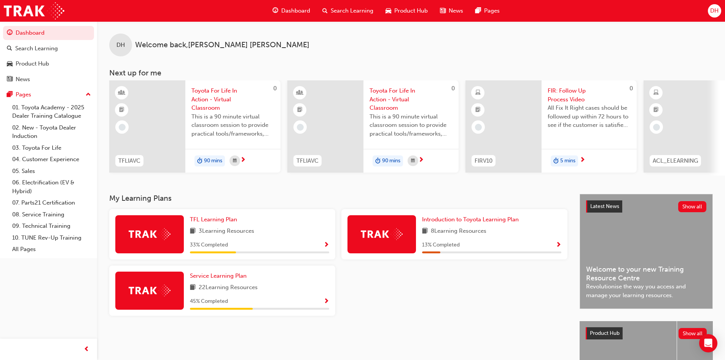
click at [579, 91] on span "FIR: Follow Up Process Video" at bounding box center [589, 94] width 83 height 17
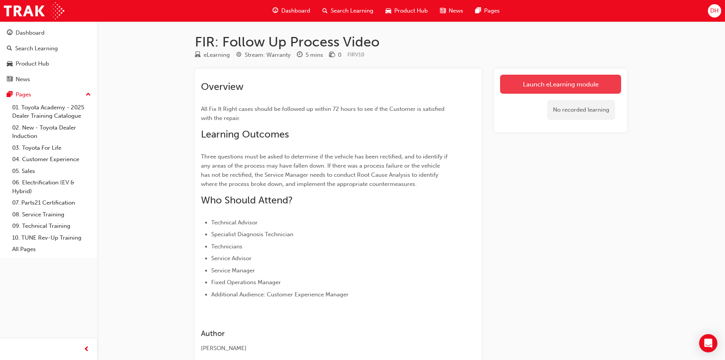
click at [523, 88] on link "Launch eLearning module" at bounding box center [560, 84] width 121 height 19
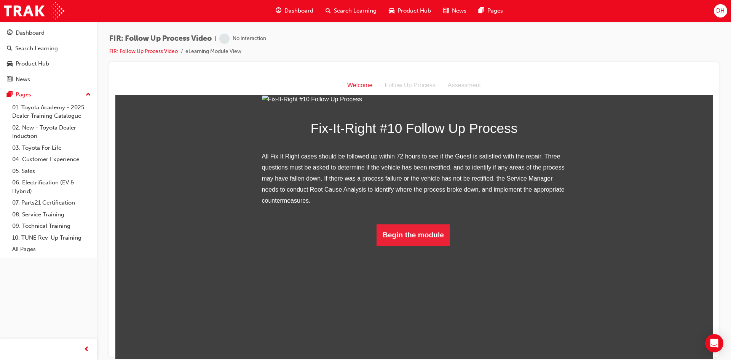
scroll to position [48, 0]
click at [405, 245] on button "Begin the module" at bounding box center [413, 234] width 73 height 21
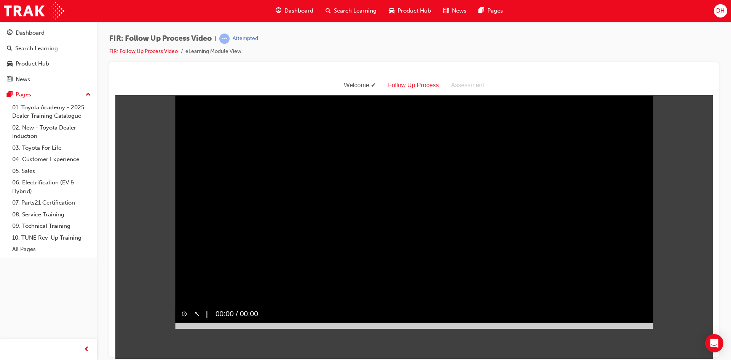
scroll to position [0, 0]
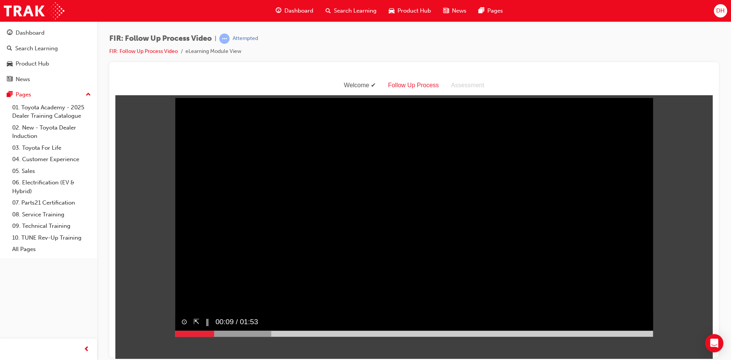
click at [177, 336] on div at bounding box center [194, 333] width 39 height 6
click at [377, 336] on div at bounding box center [303, 333] width 257 height 6
click at [206, 328] on button "‖" at bounding box center [208, 321] width 4 height 11
click at [211, 328] on button "▶︎" at bounding box center [209, 321] width 6 height 11
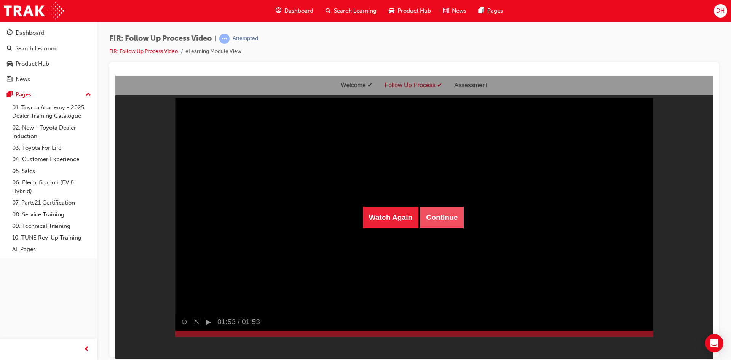
click at [442, 216] on button "Continue" at bounding box center [442, 216] width 44 height 21
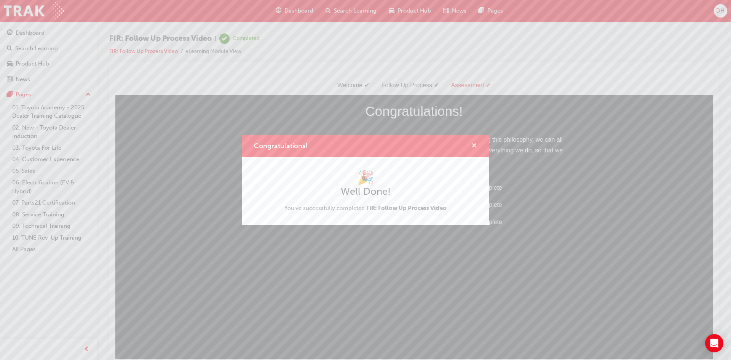
click at [473, 144] on span "cross-icon" at bounding box center [474, 146] width 6 height 7
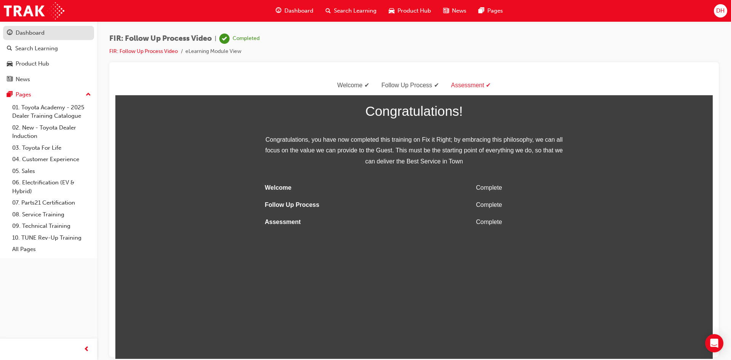
click at [29, 29] on div "Dashboard" at bounding box center [30, 33] width 29 height 9
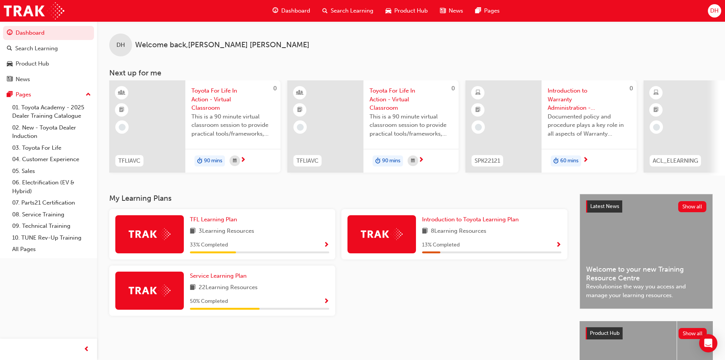
click at [564, 91] on span "Introduction to Warranty Administration - eLearning" at bounding box center [589, 99] width 83 height 26
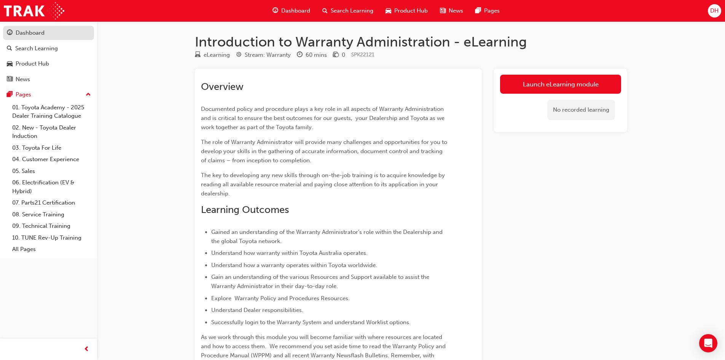
drag, startPoint x: 27, startPoint y: 32, endPoint x: 38, endPoint y: 38, distance: 12.3
click at [28, 32] on div "Dashboard" at bounding box center [30, 33] width 29 height 9
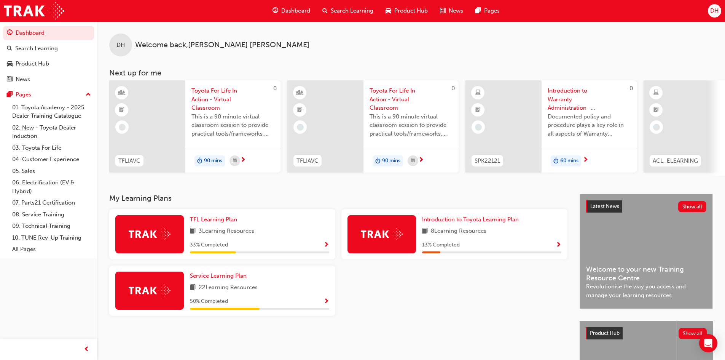
click at [573, 90] on span "Introduction to Warranty Administration - eLearning" at bounding box center [589, 99] width 83 height 26
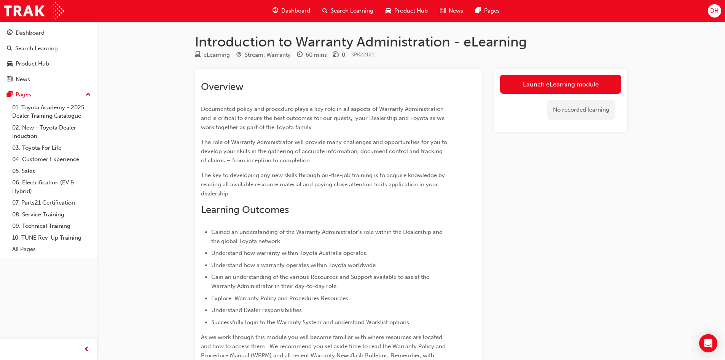
click at [530, 89] on link "Launch eLearning module" at bounding box center [560, 84] width 121 height 19
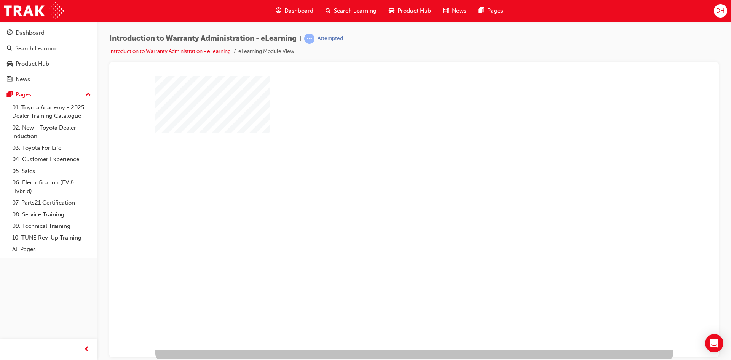
click at [392, 190] on div "play" at bounding box center [392, 190] width 0 height 0
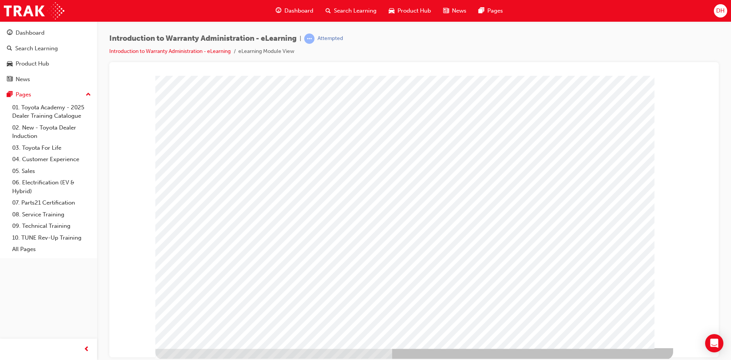
scroll to position [3, 0]
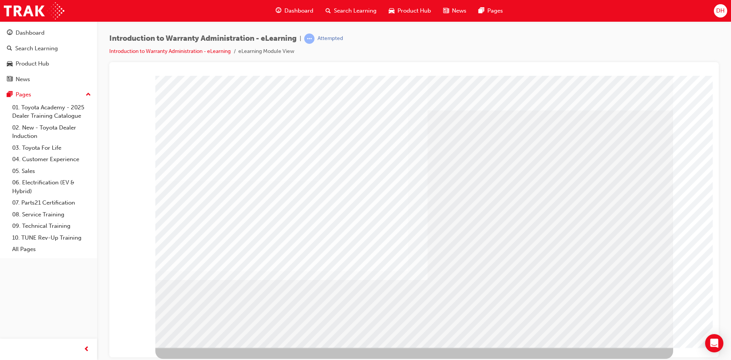
drag, startPoint x: 594, startPoint y: 276, endPoint x: 596, endPoint y: 279, distance: 4.1
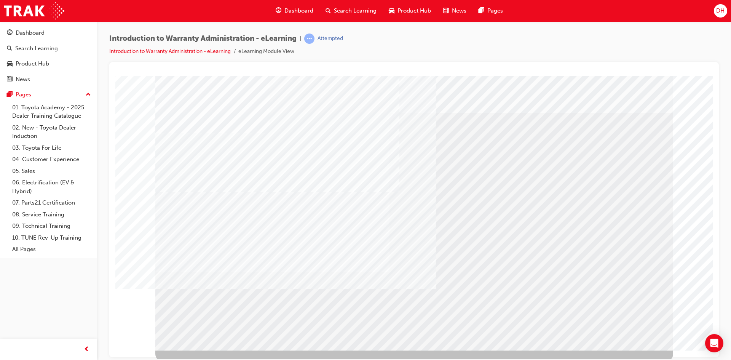
drag, startPoint x: 404, startPoint y: 335, endPoint x: 380, endPoint y: 329, distance: 24.8
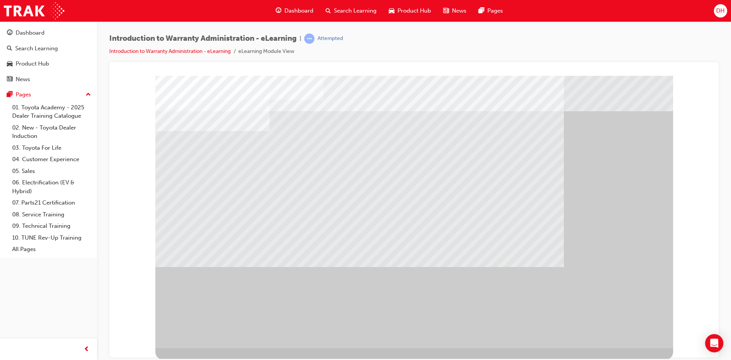
scroll to position [3, 0]
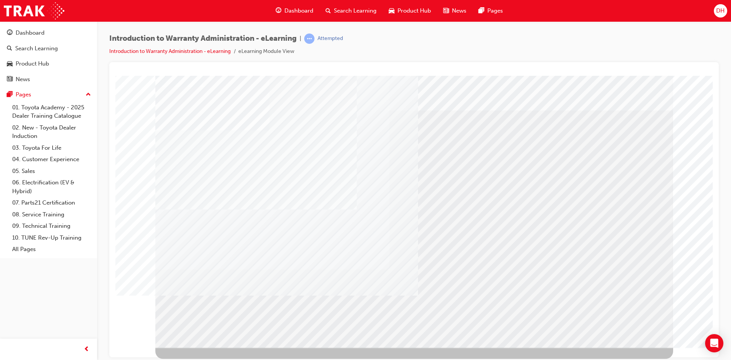
scroll to position [0, 0]
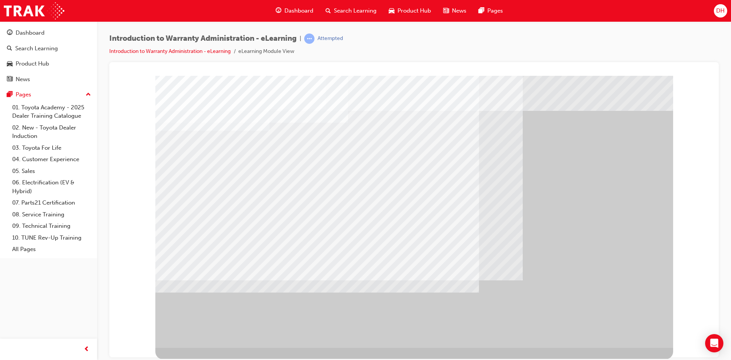
scroll to position [3, 0]
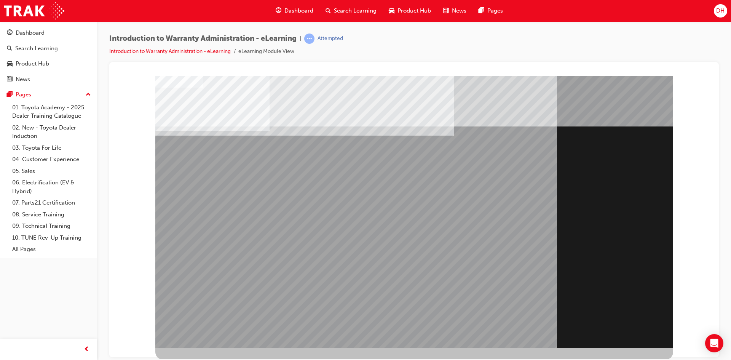
scroll to position [3, 0]
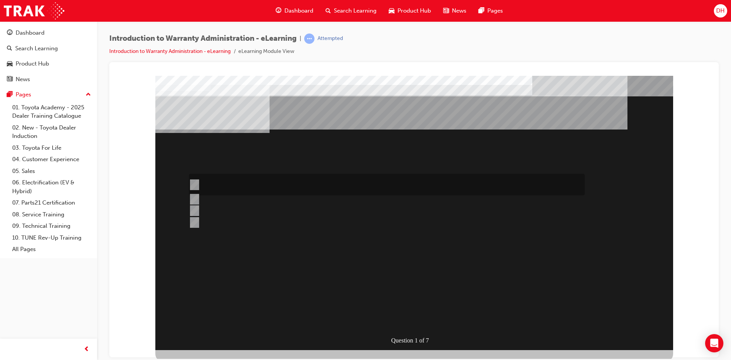
click at [192, 184] on input "The Dealer submits a request for an exchange via an Audio Exchange Form or an e…" at bounding box center [193, 185] width 8 height 8
radio input "true"
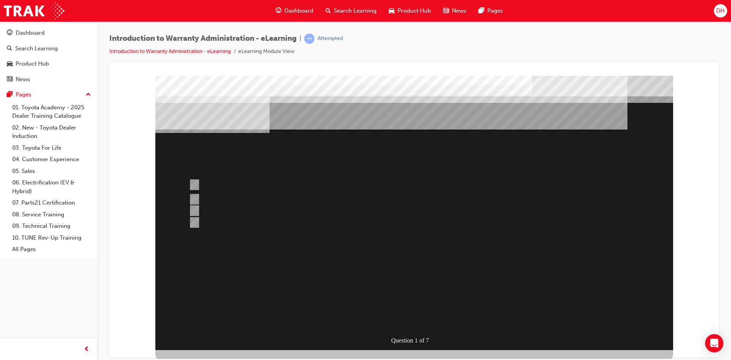
click at [423, 321] on div at bounding box center [414, 212] width 518 height 274
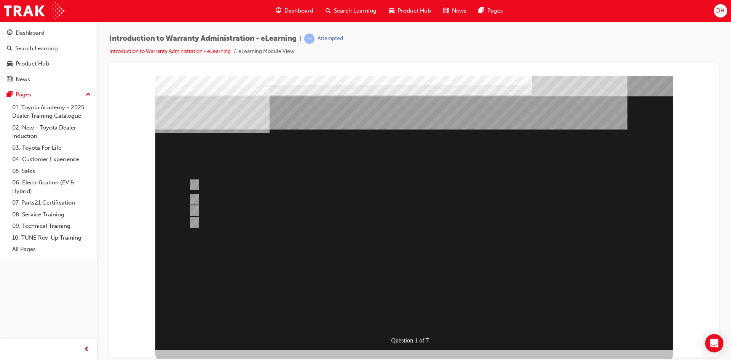
click at [194, 212] on input "This is dependant on whether or not the condition is a result of a lack of, or …" at bounding box center [193, 215] width 8 height 8
radio input "true"
click at [193, 216] on input "No, not all components have the same coverage, for example the vehicles 12V bat…" at bounding box center [193, 216] width 8 height 8
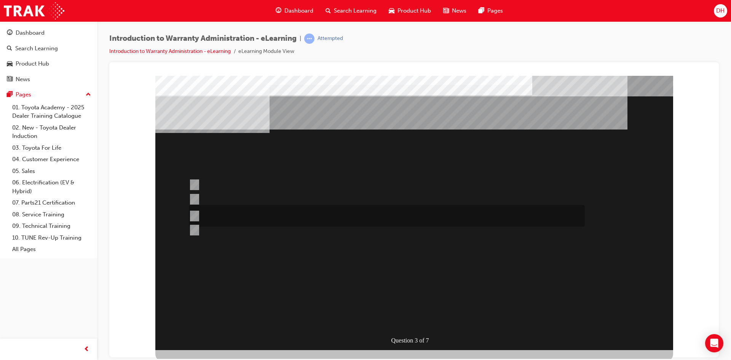
radio input "true"
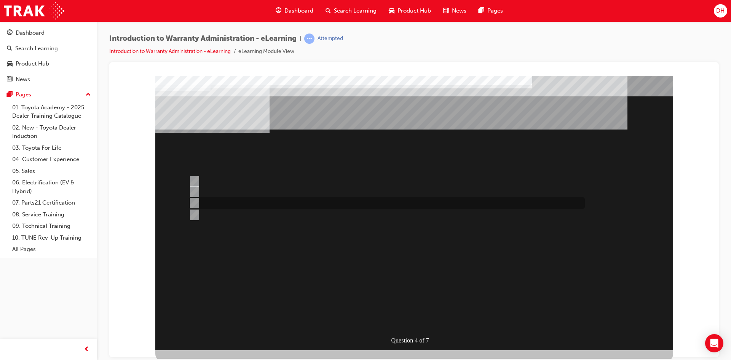
click at [195, 203] on input "Vehicle details can be sourced via the Enquiries radio button." at bounding box center [193, 203] width 8 height 8
radio input "true"
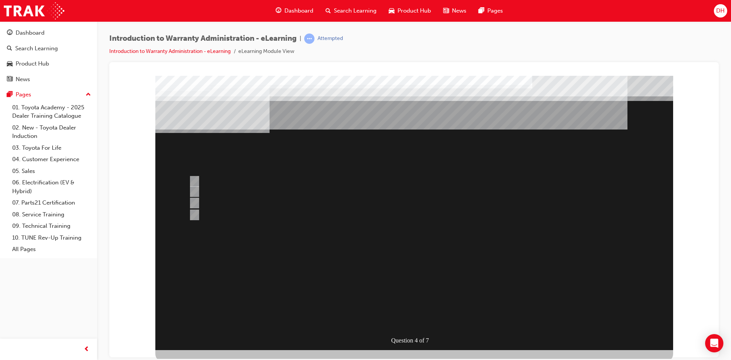
click at [195, 193] on div at bounding box center [414, 212] width 518 height 274
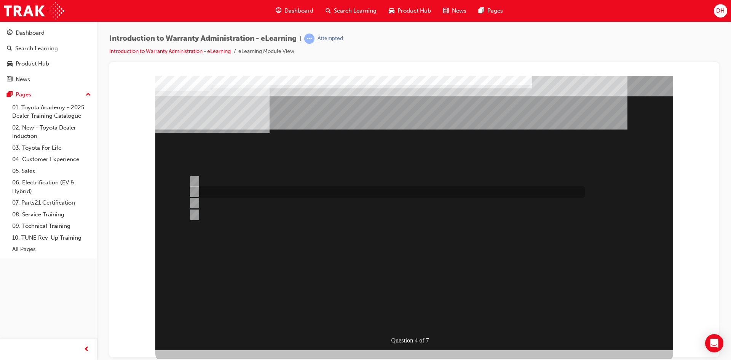
click at [193, 189] on input "Multiple Claims can be input via WiNpaq." at bounding box center [193, 191] width 8 height 8
radio input "true"
click at [194, 179] on input "> 90%" at bounding box center [193, 181] width 8 height 8
radio input "true"
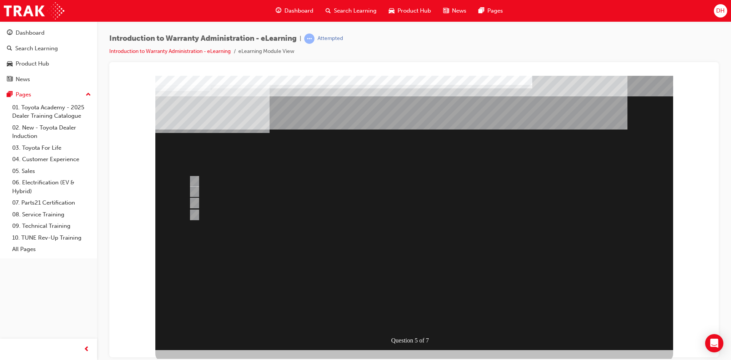
click at [195, 192] on input "The Warranty Policy & Procedures Manual." at bounding box center [193, 191] width 8 height 8
radio input "true"
click at [194, 201] on input "The WiNpaq Dealer Reference Manual." at bounding box center [193, 203] width 8 height 8
radio input "true"
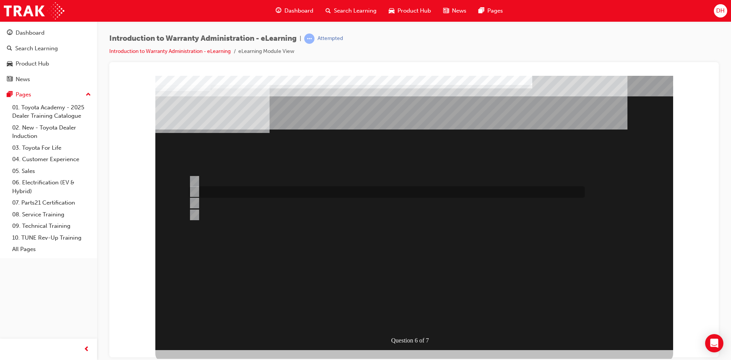
click at [195, 192] on input "The Warranty Policy & Procedures Manual." at bounding box center [193, 191] width 8 height 8
radio input "true"
click at [198, 181] on div at bounding box center [385, 181] width 396 height 15
radio input "true"
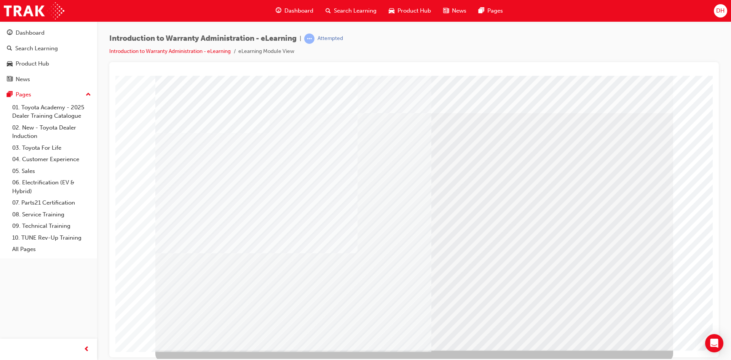
drag, startPoint x: 226, startPoint y: 183, endPoint x: 218, endPoint y: 185, distance: 8.0
click at [218, 138] on div "click here" at bounding box center [225, 133] width 38 height 9
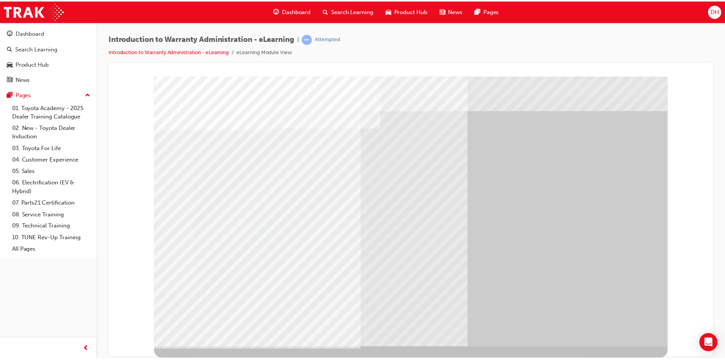
scroll to position [0, 0]
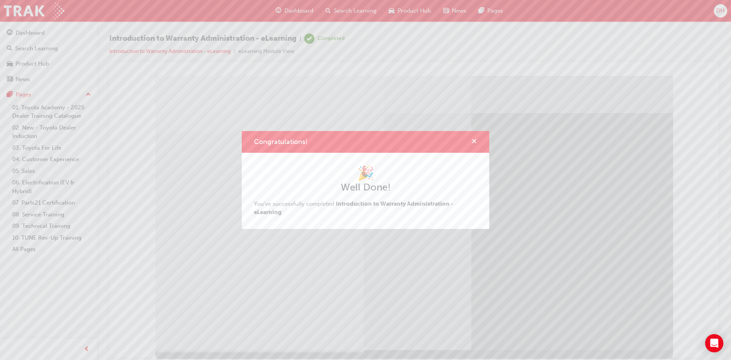
click at [475, 142] on span "cross-icon" at bounding box center [474, 142] width 6 height 7
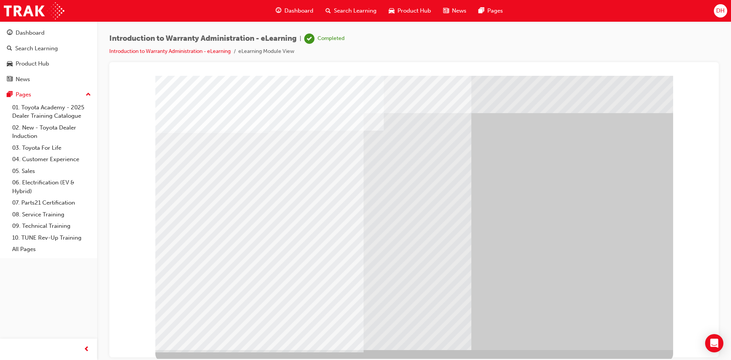
click at [38, 34] on div "Dashboard" at bounding box center [30, 33] width 29 height 9
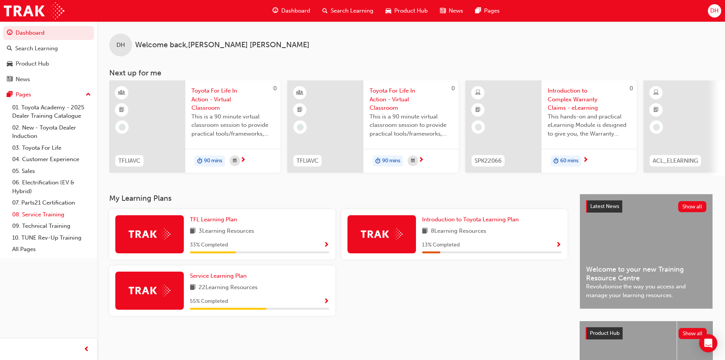
click at [47, 217] on link "08. Service Training" at bounding box center [51, 215] width 85 height 12
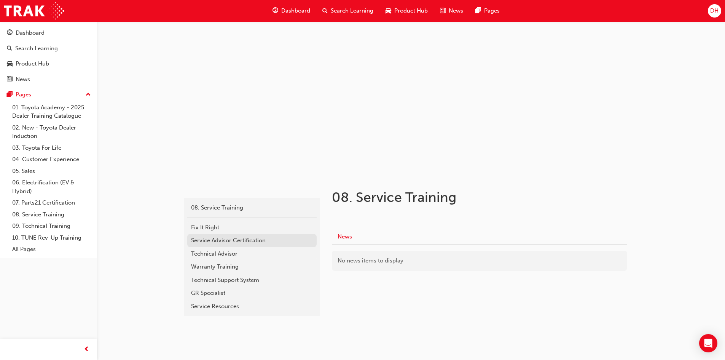
click at [236, 240] on div "Service Advisor Certification" at bounding box center [252, 240] width 122 height 9
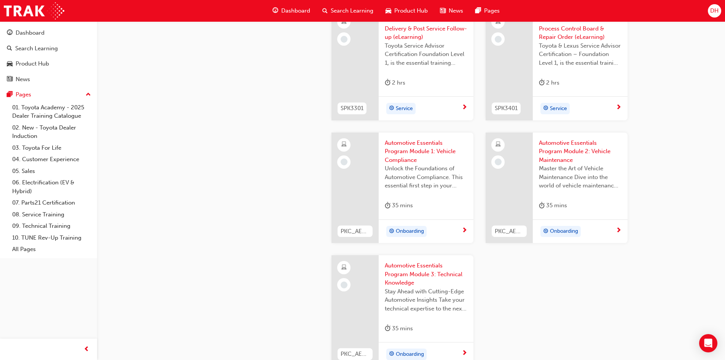
scroll to position [1066, 0]
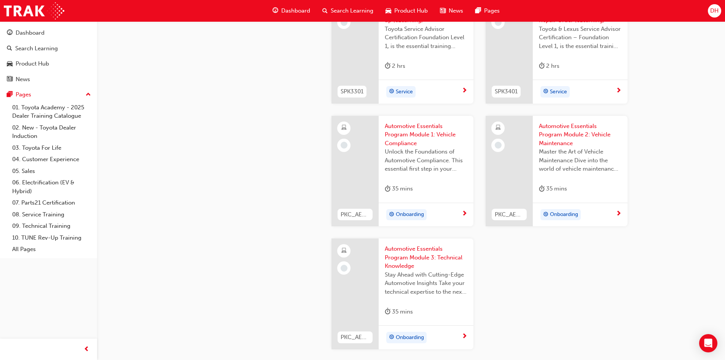
click at [433, 128] on span "Automotive Essentials Program Module 1: Vehicle Compliance" at bounding box center [426, 135] width 83 height 26
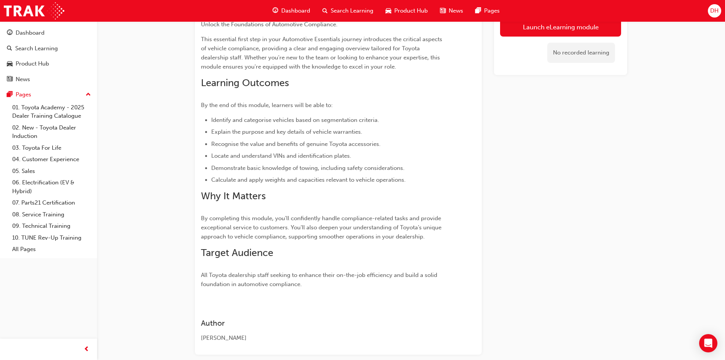
scroll to position [8, 0]
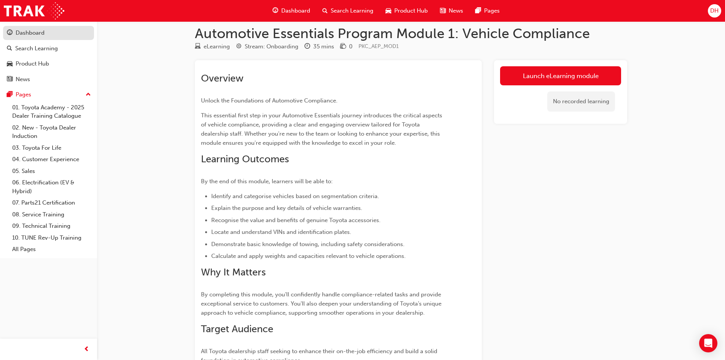
click at [38, 31] on div "Dashboard" at bounding box center [30, 33] width 29 height 9
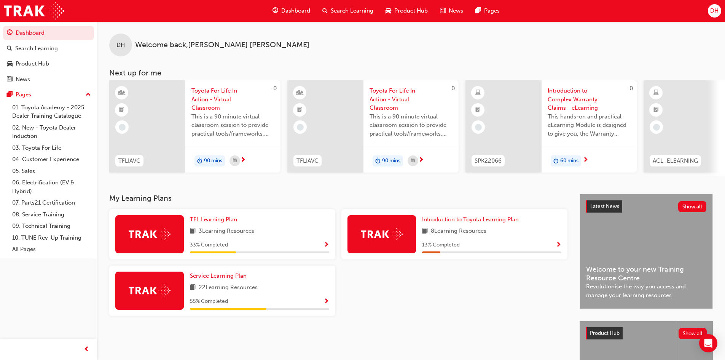
click at [328, 248] on span "Show Progress" at bounding box center [327, 245] width 6 height 7
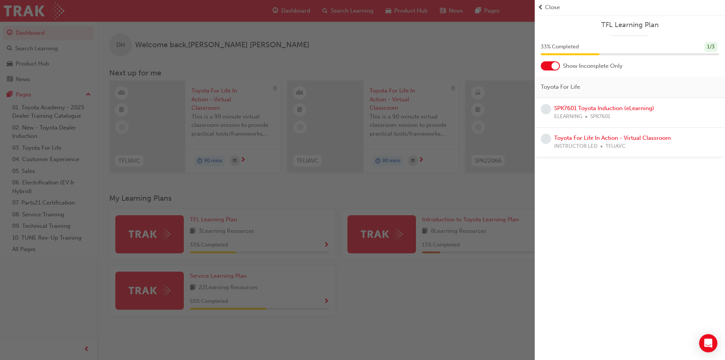
click at [328, 248] on div "button" at bounding box center [267, 180] width 535 height 360
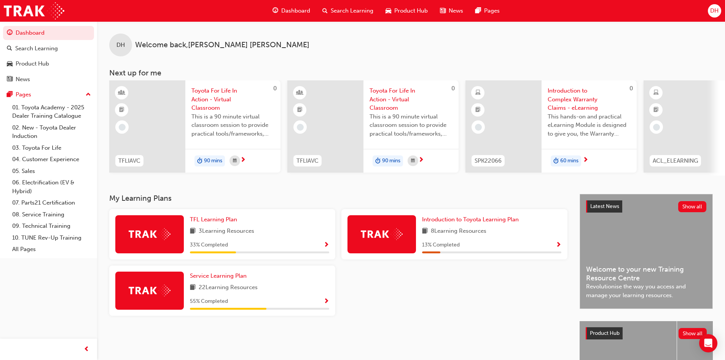
click at [556, 249] on span "Show Progress" at bounding box center [559, 245] width 6 height 7
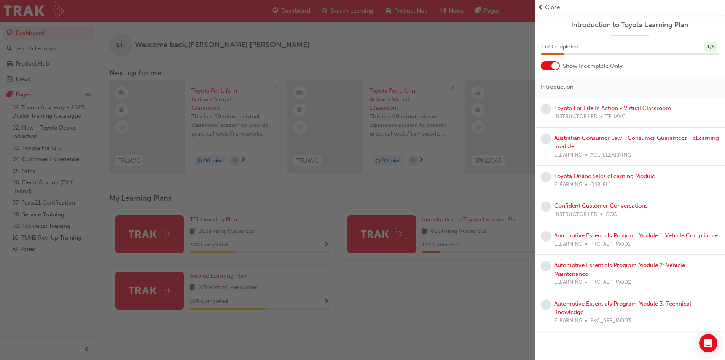
click at [552, 65] on div at bounding box center [556, 66] width 8 height 8
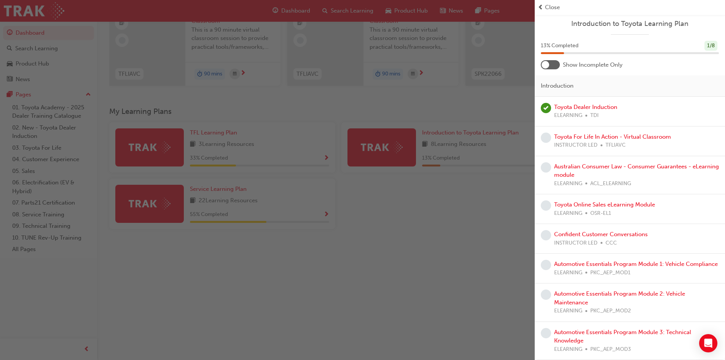
scroll to position [95, 0]
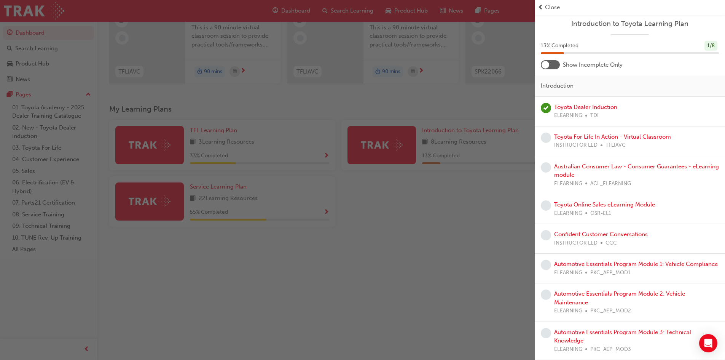
click at [553, 60] on div at bounding box center [550, 64] width 19 height 9
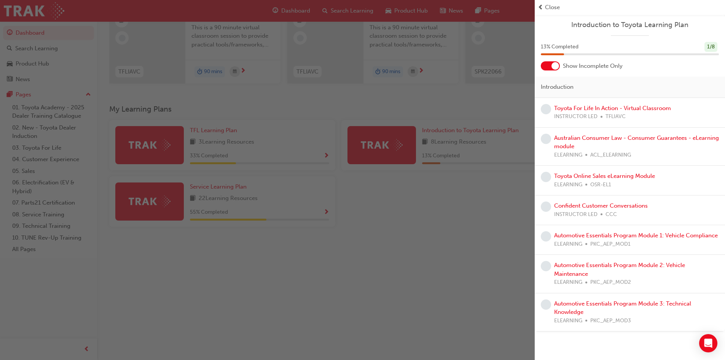
scroll to position [0, 0]
click at [471, 218] on div "button" at bounding box center [267, 180] width 535 height 360
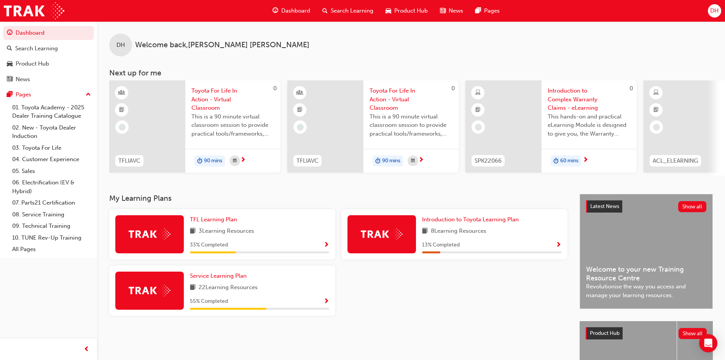
click at [677, 107] on div at bounding box center [682, 126] width 76 height 92
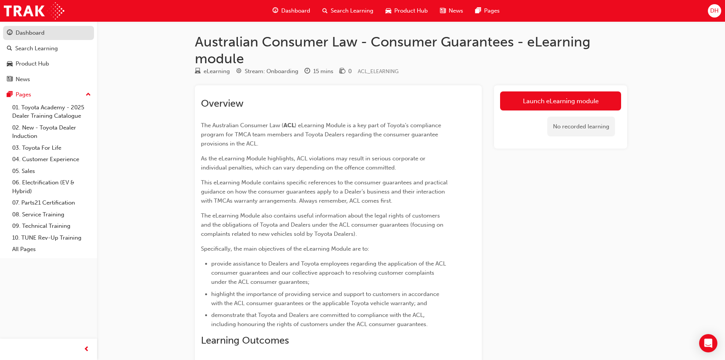
click at [32, 30] on div "Dashboard" at bounding box center [30, 33] width 29 height 9
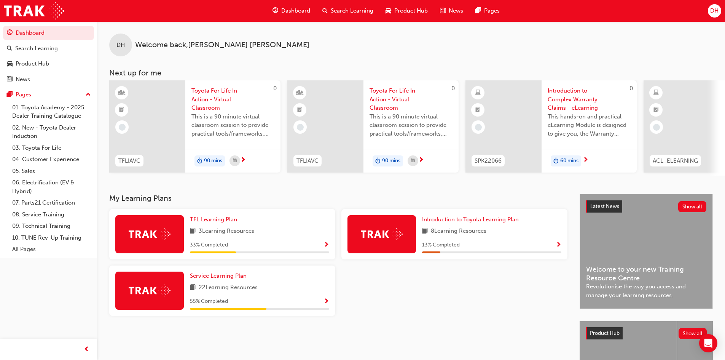
click at [327, 303] on span "Show Progress" at bounding box center [327, 301] width 6 height 7
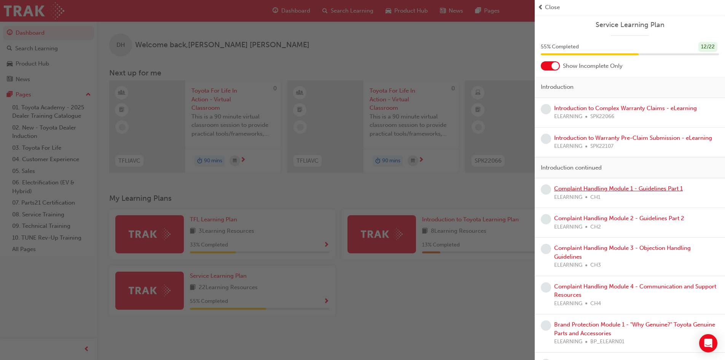
click at [610, 187] on link "Complaint Handling Module 1 - Guidelines Part 1" at bounding box center [618, 188] width 129 height 7
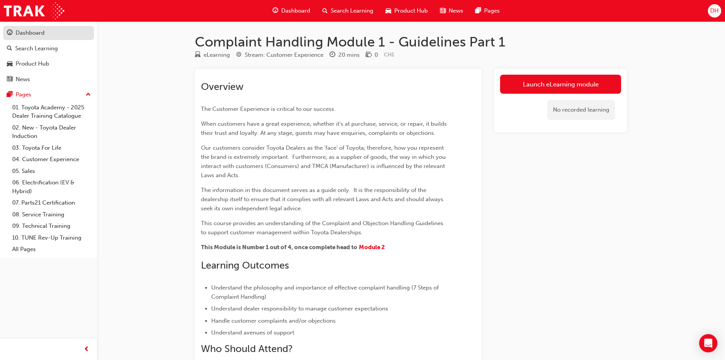
click at [35, 37] on div "Dashboard" at bounding box center [30, 33] width 29 height 9
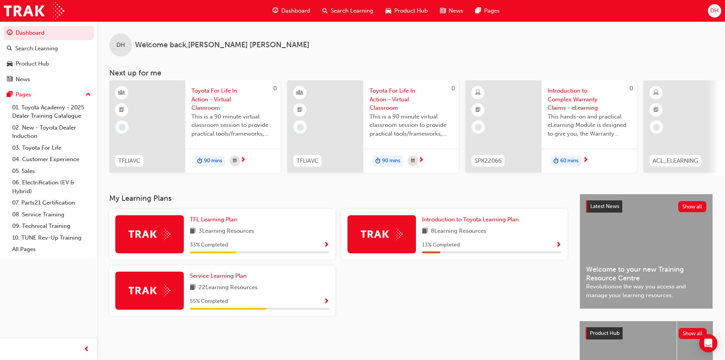
click at [591, 98] on span "Introduction to Complex Warranty Claims - eLearning" at bounding box center [589, 99] width 83 height 26
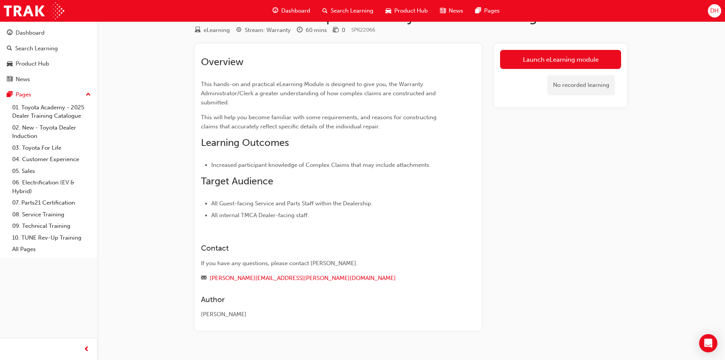
scroll to position [38, 0]
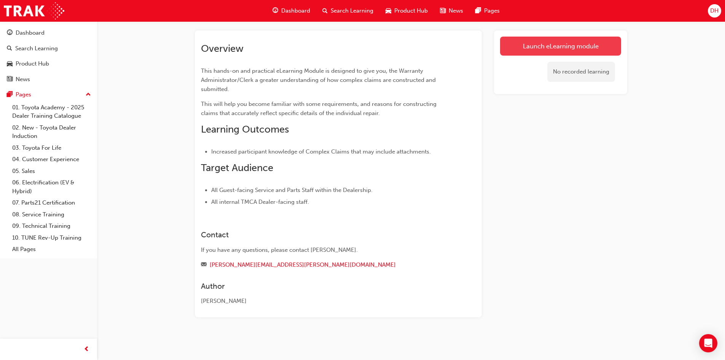
click at [538, 48] on link "Launch eLearning module" at bounding box center [560, 46] width 121 height 19
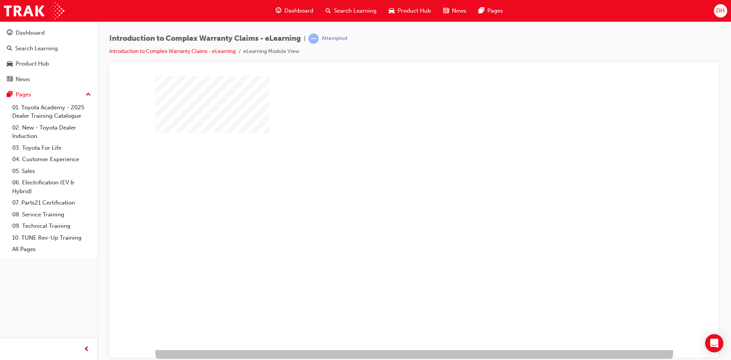
click at [392, 190] on div "play" at bounding box center [392, 190] width 0 height 0
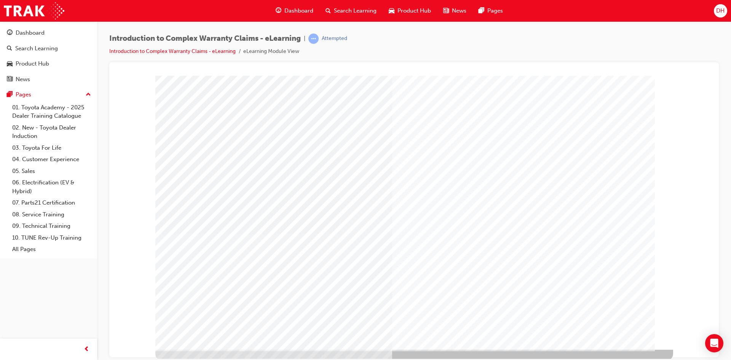
scroll to position [2, 0]
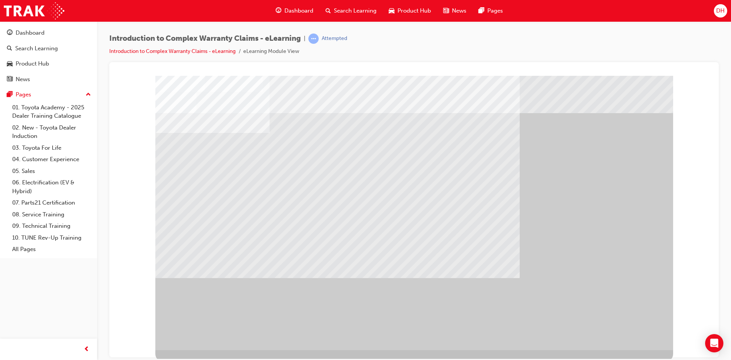
drag, startPoint x: 637, startPoint y: 329, endPoint x: 634, endPoint y: 326, distance: 4.8
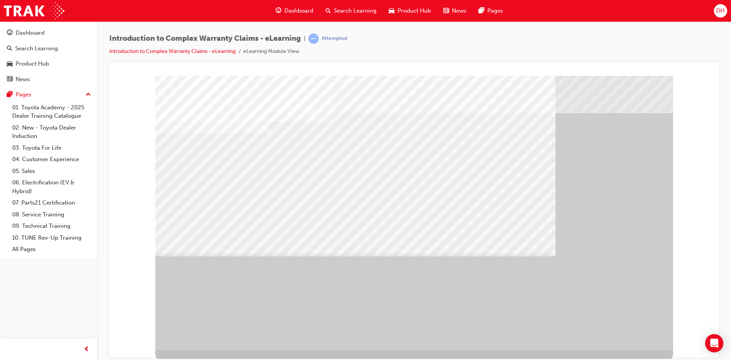
drag, startPoint x: 616, startPoint y: 326, endPoint x: 622, endPoint y: 327, distance: 6.2
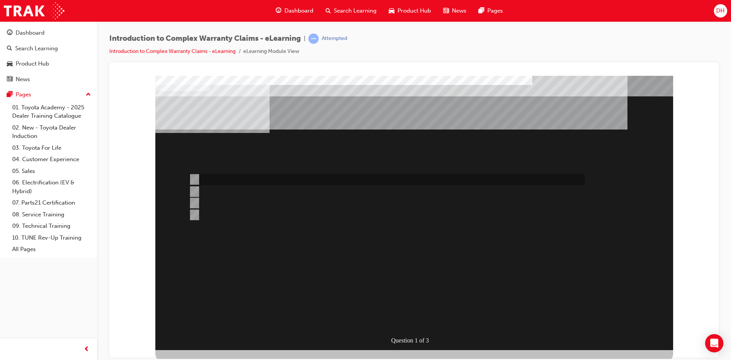
click at [231, 178] on div at bounding box center [385, 179] width 396 height 11
radio input "true"
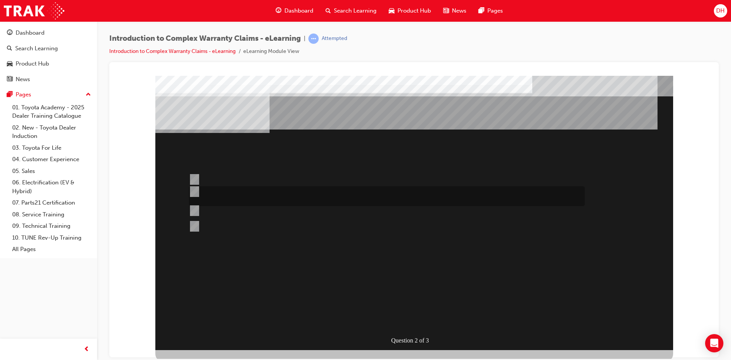
click at [197, 190] on input "Correct and consistent data input throughout the Claim ensures that costs are a…" at bounding box center [193, 191] width 8 height 8
radio input "true"
click at [200, 224] on div at bounding box center [385, 222] width 396 height 21
radio input "true"
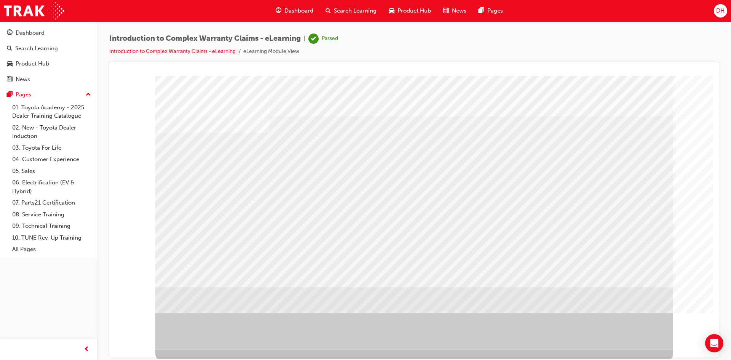
click at [42, 35] on div "Dashboard" at bounding box center [30, 33] width 29 height 9
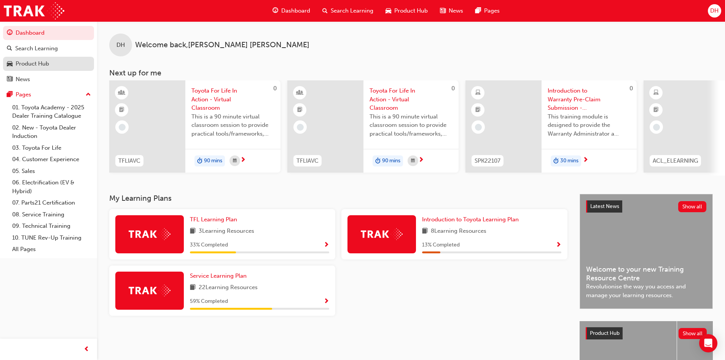
click at [27, 61] on div "Product Hub" at bounding box center [33, 63] width 34 height 9
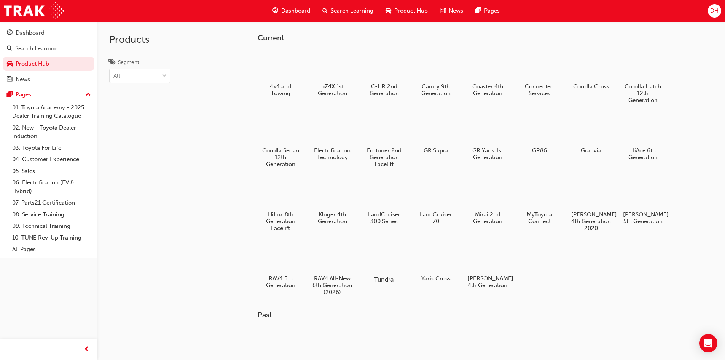
click at [386, 258] on div at bounding box center [384, 257] width 42 height 30
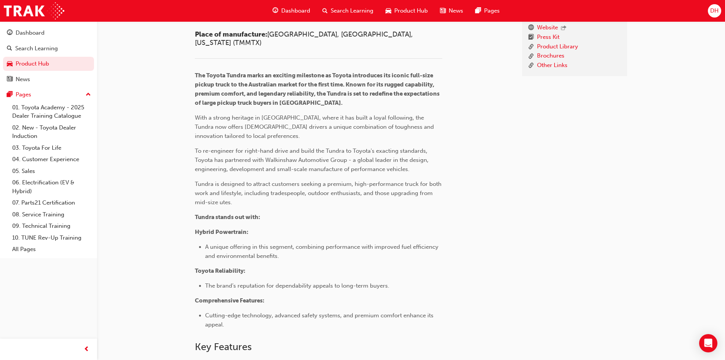
scroll to position [119, 0]
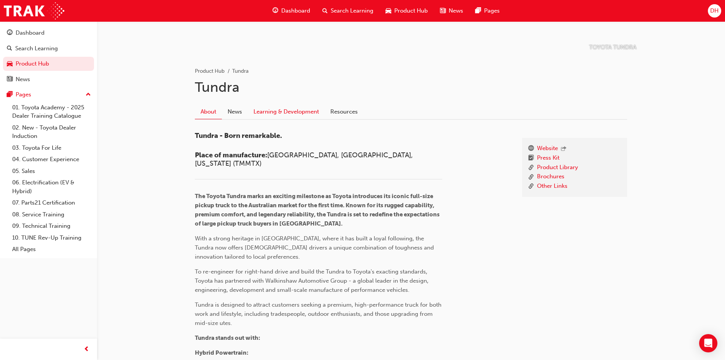
click at [289, 115] on link "Learning & Development" at bounding box center [286, 111] width 77 height 14
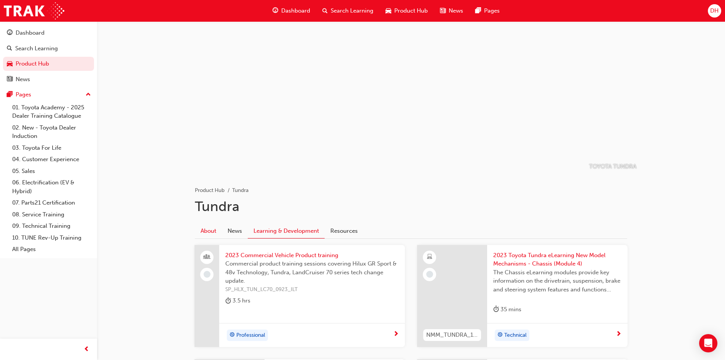
click at [212, 231] on link "About" at bounding box center [208, 231] width 27 height 14
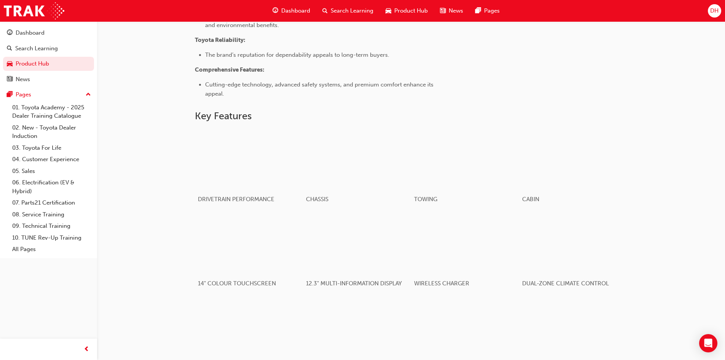
scroll to position [495, 0]
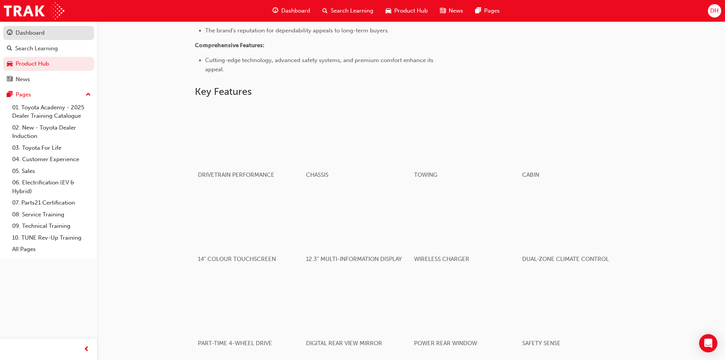
click at [25, 34] on div "Dashboard" at bounding box center [30, 33] width 29 height 9
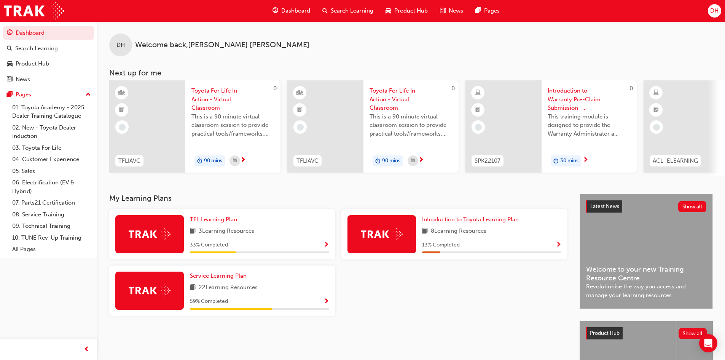
click at [564, 96] on span "Introduction to Warranty Pre-Claim Submission - eLearning" at bounding box center [589, 99] width 83 height 26
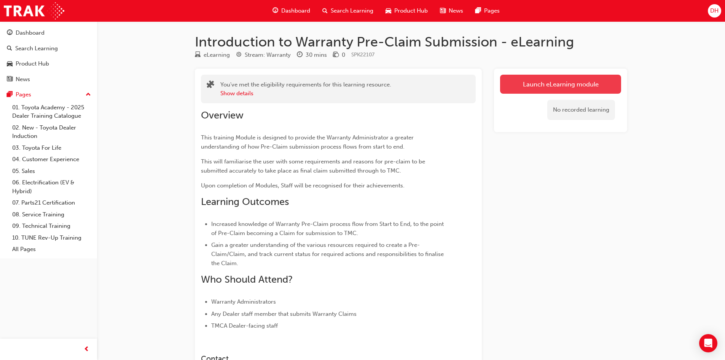
click at [527, 85] on link "Launch eLearning module" at bounding box center [560, 84] width 121 height 19
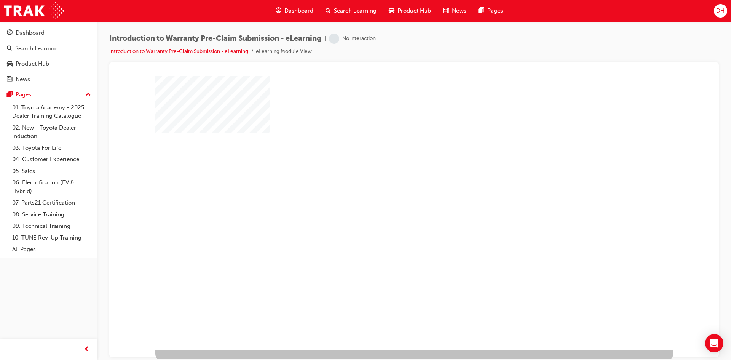
click at [392, 190] on div "play" at bounding box center [392, 190] width 0 height 0
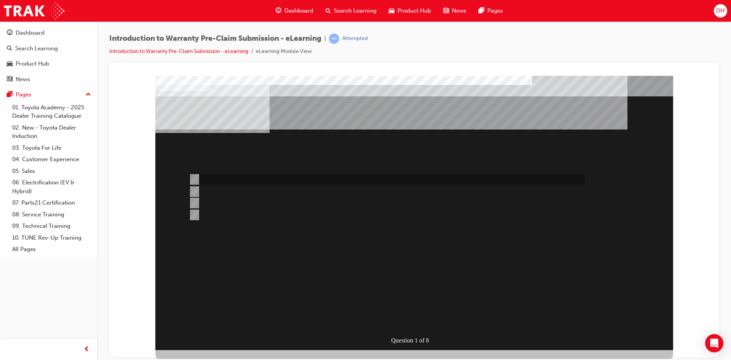
click at [194, 178] on input "Specific repairs as per the WPPM." at bounding box center [193, 179] width 8 height 8
radio input "true"
click at [195, 180] on input "The Services for object button." at bounding box center [193, 179] width 8 height 8
radio input "true"
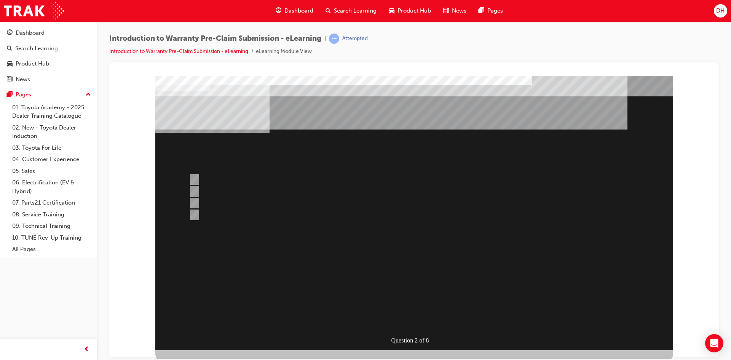
click at [195, 192] on input "1st January, 2019" at bounding box center [193, 191] width 8 height 8
radio input "true"
click at [193, 214] on input "Until the repair is completed." at bounding box center [193, 215] width 8 height 8
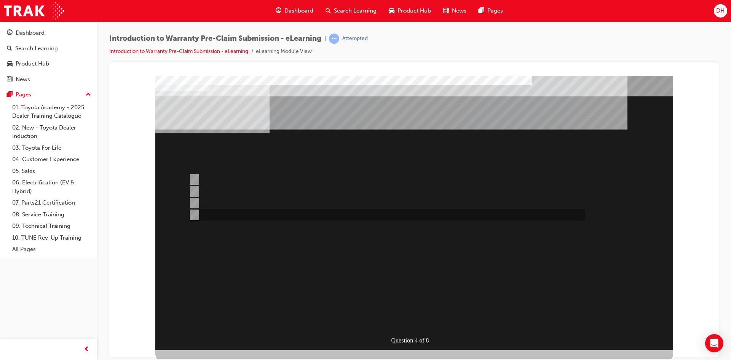
radio input "true"
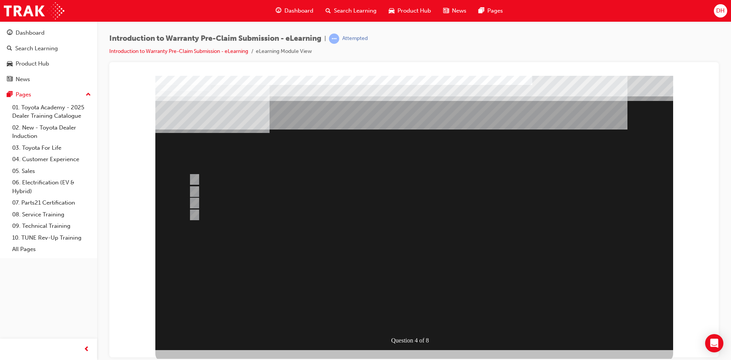
click at [193, 177] on div at bounding box center [414, 212] width 518 height 274
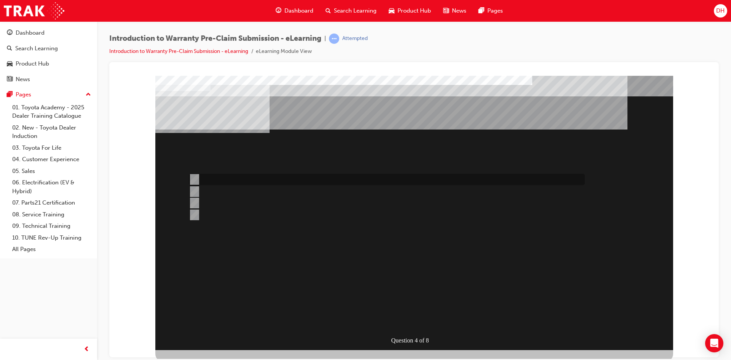
click at [193, 178] on input "7 days maximum as per the WPPM." at bounding box center [193, 179] width 8 height 8
radio input "true"
click at [417, 327] on div "Question 4 of 8" at bounding box center [414, 212] width 518 height 274
click at [197, 190] on input "Yes, as it is not in your state PDC." at bounding box center [193, 191] width 8 height 8
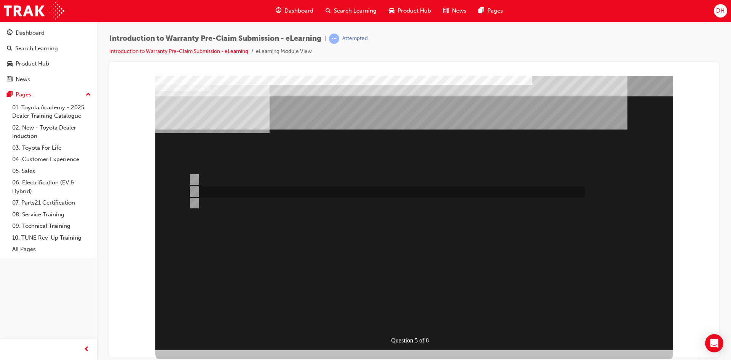
radio input "true"
click at [190, 175] on input "Dealer Worklist." at bounding box center [193, 179] width 8 height 8
radio input "true"
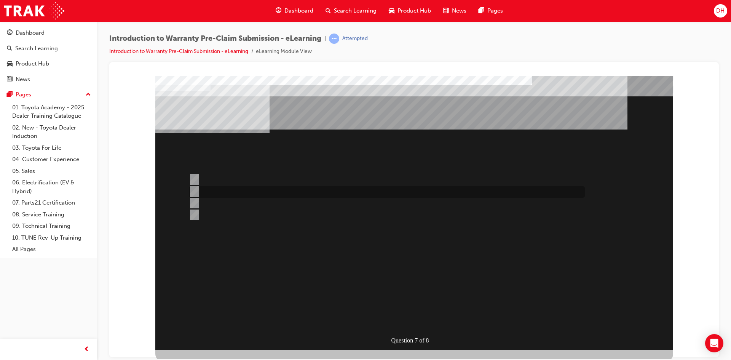
click at [196, 190] on input "Repair Date and KMs." at bounding box center [193, 191] width 8 height 8
radio input "true"
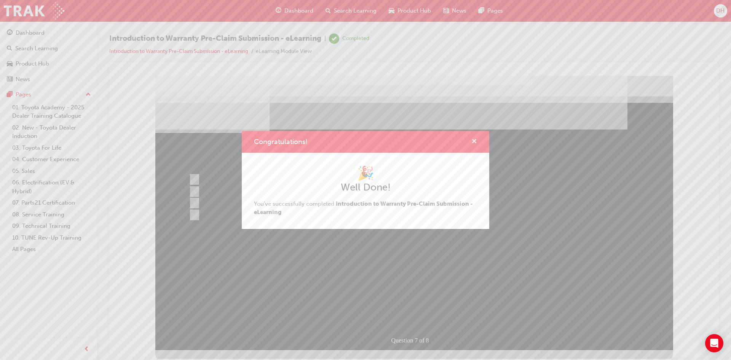
click at [474, 140] on span "cross-icon" at bounding box center [474, 142] width 6 height 7
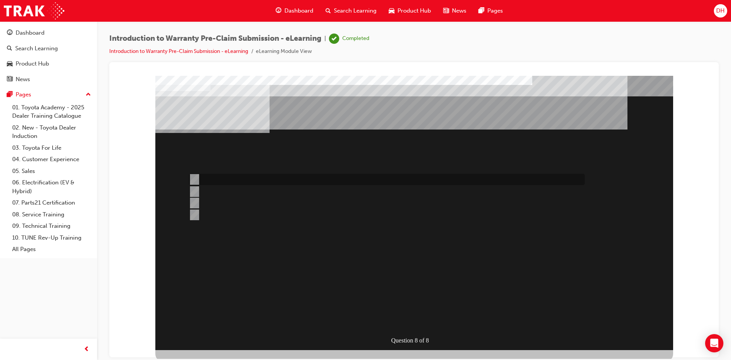
click at [197, 177] on input "Claim Input." at bounding box center [193, 179] width 8 height 8
radio input "true"
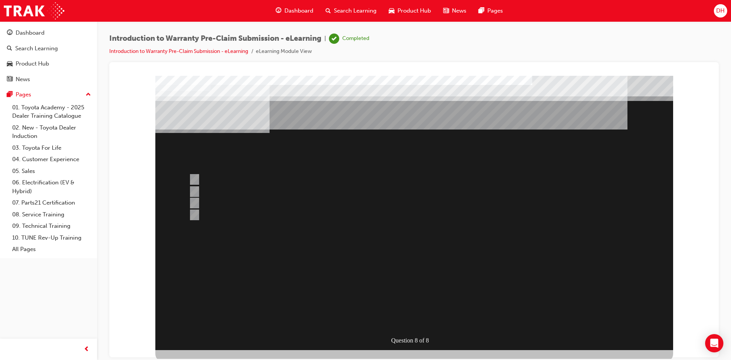
click at [197, 201] on div at bounding box center [414, 212] width 518 height 274
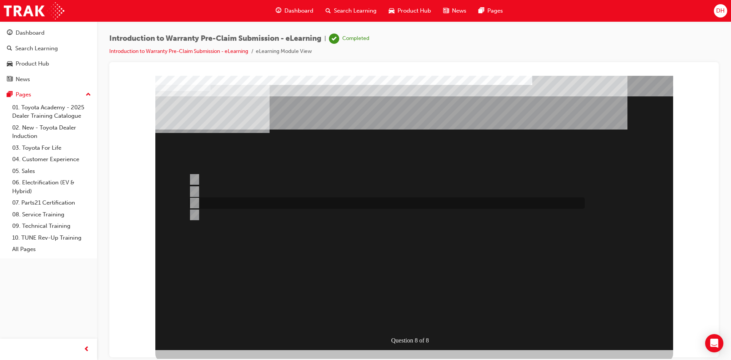
click at [196, 201] on input "Enquires." at bounding box center [193, 203] width 8 height 8
radio input "true"
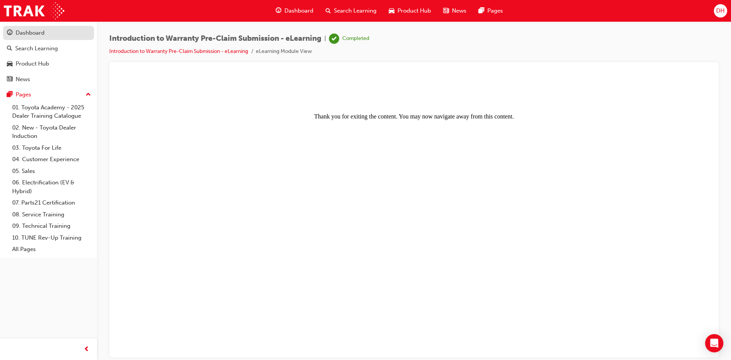
click at [40, 34] on div "Dashboard" at bounding box center [30, 33] width 29 height 9
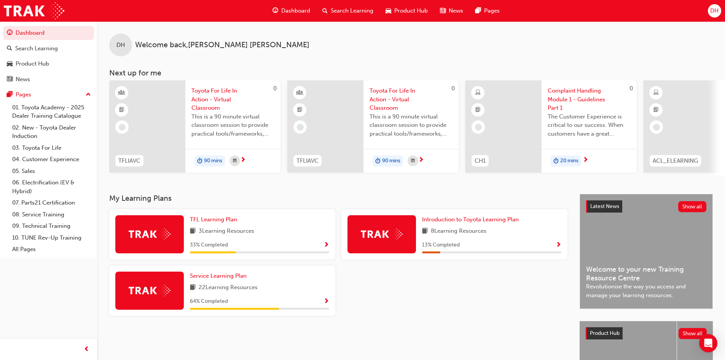
click at [588, 90] on span "Complaint Handling Module 1 - Guidelines Part 1" at bounding box center [589, 99] width 83 height 26
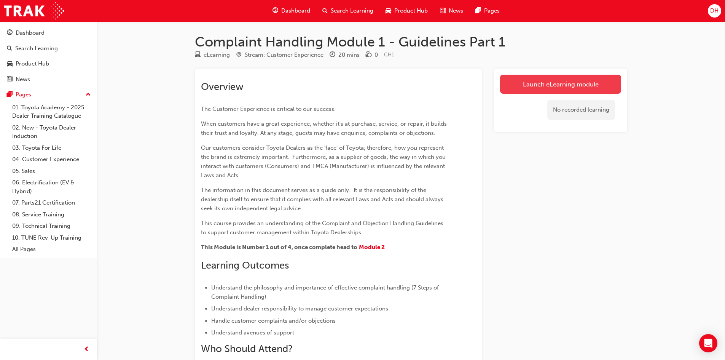
click at [528, 89] on link "Launch eLearning module" at bounding box center [560, 84] width 121 height 19
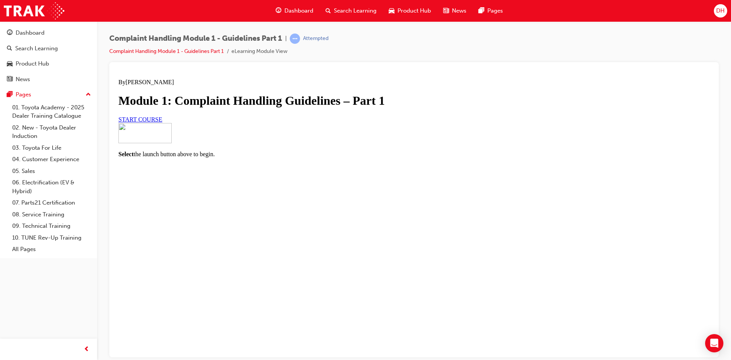
click at [162, 122] on span "START COURSE" at bounding box center [140, 119] width 44 height 6
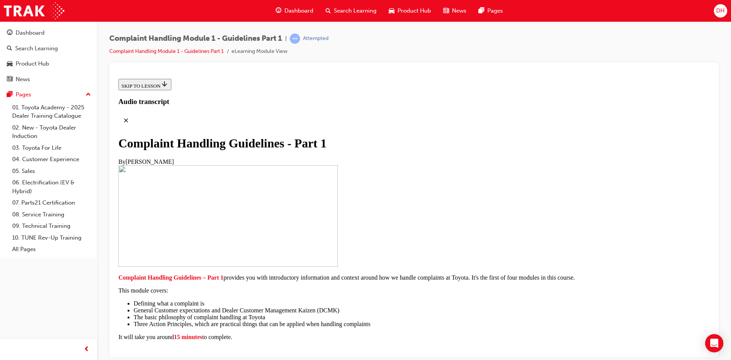
scroll to position [154, 0]
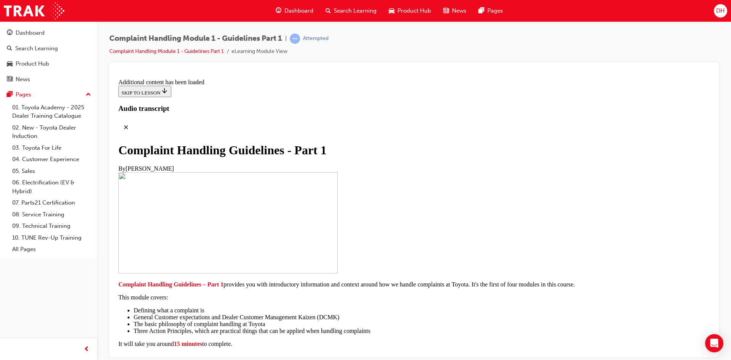
scroll to position [530, 0]
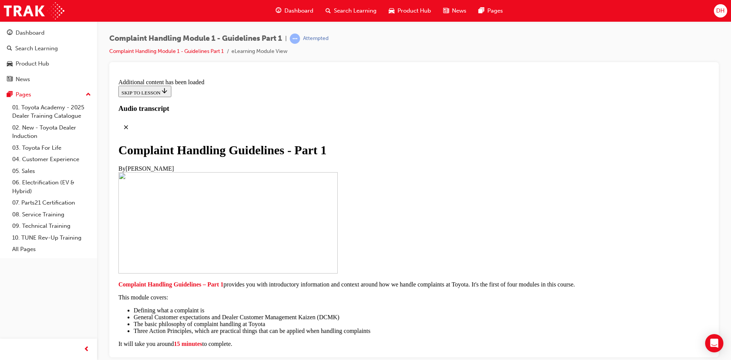
scroll to position [1213, 0]
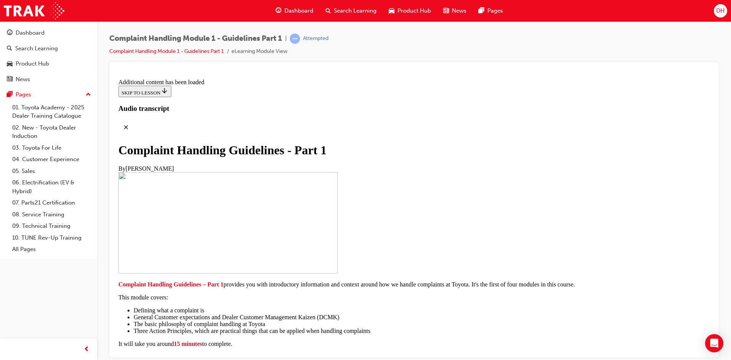
scroll to position [2849, 0]
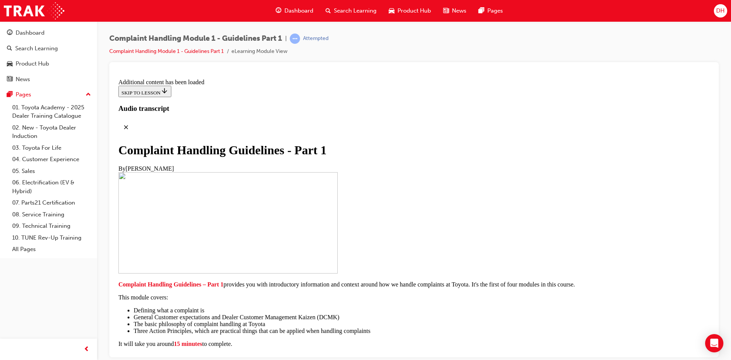
scroll to position [3202, 0]
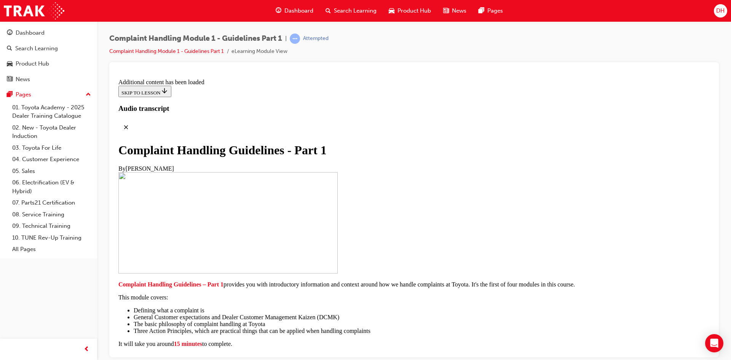
scroll to position [4177, 0]
drag, startPoint x: 268, startPoint y: 128, endPoint x: 345, endPoint y: 129, distance: 76.2
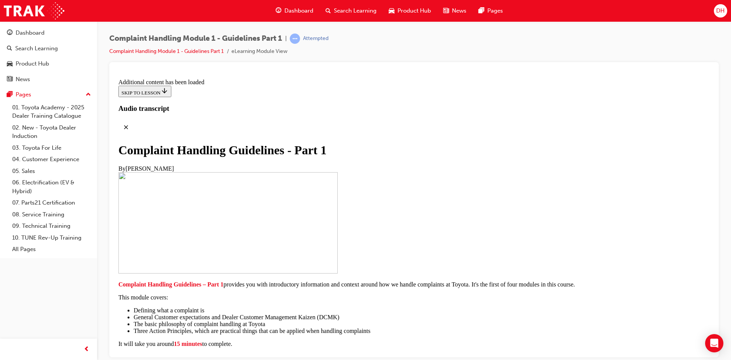
scroll to position [5183, 0]
radio input "true"
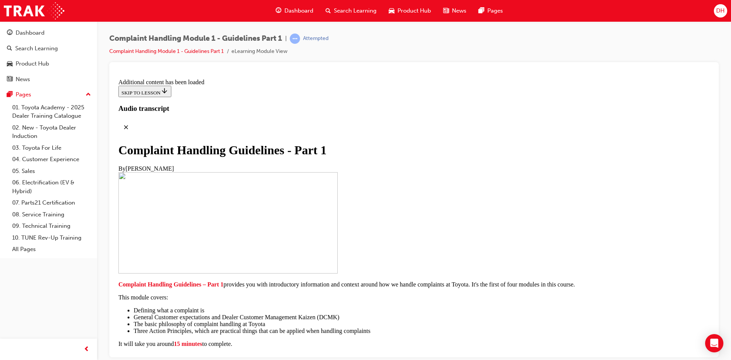
radio input "true"
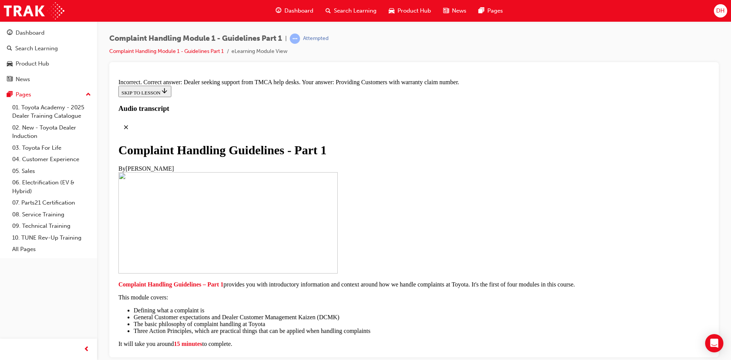
radio input "true"
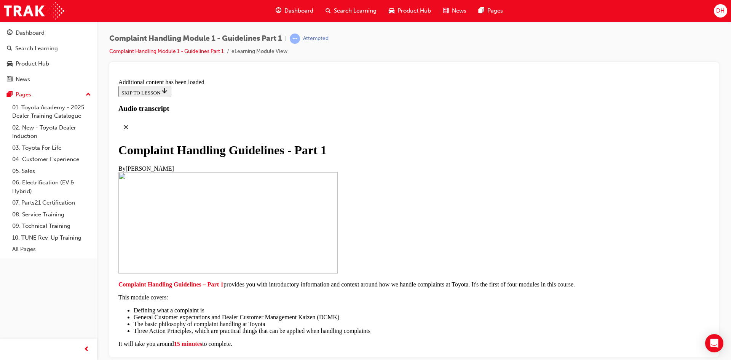
scroll to position [5603, 0]
click at [40, 30] on div "Dashboard" at bounding box center [30, 33] width 29 height 9
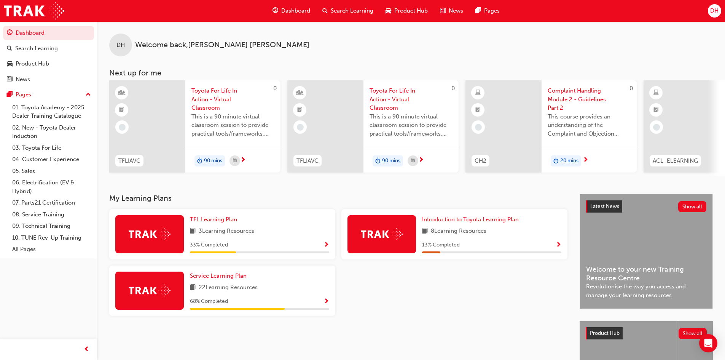
click at [587, 91] on span "Complaint Handling Module 2 - Guidelines Part 2" at bounding box center [589, 99] width 83 height 26
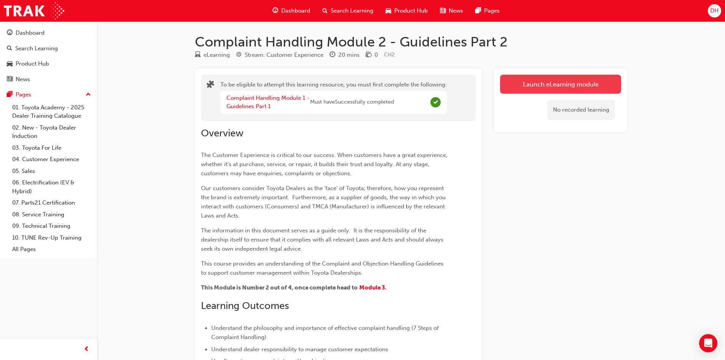
click at [524, 86] on button "Launch eLearning module" at bounding box center [560, 84] width 121 height 19
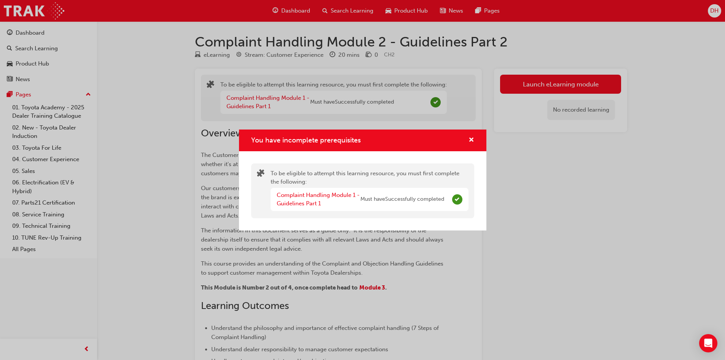
click at [476, 139] on div "You have incomplete prerequisites" at bounding box center [363, 140] width 248 height 22
click at [472, 137] on span "cross-icon" at bounding box center [472, 140] width 6 height 7
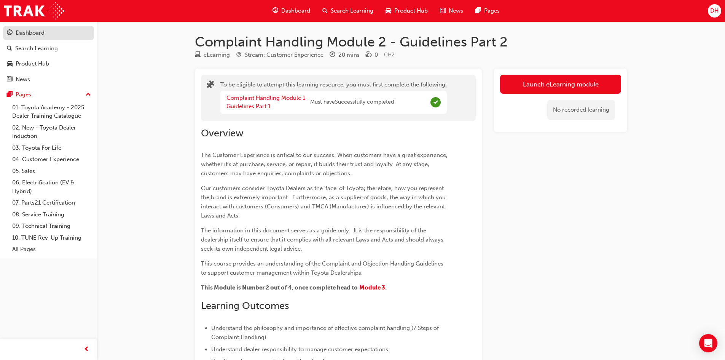
click at [24, 33] on div "Dashboard" at bounding box center [30, 33] width 29 height 9
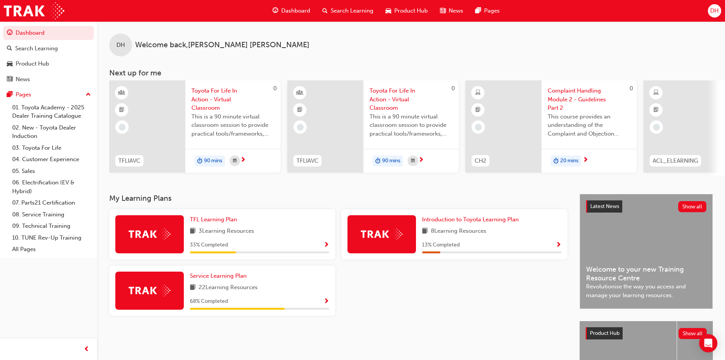
click at [564, 98] on span "Complaint Handling Module 2 - Guidelines Part 2" at bounding box center [589, 99] width 83 height 26
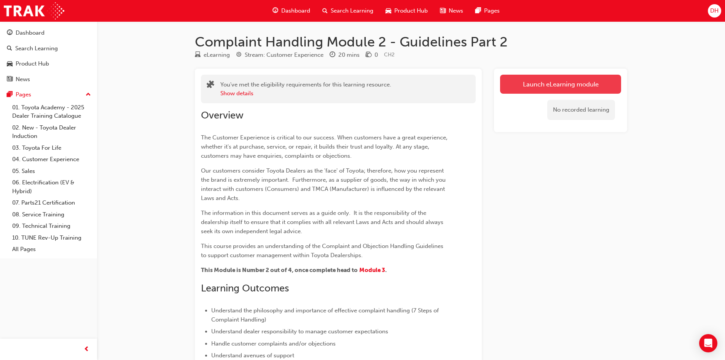
click at [544, 82] on button "Launch eLearning module" at bounding box center [560, 84] width 121 height 19
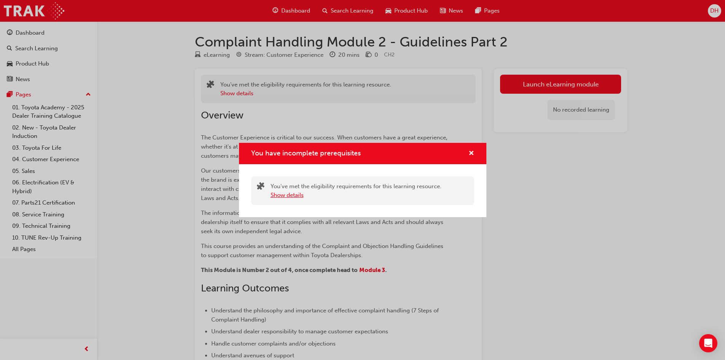
click at [292, 197] on button "Show details" at bounding box center [287, 195] width 33 height 9
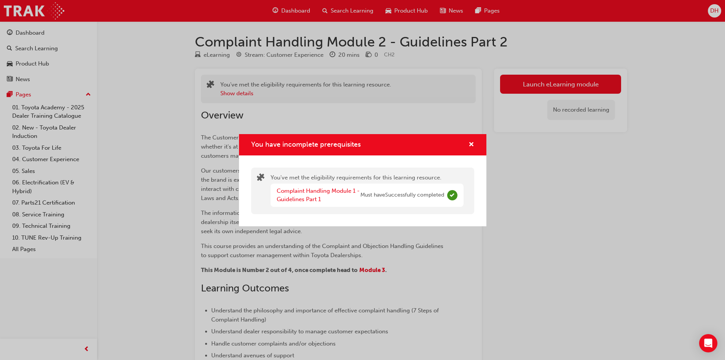
click at [475, 143] on div "You have incomplete prerequisites" at bounding box center [363, 145] width 248 height 22
click at [470, 145] on span "cross-icon" at bounding box center [472, 145] width 6 height 7
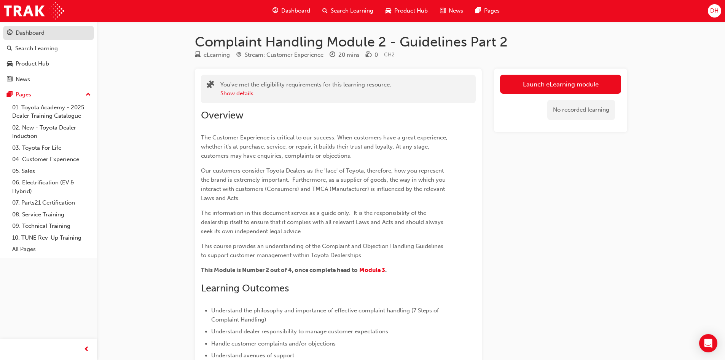
click at [34, 34] on div "Dashboard" at bounding box center [30, 33] width 29 height 9
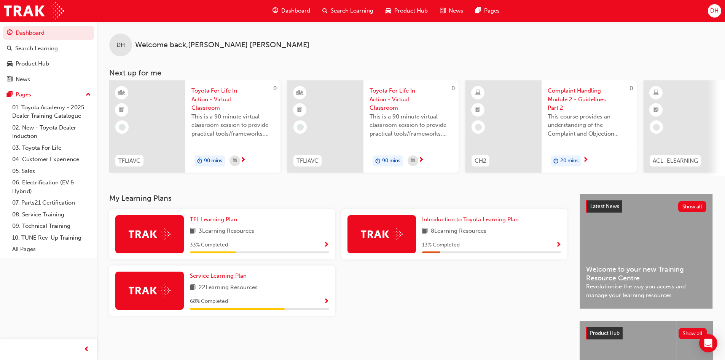
click at [569, 97] on span "Complaint Handling Module 2 - Guidelines Part 2" at bounding box center [589, 99] width 83 height 26
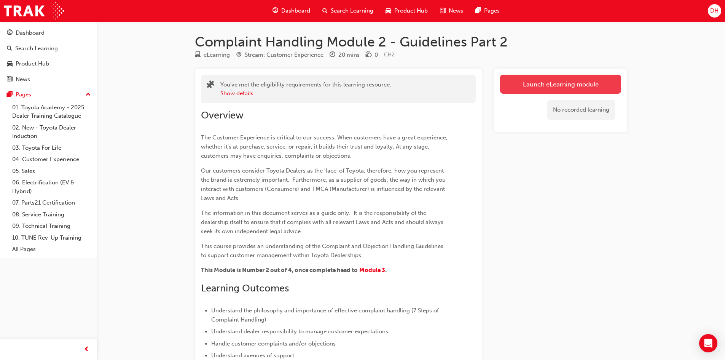
click at [532, 83] on link "Launch eLearning module" at bounding box center [560, 84] width 121 height 19
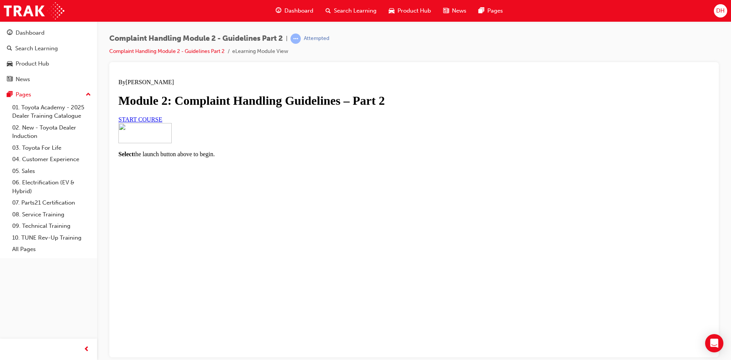
click at [162, 122] on link "START COURSE" at bounding box center [140, 119] width 44 height 6
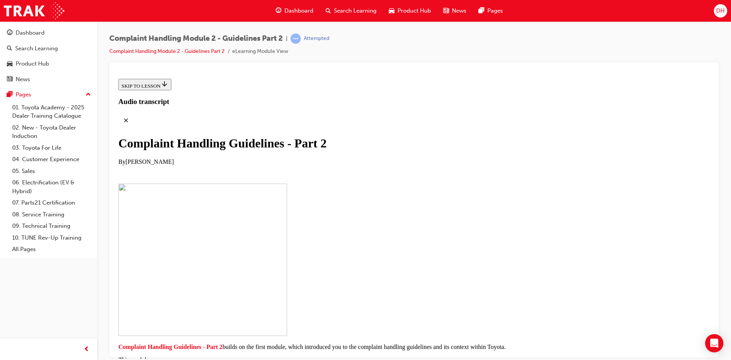
scroll to position [146, 0]
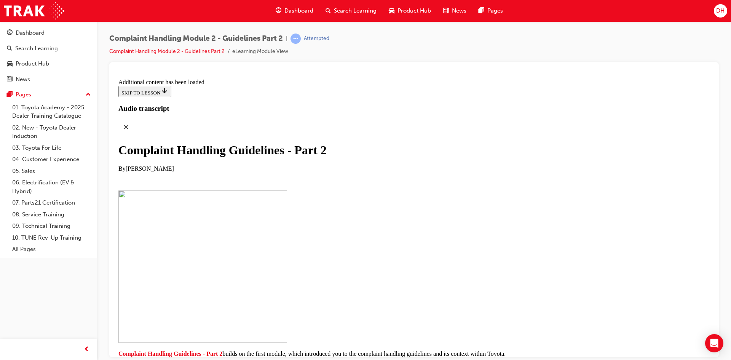
scroll to position [582, 0]
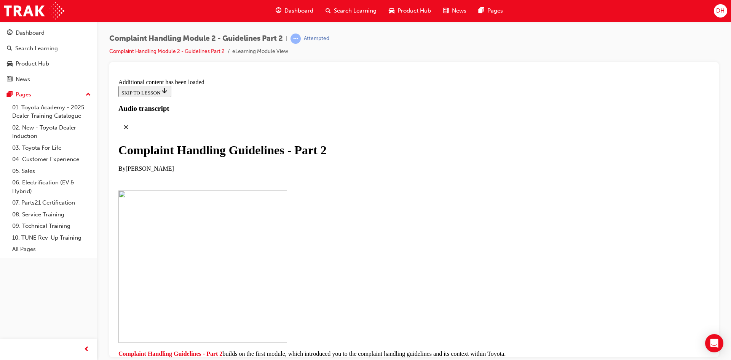
scroll to position [1580, 0]
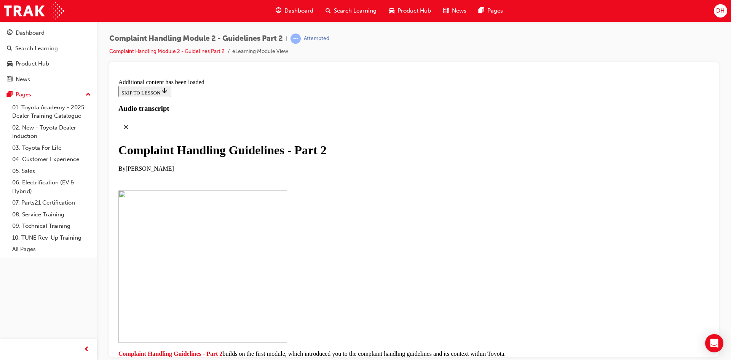
scroll to position [3312, 0]
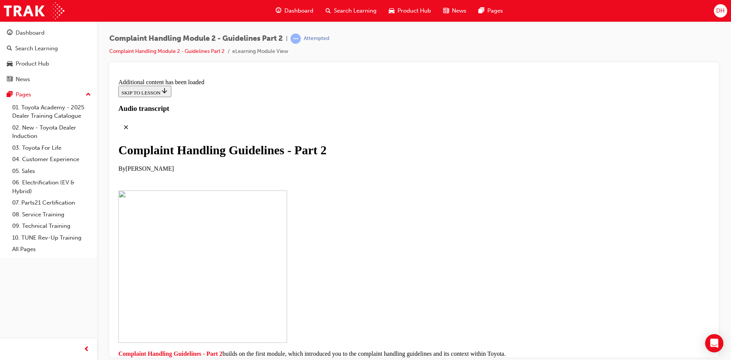
scroll to position [3727, 0]
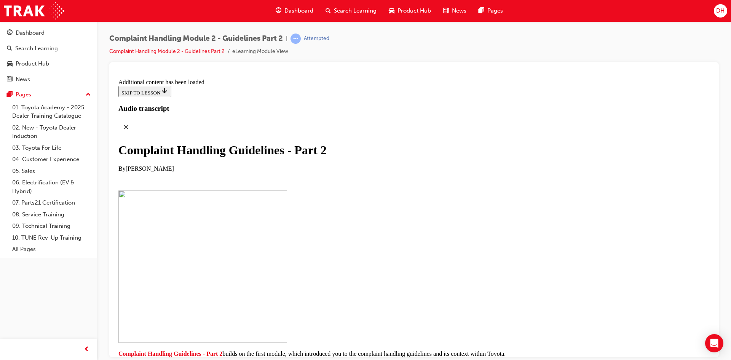
scroll to position [4564, 0]
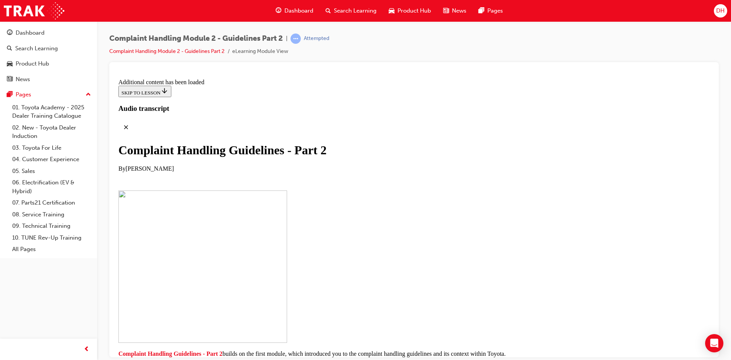
checkbox input "true"
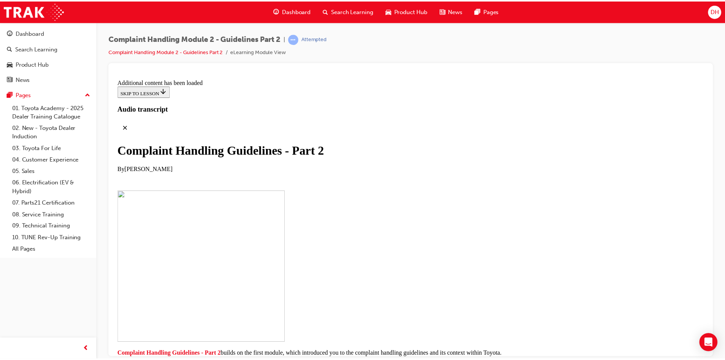
scroll to position [4964, 0]
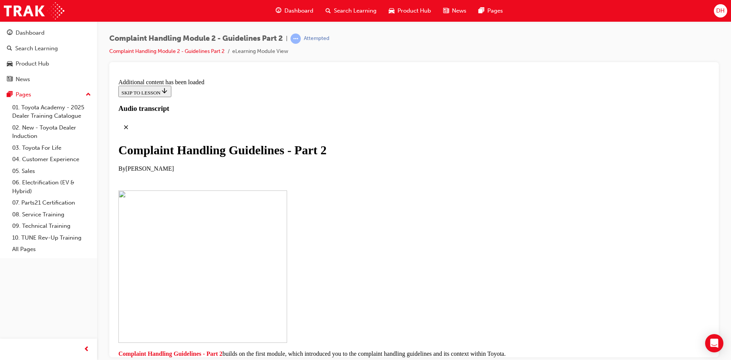
checkbox input "true"
click at [32, 34] on div "Dashboard" at bounding box center [30, 33] width 29 height 9
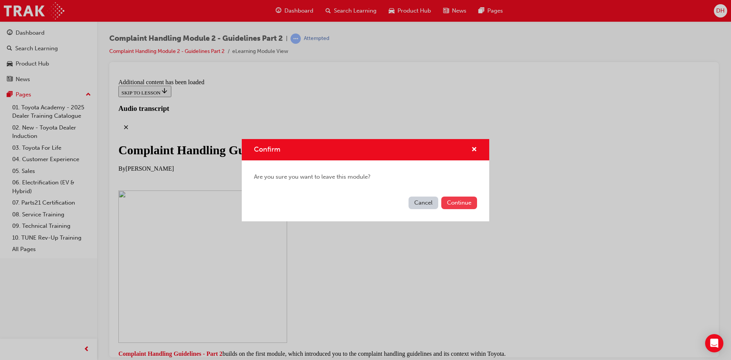
click at [464, 200] on button "Continue" at bounding box center [459, 203] width 36 height 13
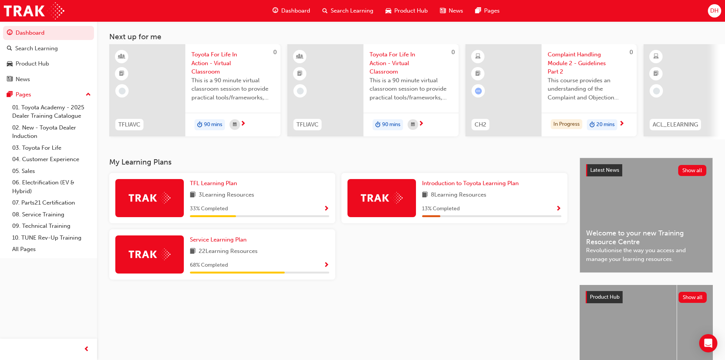
scroll to position [38, 0]
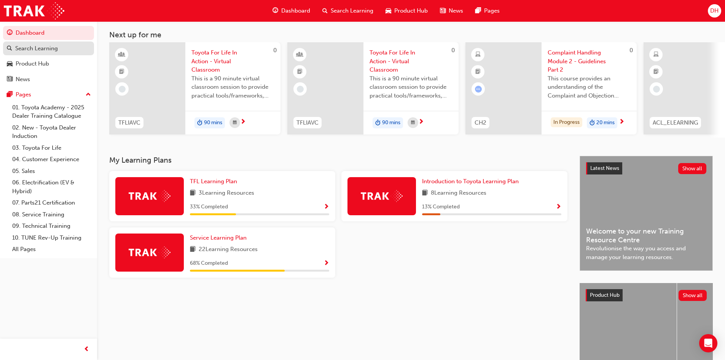
click at [41, 49] on div "Search Learning" at bounding box center [36, 48] width 43 height 9
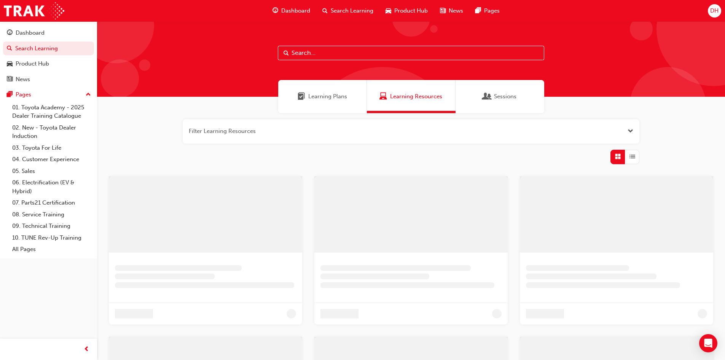
click at [317, 53] on input "text" at bounding box center [411, 53] width 267 height 14
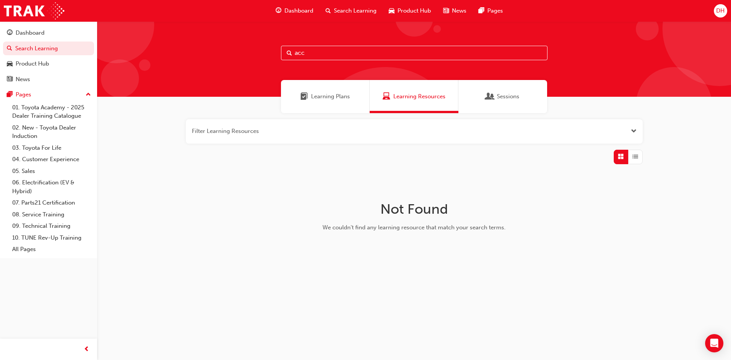
type input "acc"
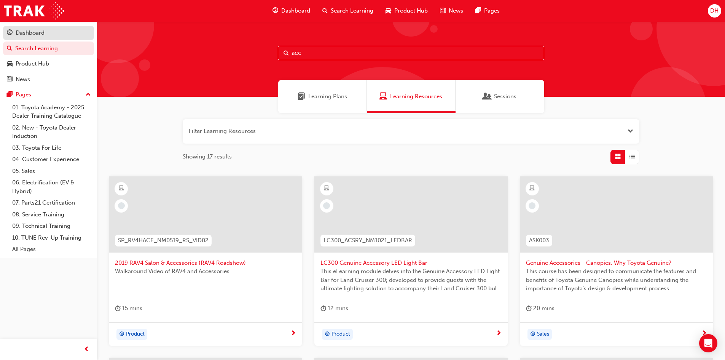
click at [27, 32] on div "Dashboard" at bounding box center [30, 33] width 29 height 9
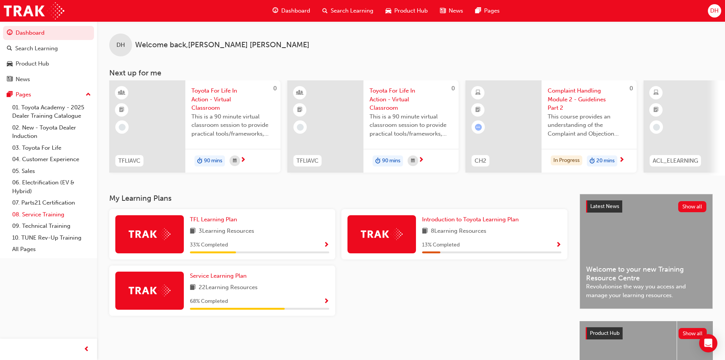
click at [34, 213] on link "08. Service Training" at bounding box center [51, 215] width 85 height 12
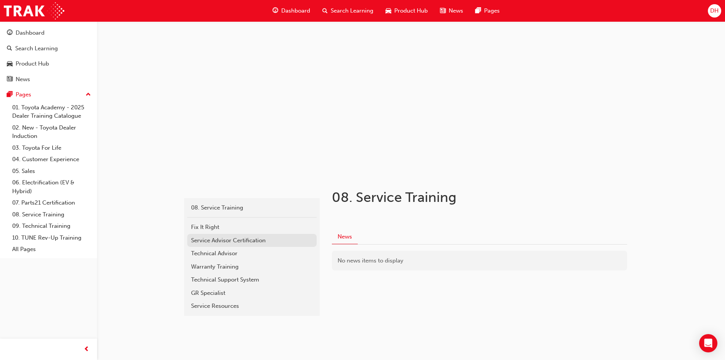
click at [222, 242] on div "Service Advisor Certification" at bounding box center [252, 240] width 122 height 9
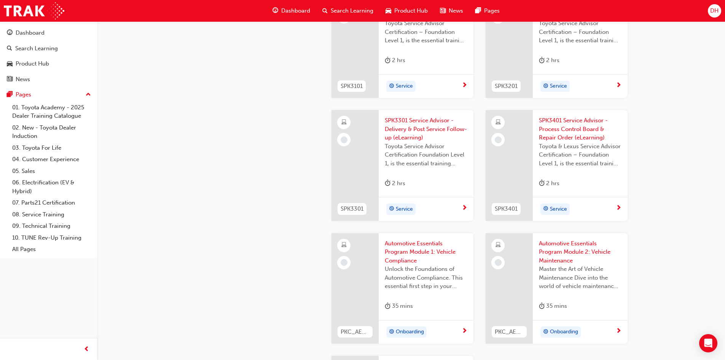
scroll to position [952, 0]
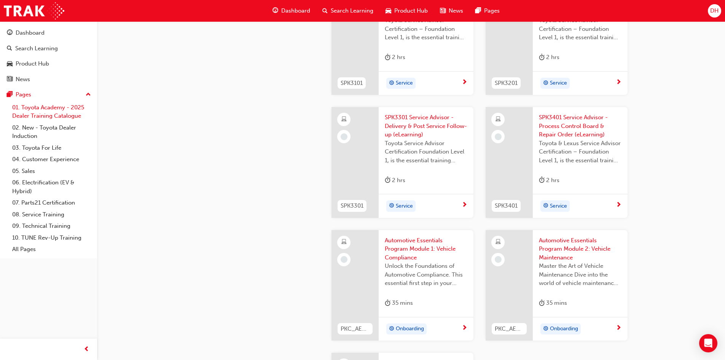
click at [56, 114] on link "01. Toyota Academy - 2025 Dealer Training Catalogue" at bounding box center [51, 112] width 85 height 20
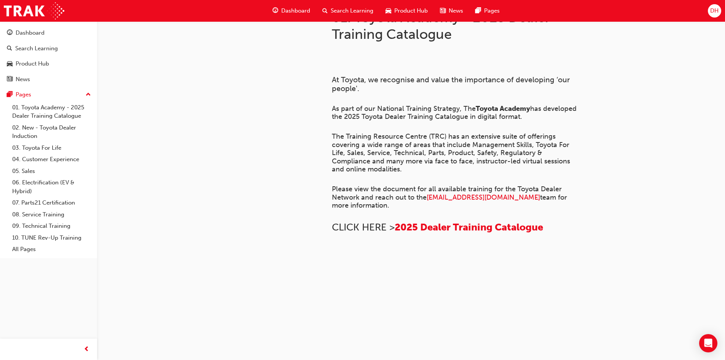
scroll to position [318, 0]
click at [25, 31] on div "Dashboard" at bounding box center [30, 33] width 29 height 9
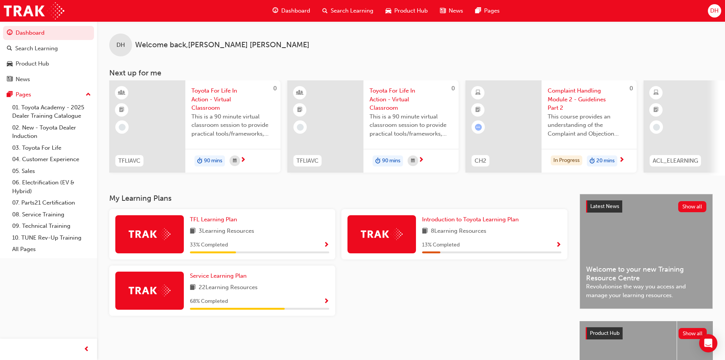
click at [325, 302] on span "Show Progress" at bounding box center [327, 301] width 6 height 7
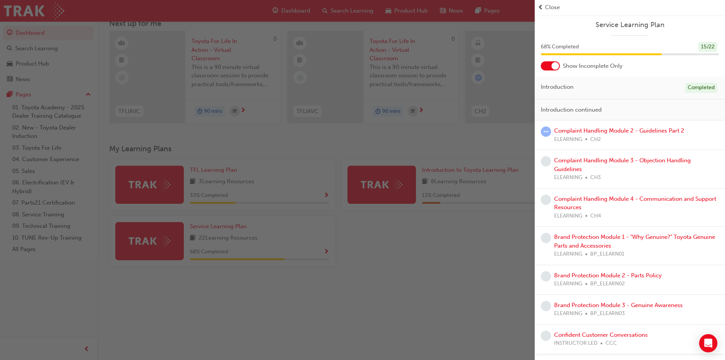
scroll to position [95, 0]
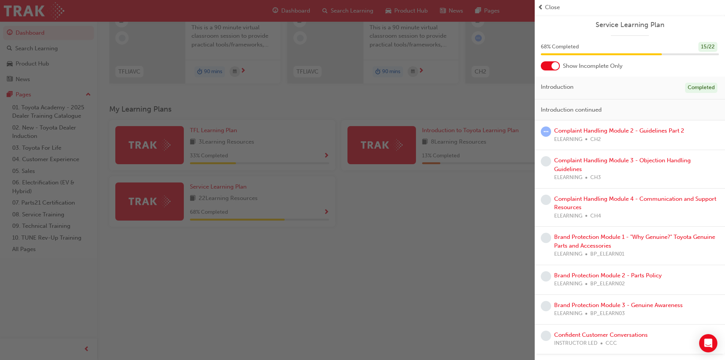
click at [435, 224] on div "button" at bounding box center [267, 180] width 535 height 360
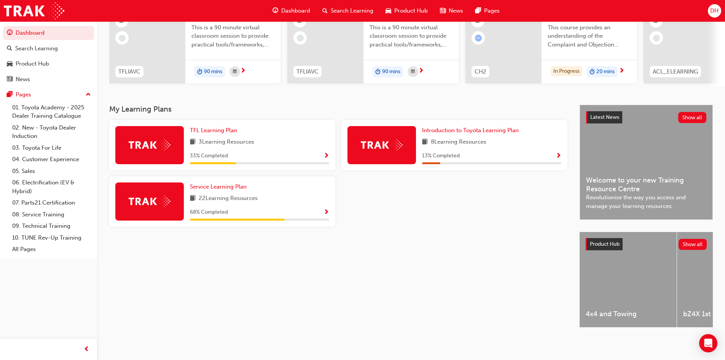
click at [560, 153] on span "Show Progress" at bounding box center [559, 156] width 6 height 7
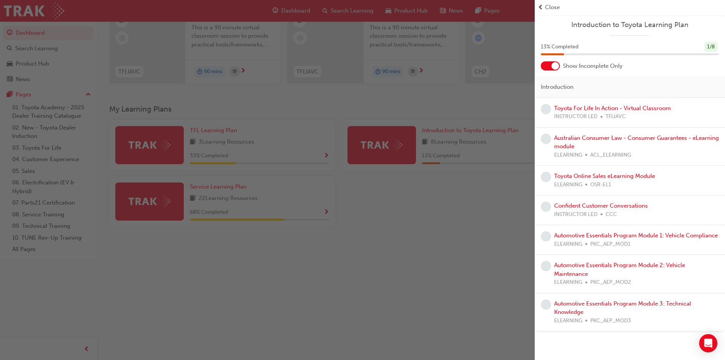
click at [418, 216] on div "button" at bounding box center [267, 180] width 535 height 360
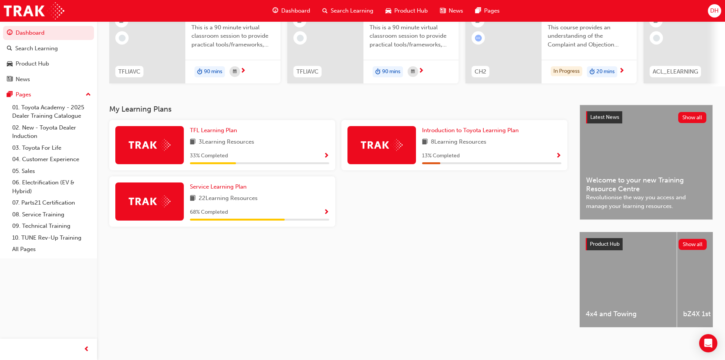
click at [328, 153] on span "Show Progress" at bounding box center [327, 156] width 6 height 7
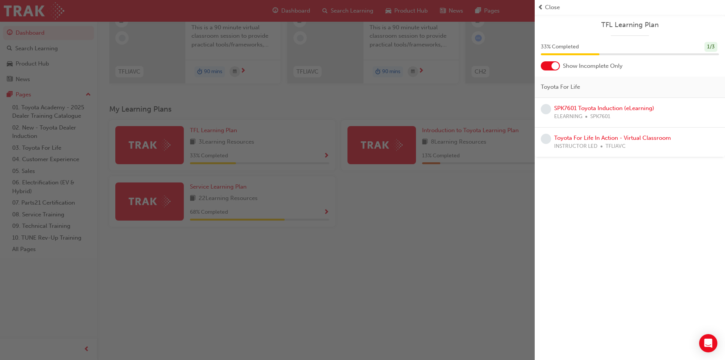
click at [395, 201] on div "button" at bounding box center [267, 180] width 535 height 360
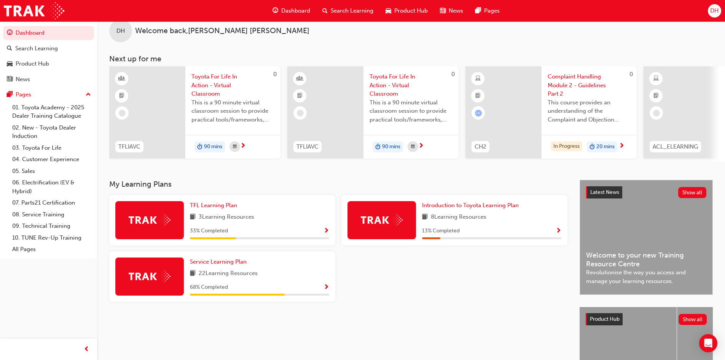
scroll to position [0, 0]
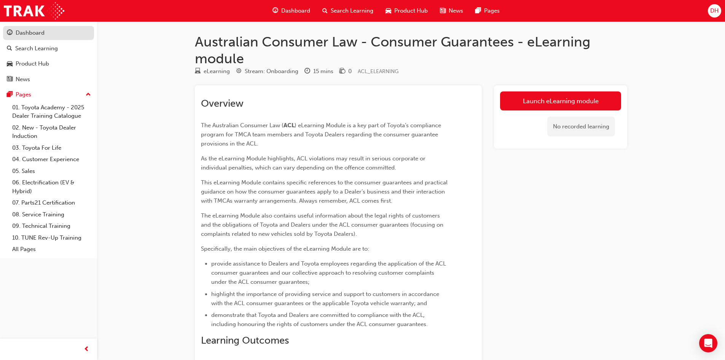
click at [50, 33] on div "Dashboard" at bounding box center [48, 33] width 83 height 10
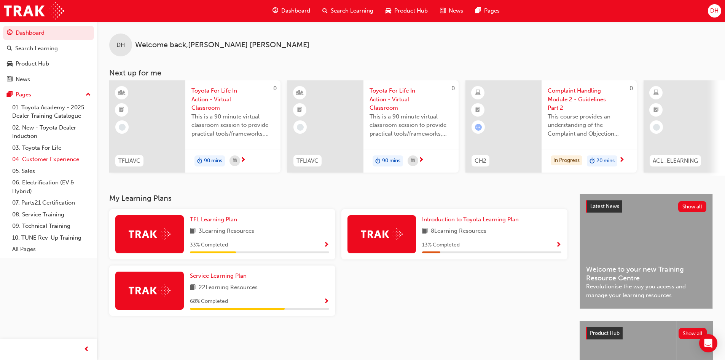
click at [45, 159] on link "04. Customer Experience" at bounding box center [51, 159] width 85 height 12
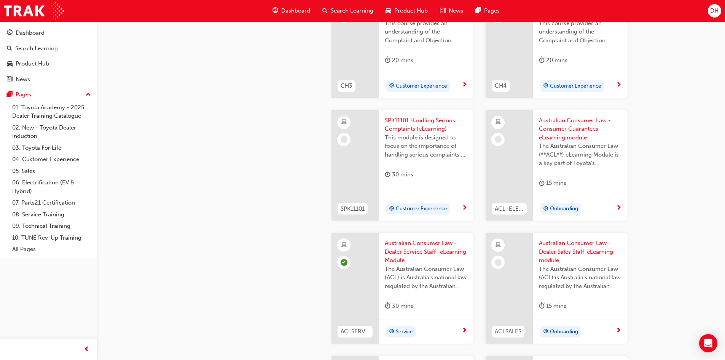
scroll to position [457, 0]
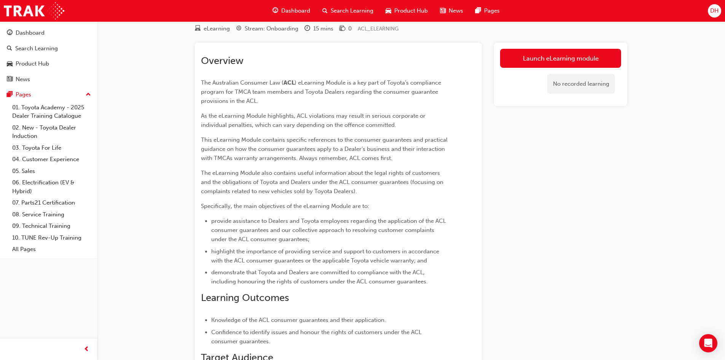
scroll to position [24, 0]
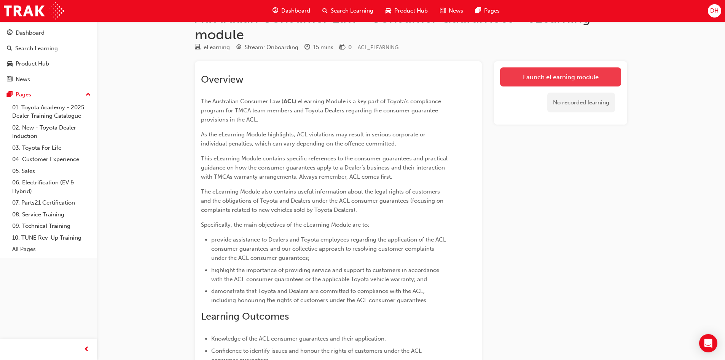
click at [538, 77] on link "Launch eLearning module" at bounding box center [560, 76] width 121 height 19
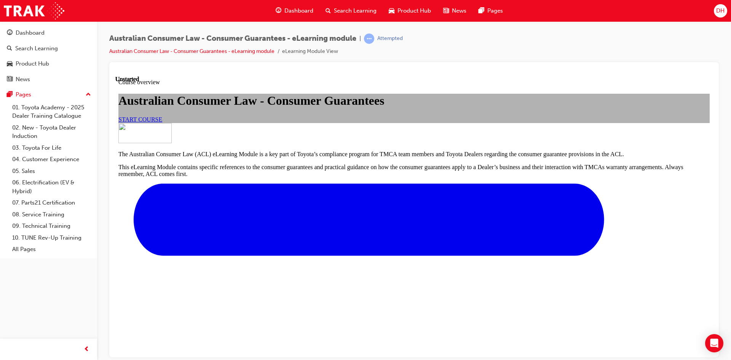
scroll to position [232, 0]
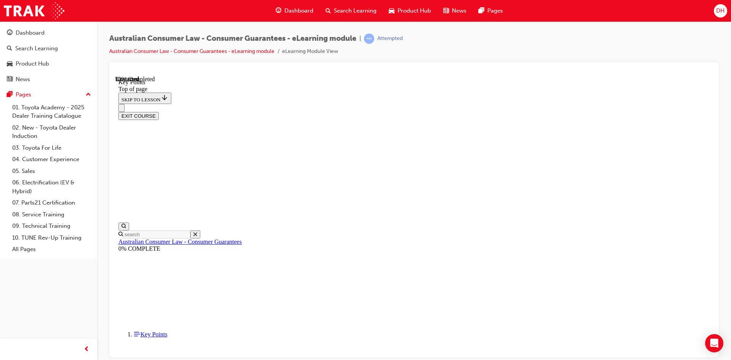
scroll to position [324, 0]
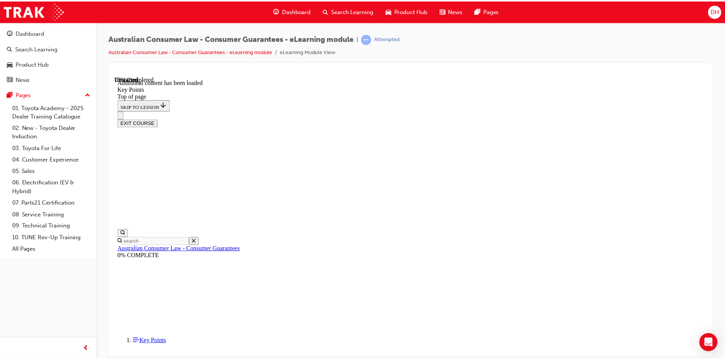
scroll to position [945, 0]
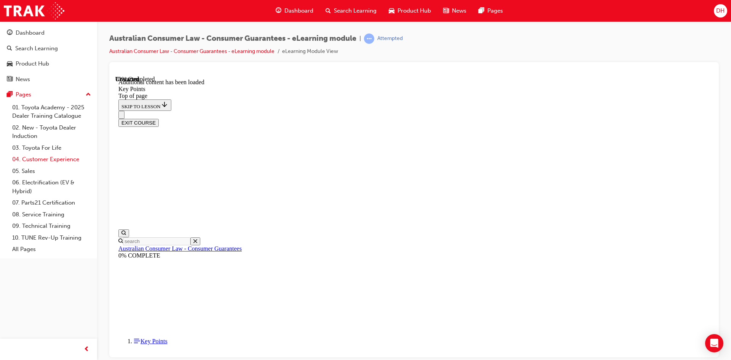
click at [44, 158] on link "04. Customer Experience" at bounding box center [51, 159] width 85 height 12
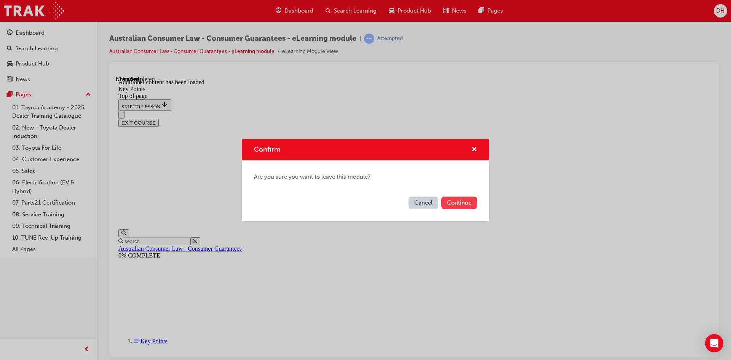
click at [466, 205] on button "Continue" at bounding box center [459, 203] width 36 height 13
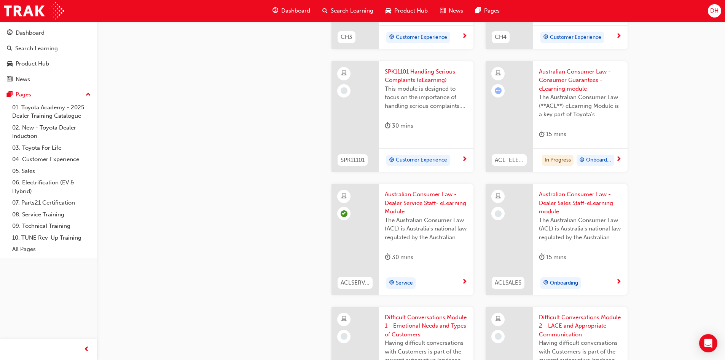
scroll to position [495, 0]
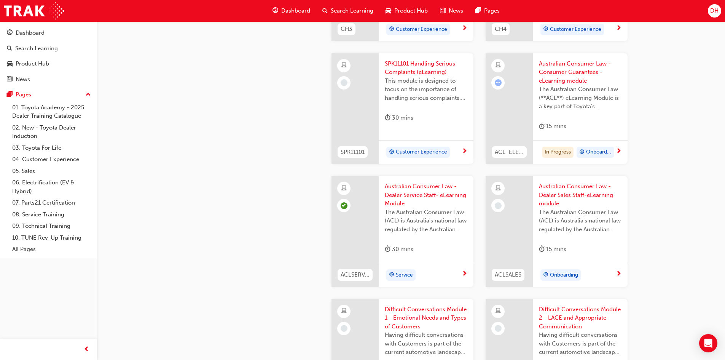
click at [561, 72] on span "Australian Consumer Law - Consumer Guarantees - eLearning module" at bounding box center [580, 72] width 83 height 26
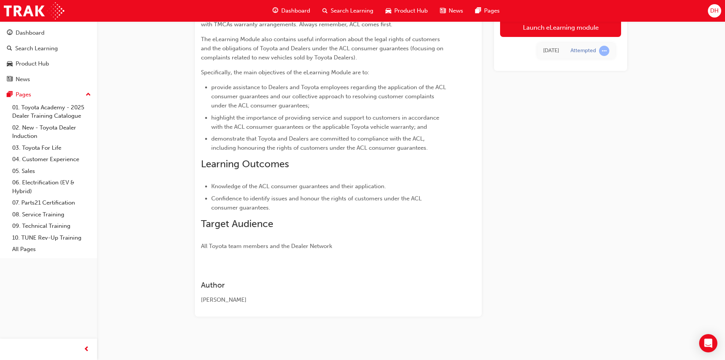
scroll to position [62, 0]
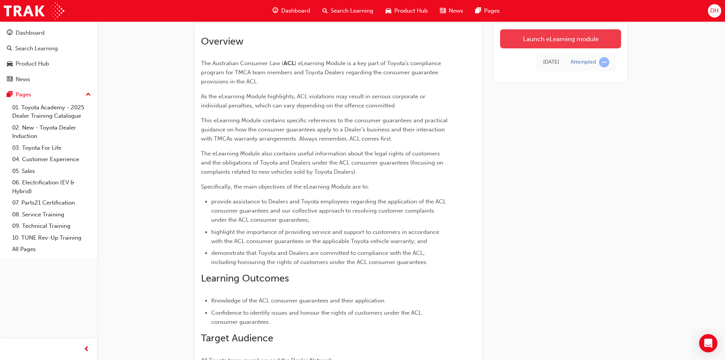
click at [542, 41] on link "Launch eLearning module" at bounding box center [560, 38] width 121 height 19
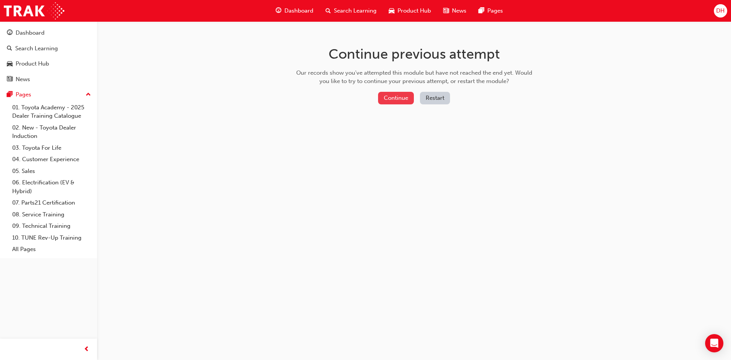
click at [396, 96] on button "Continue" at bounding box center [396, 98] width 36 height 13
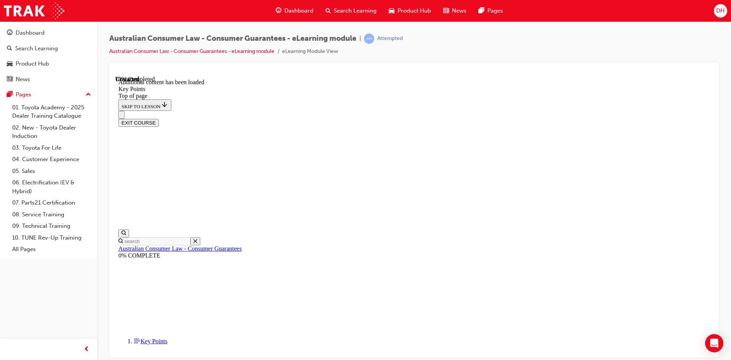
scroll to position [945, 0]
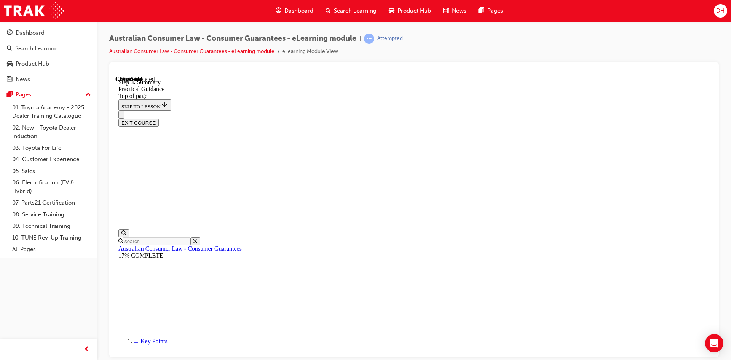
scroll to position [100, 0]
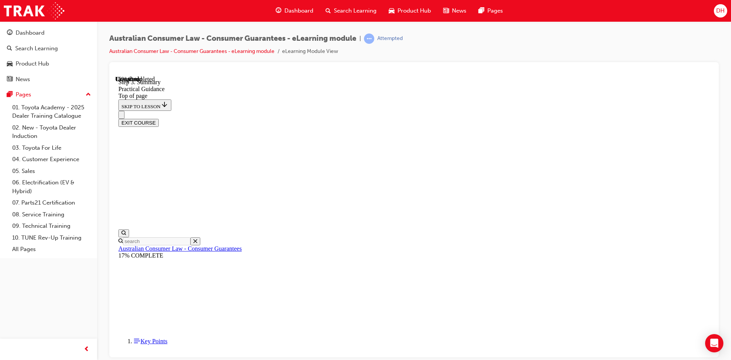
scroll to position [172, 0]
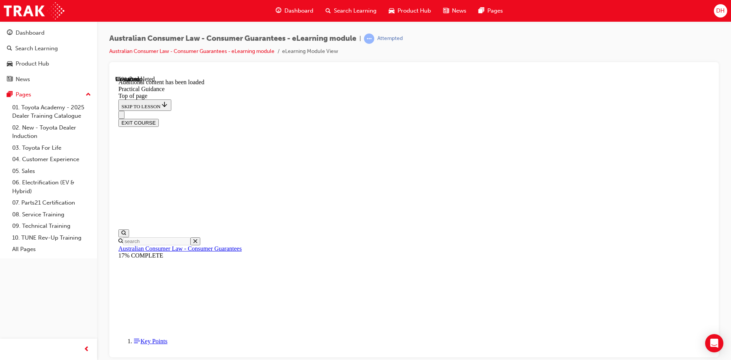
scroll to position [2036, 0]
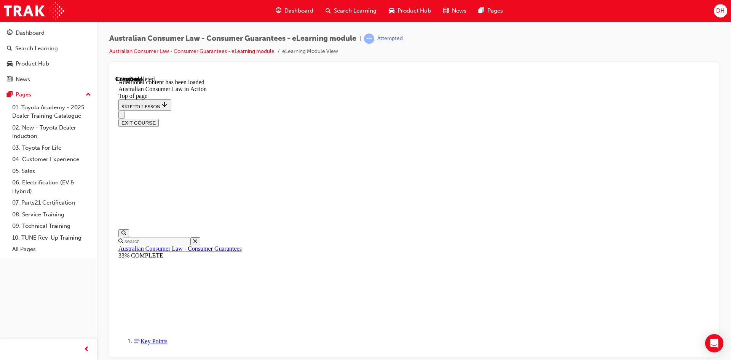
scroll to position [1585, 0]
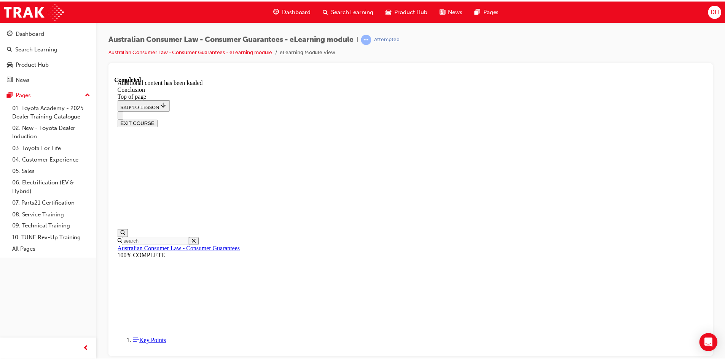
scroll to position [48, 0]
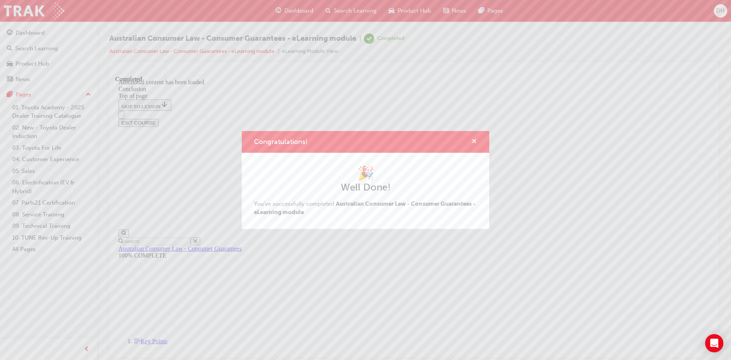
click at [472, 142] on span "cross-icon" at bounding box center [474, 142] width 6 height 7
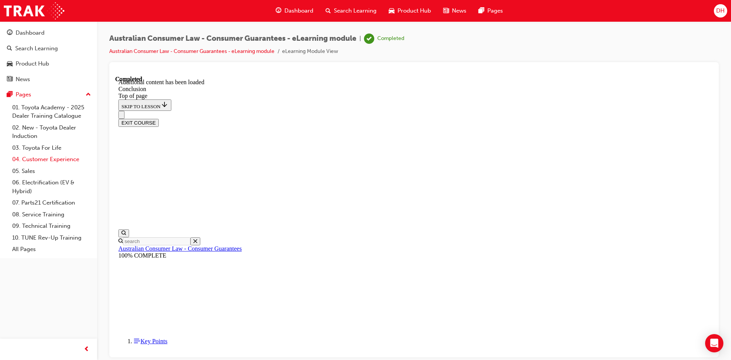
click at [45, 160] on link "04. Customer Experience" at bounding box center [51, 159] width 85 height 12
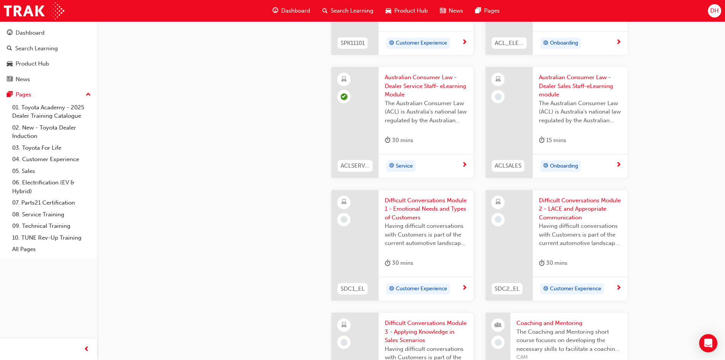
scroll to position [609, 0]
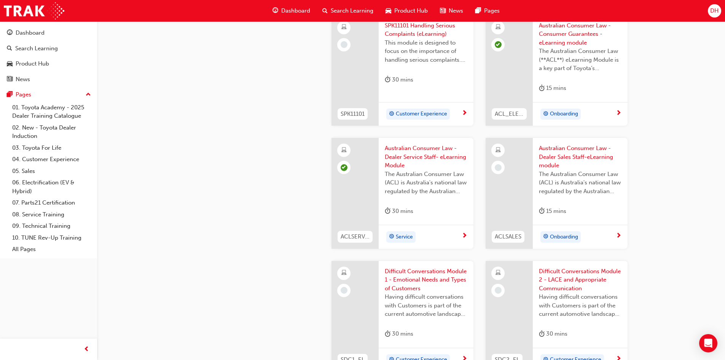
click at [569, 148] on span "Australian Consumer Law - Dealer Sales Staff-eLearning module" at bounding box center [580, 157] width 83 height 26
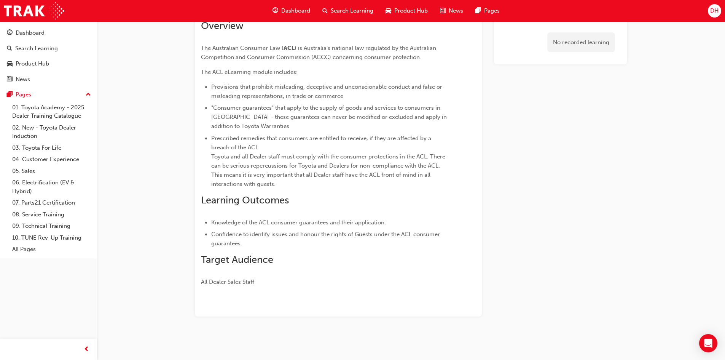
scroll to position [61, 0]
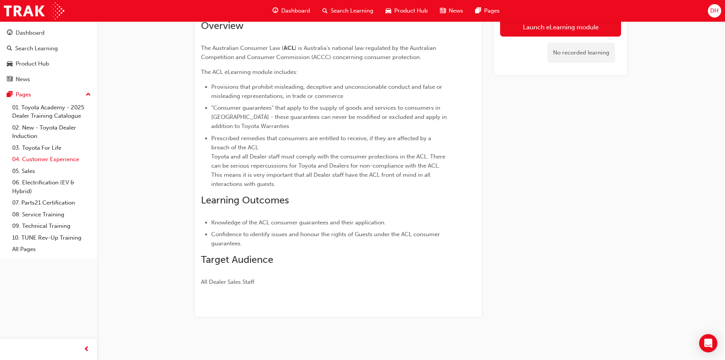
click at [48, 158] on link "04. Customer Experience" at bounding box center [51, 159] width 85 height 12
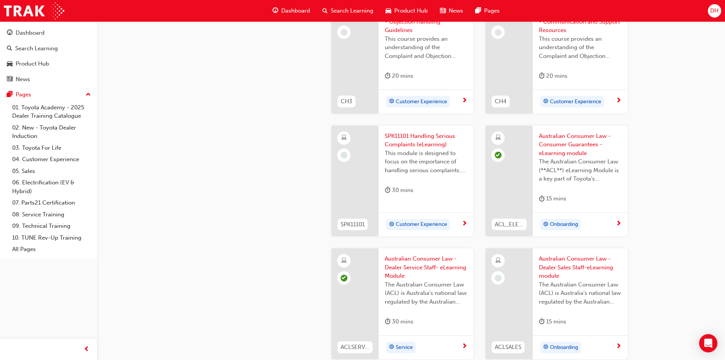
scroll to position [442, 0]
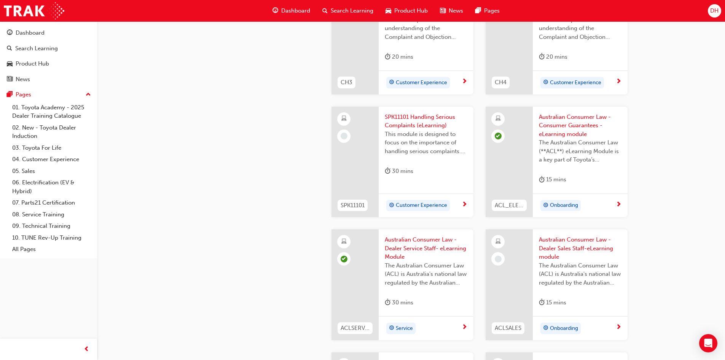
click at [565, 239] on span "Australian Consumer Law - Dealer Sales Staff-eLearning module" at bounding box center [580, 248] width 83 height 26
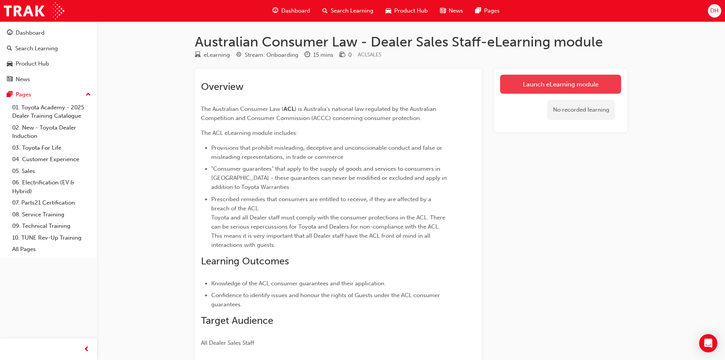
click at [531, 82] on link "Launch eLearning module" at bounding box center [560, 84] width 121 height 19
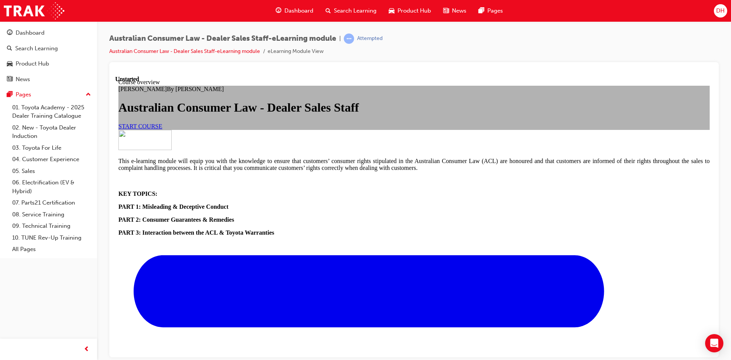
click at [162, 129] on link "START COURSE" at bounding box center [140, 126] width 44 height 6
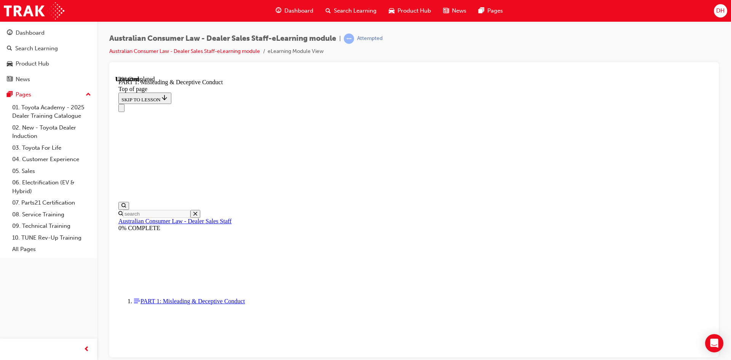
scroll to position [481, 0]
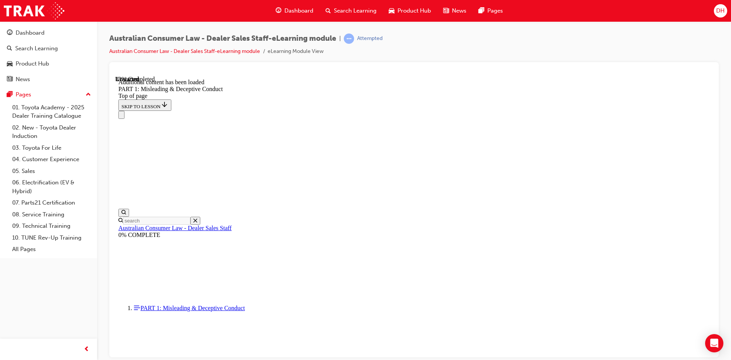
scroll to position [871, 0]
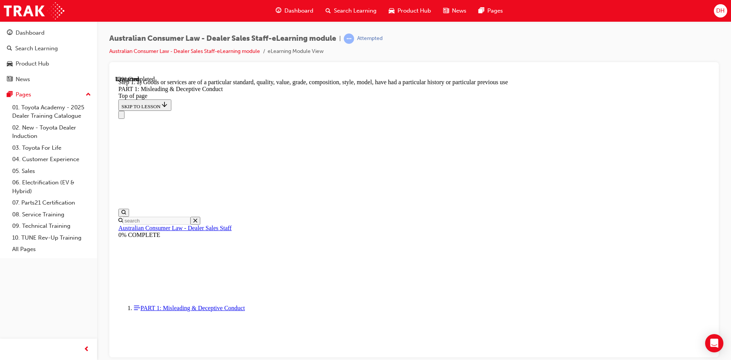
scroll to position [876, 0]
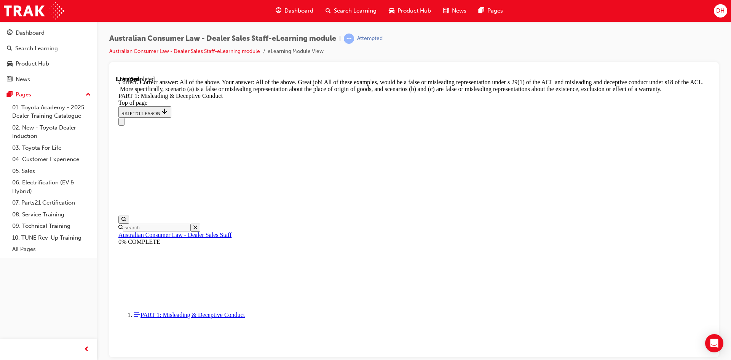
scroll to position [1234, 0]
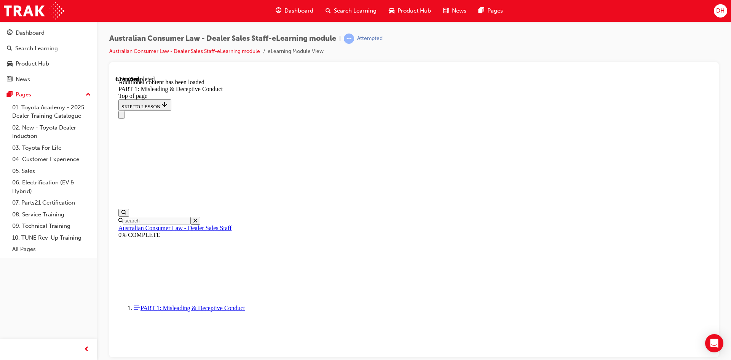
scroll to position [1503, 0]
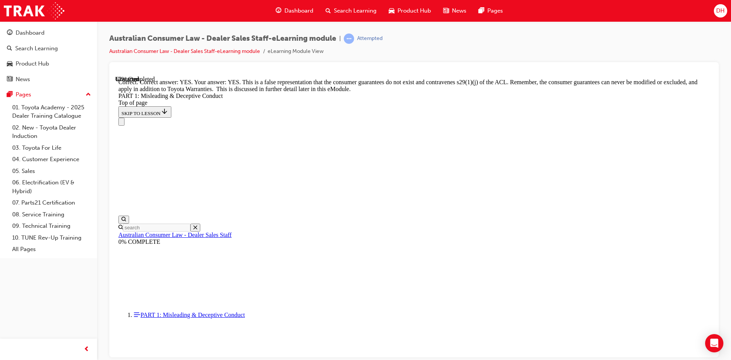
scroll to position [1655, 0]
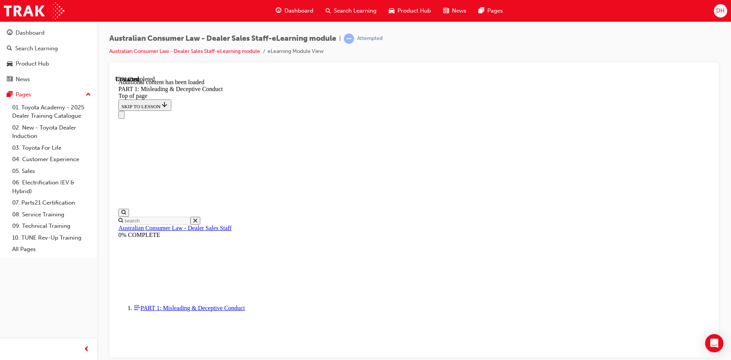
scroll to position [1861, 0]
click button "START"
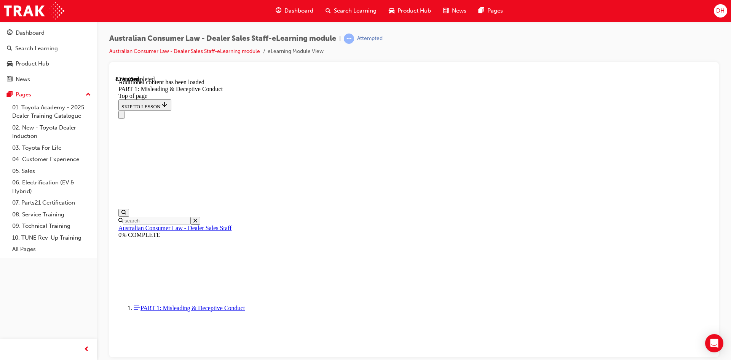
scroll to position [2066, 0]
click button "START"
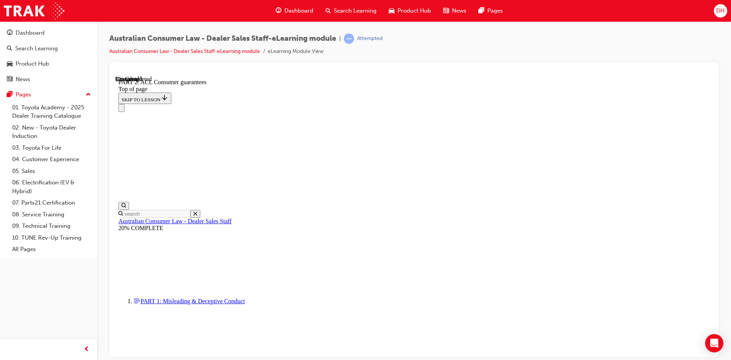
scroll to position [976, 0]
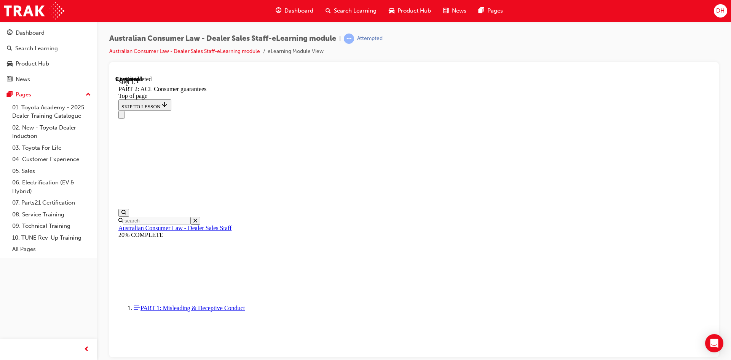
scroll to position [1235, 0]
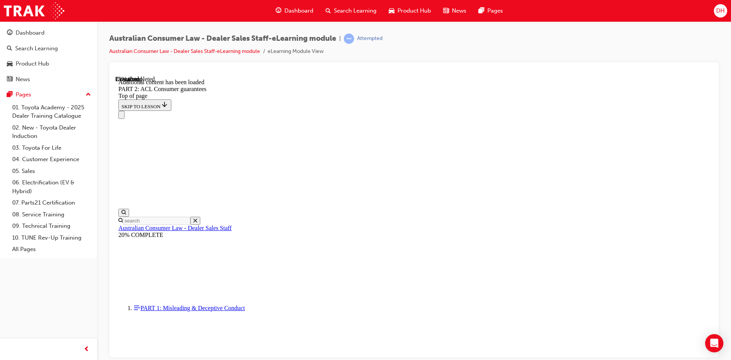
drag, startPoint x: 620, startPoint y: 301, endPoint x: 618, endPoint y: 297, distance: 4.0
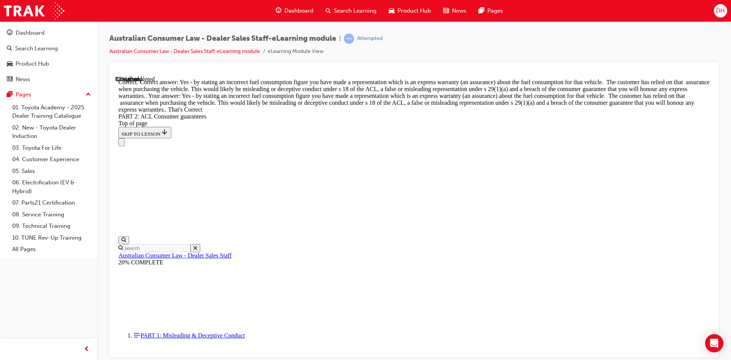
scroll to position [3466, 0]
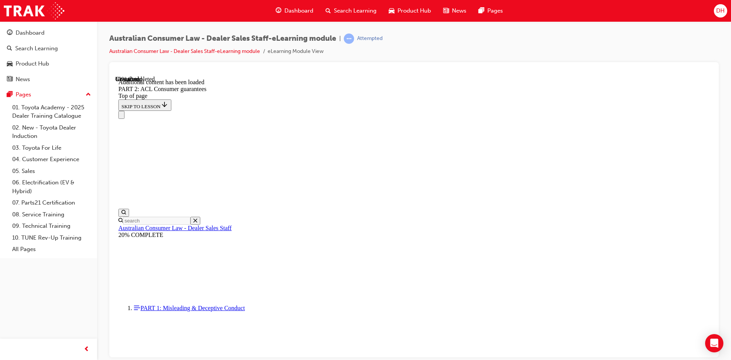
scroll to position [4697, 0]
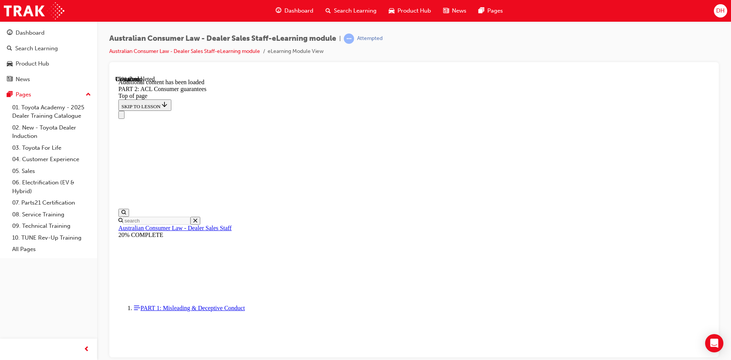
scroll to position [6347, 0]
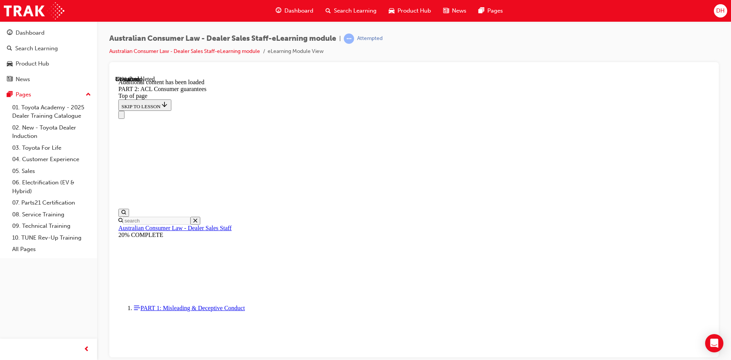
scroll to position [7492, 0]
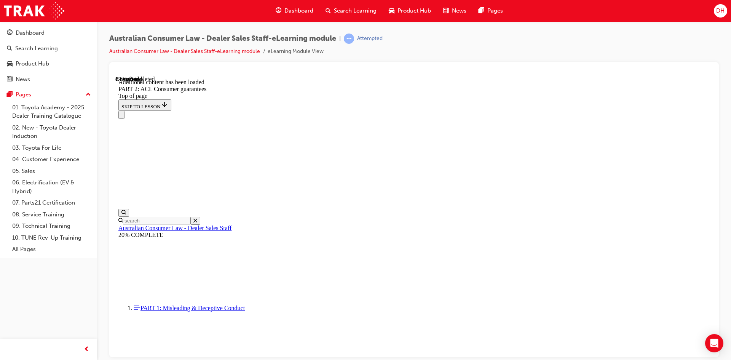
scroll to position [8273, 0]
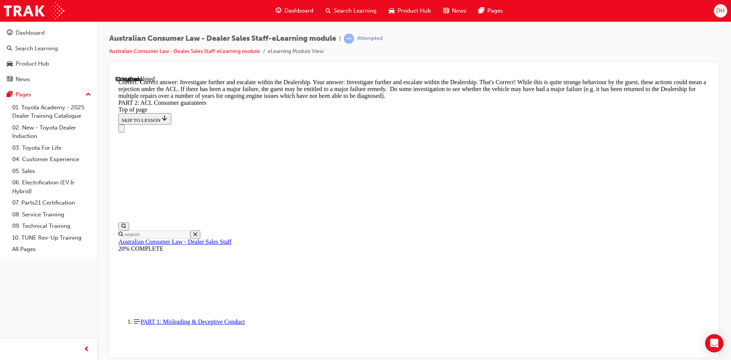
scroll to position [8483, 0]
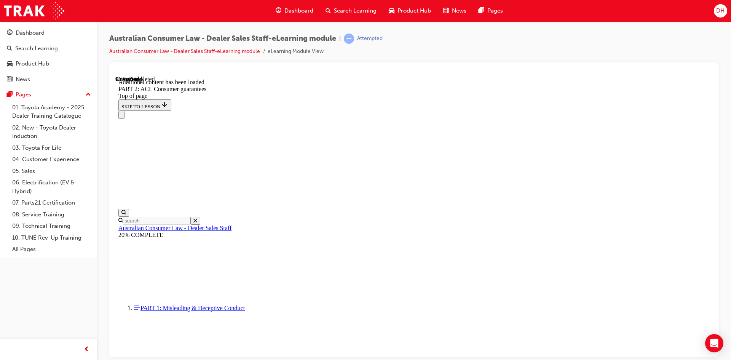
scroll to position [9104, 0]
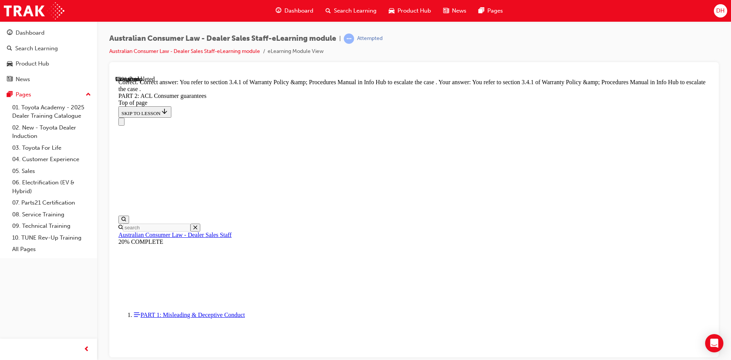
scroll to position [9557, 0]
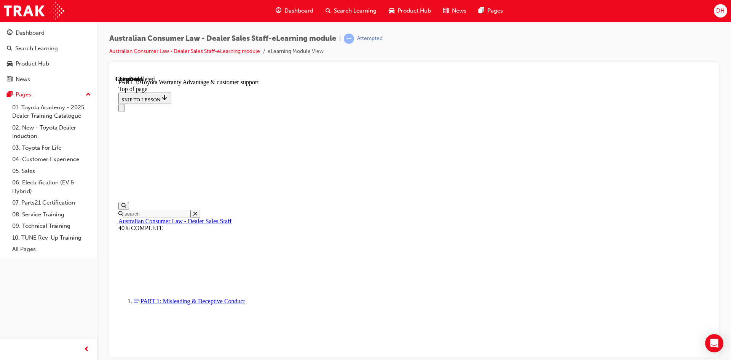
scroll to position [481, 0]
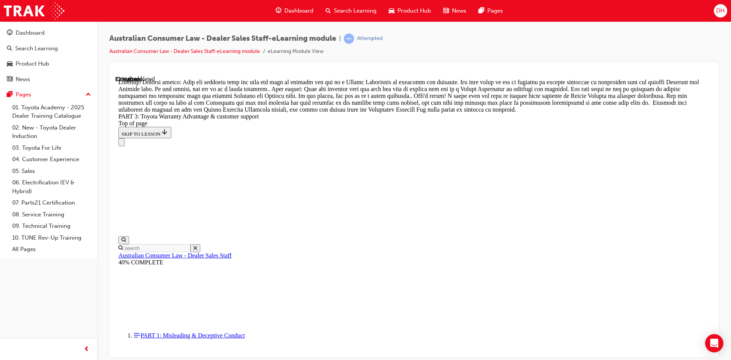
scroll to position [671, 0]
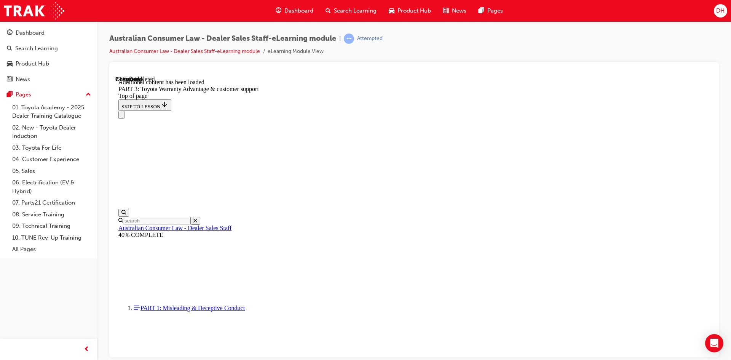
scroll to position [889, 0]
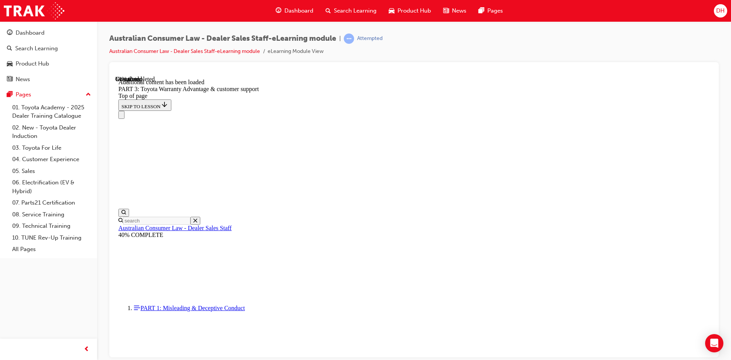
scroll to position [1989, 0]
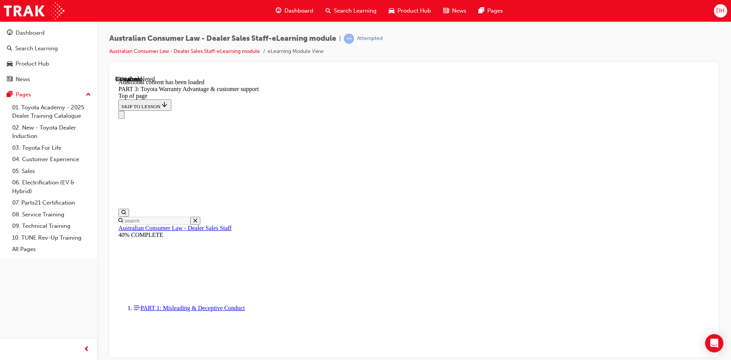
scroll to position [2411, 0]
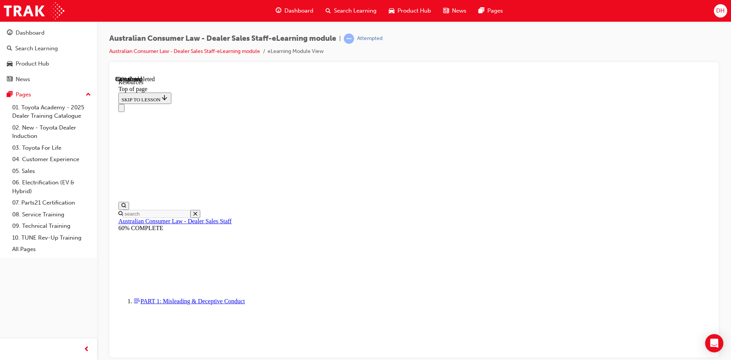
scroll to position [377, 0]
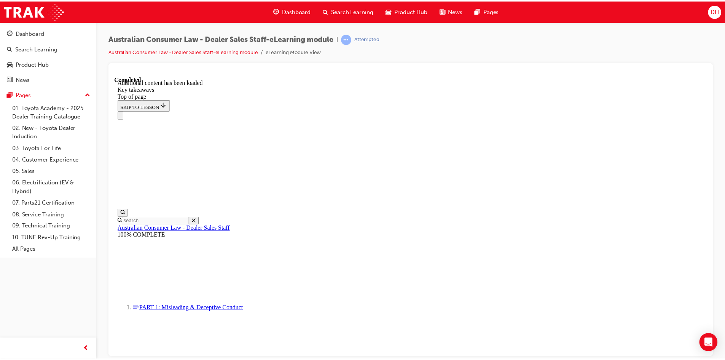
scroll to position [163, 0]
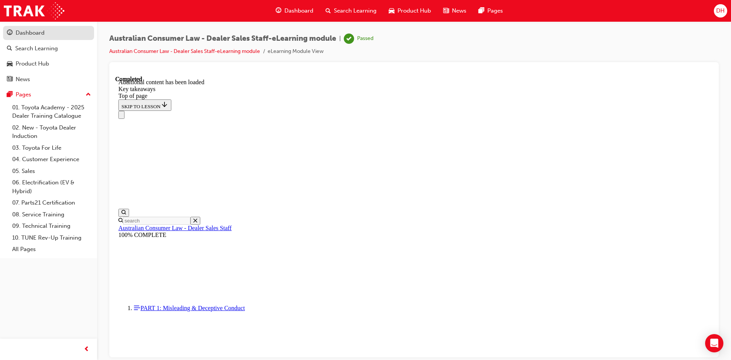
click at [46, 35] on div "Dashboard" at bounding box center [48, 33] width 83 height 10
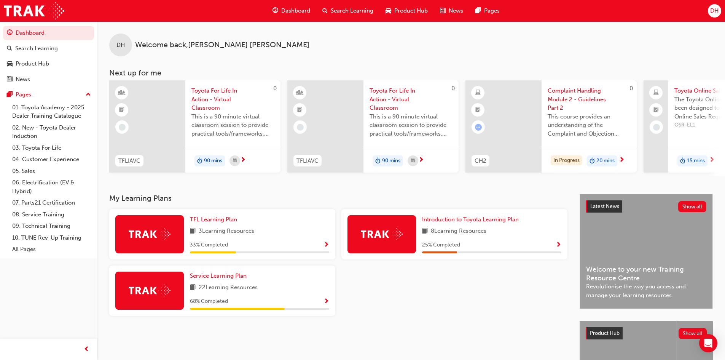
scroll to position [0, 452]
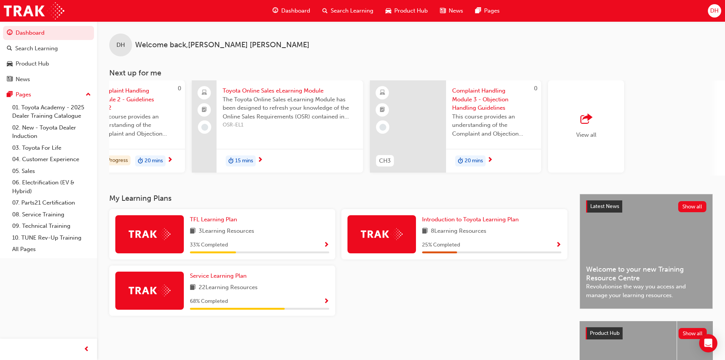
click at [583, 129] on div "View all" at bounding box center [587, 126] width 20 height 25
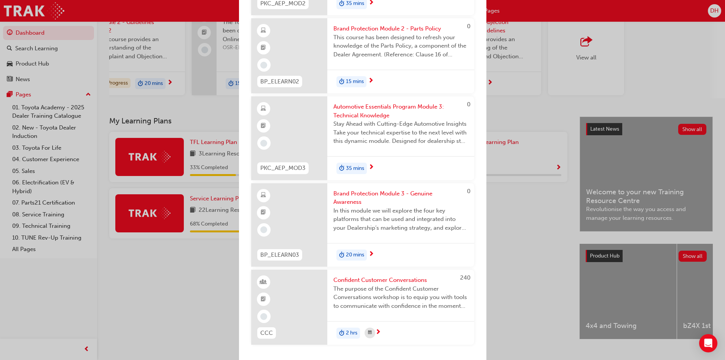
scroll to position [95, 0]
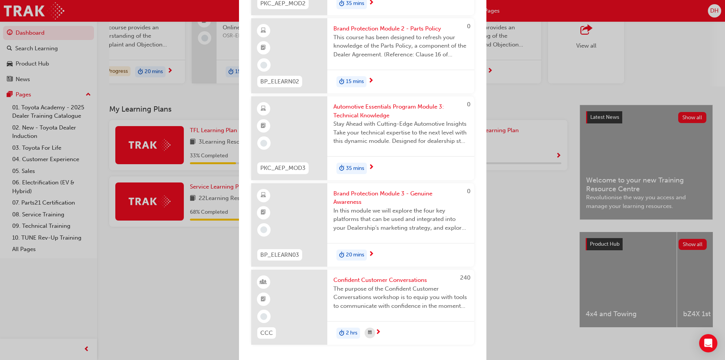
click at [157, 281] on div "Next up for me 0 TFLIAVC Toyota For Life In Action - Virtual Classroom This is …" at bounding box center [362, 180] width 725 height 360
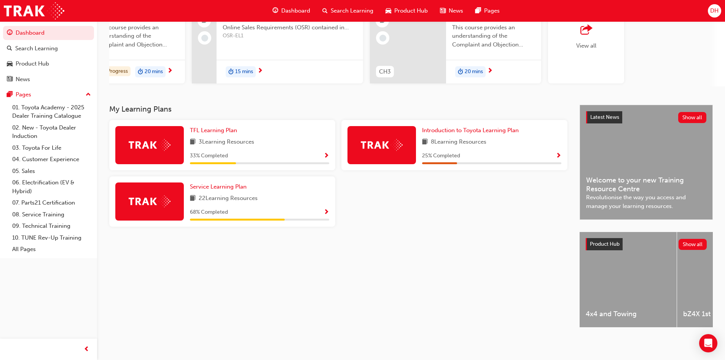
scroll to position [80, 0]
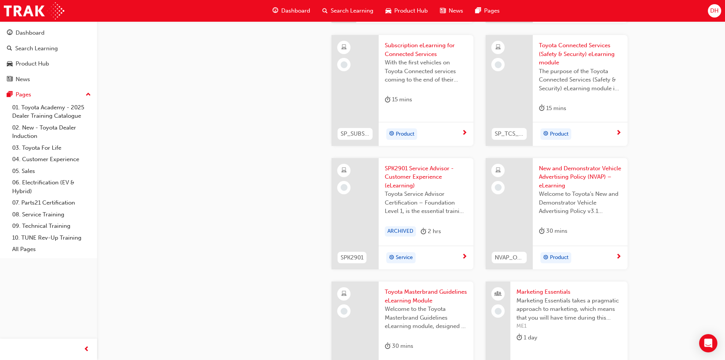
scroll to position [1257, 0]
